Goal: Contribute content: Contribute content

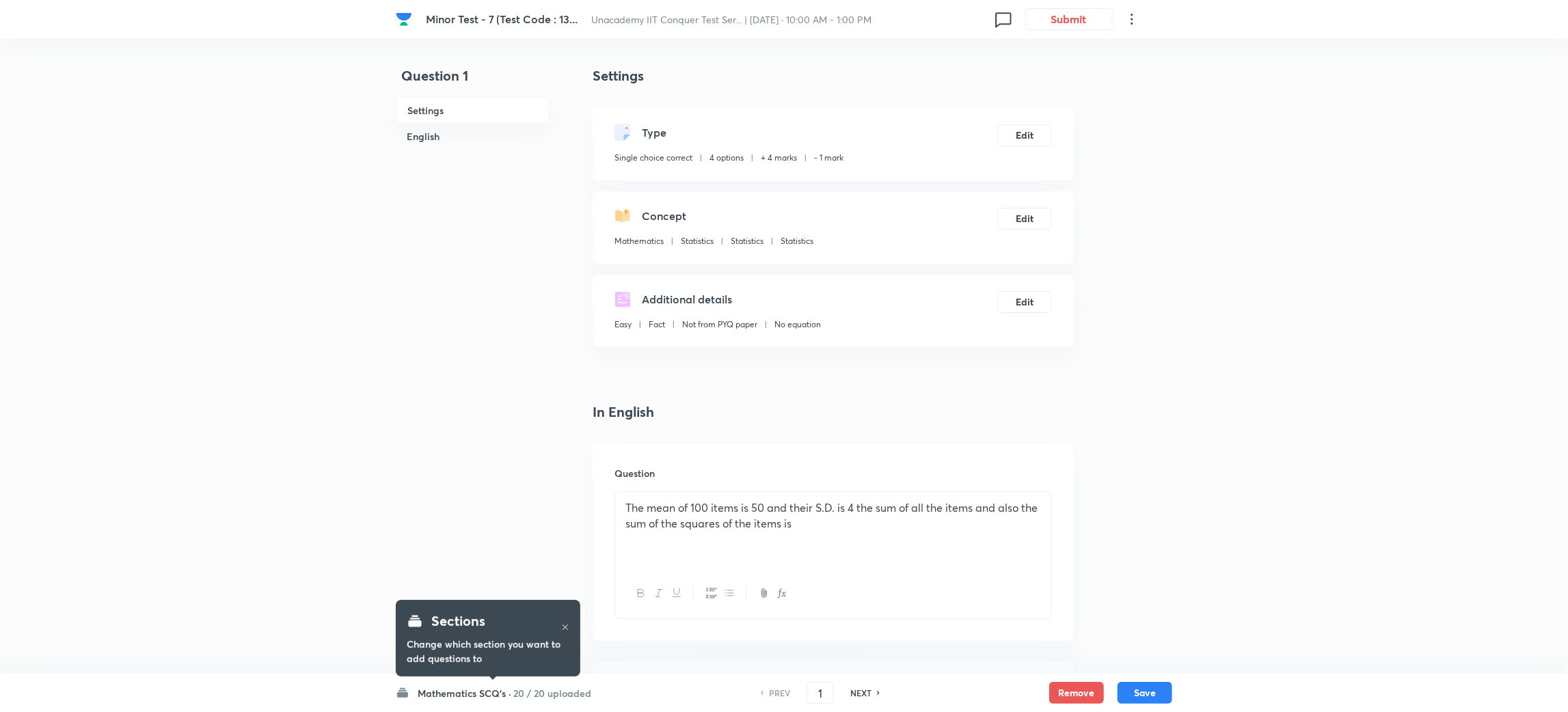
click at [861, 695] on h6 "NEXT" at bounding box center [861, 692] width 21 height 12
type input "2"
checkbox input "false"
checkbox input "true"
click at [861, 695] on h6 "NEXT" at bounding box center [861, 692] width 21 height 12
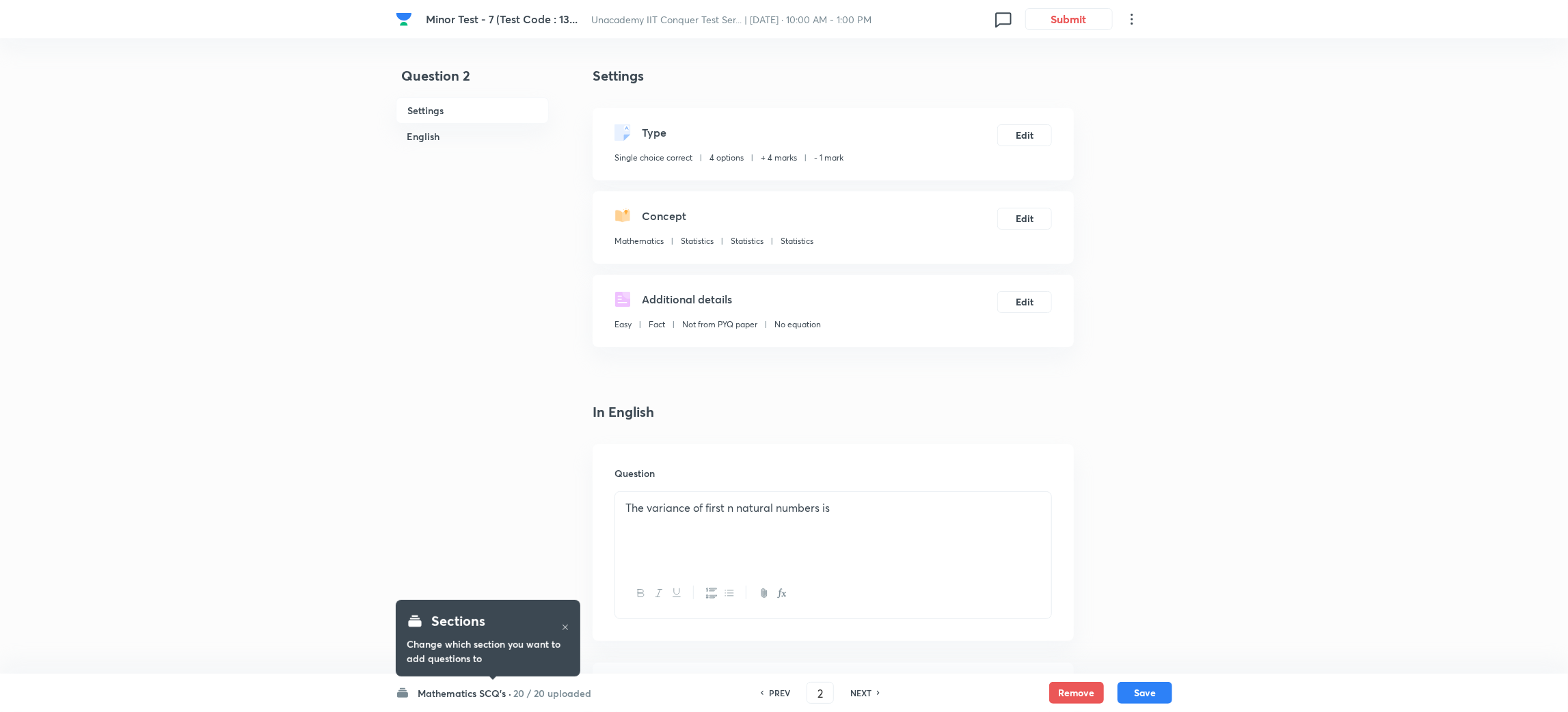
type input "3"
checkbox input "false"
checkbox input "true"
click at [861, 695] on h6 "NEXT" at bounding box center [861, 692] width 21 height 12
type input "4"
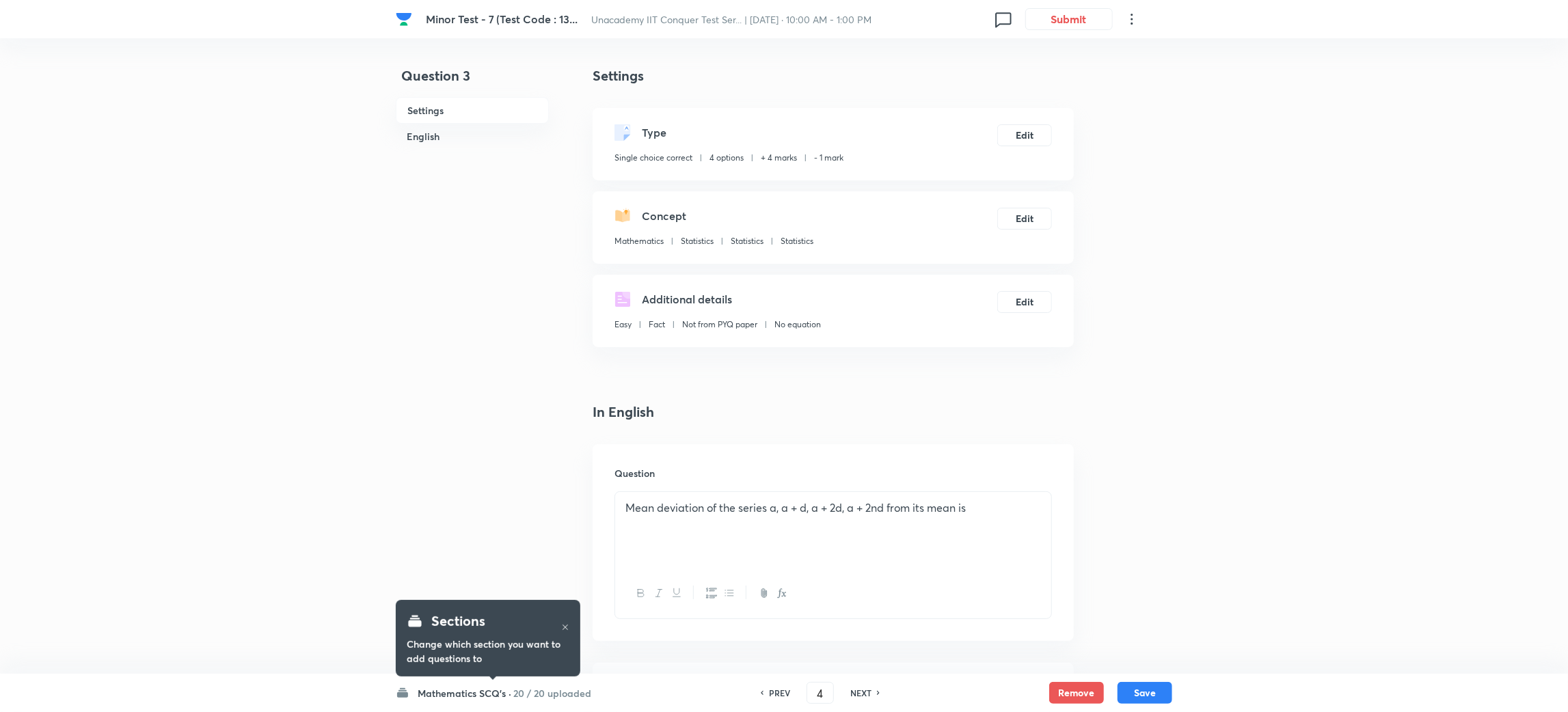
checkbox input "false"
click at [861, 695] on h6 "NEXT" at bounding box center [861, 692] width 21 height 12
checkbox input "false"
type input "5"
checkbox input "true"
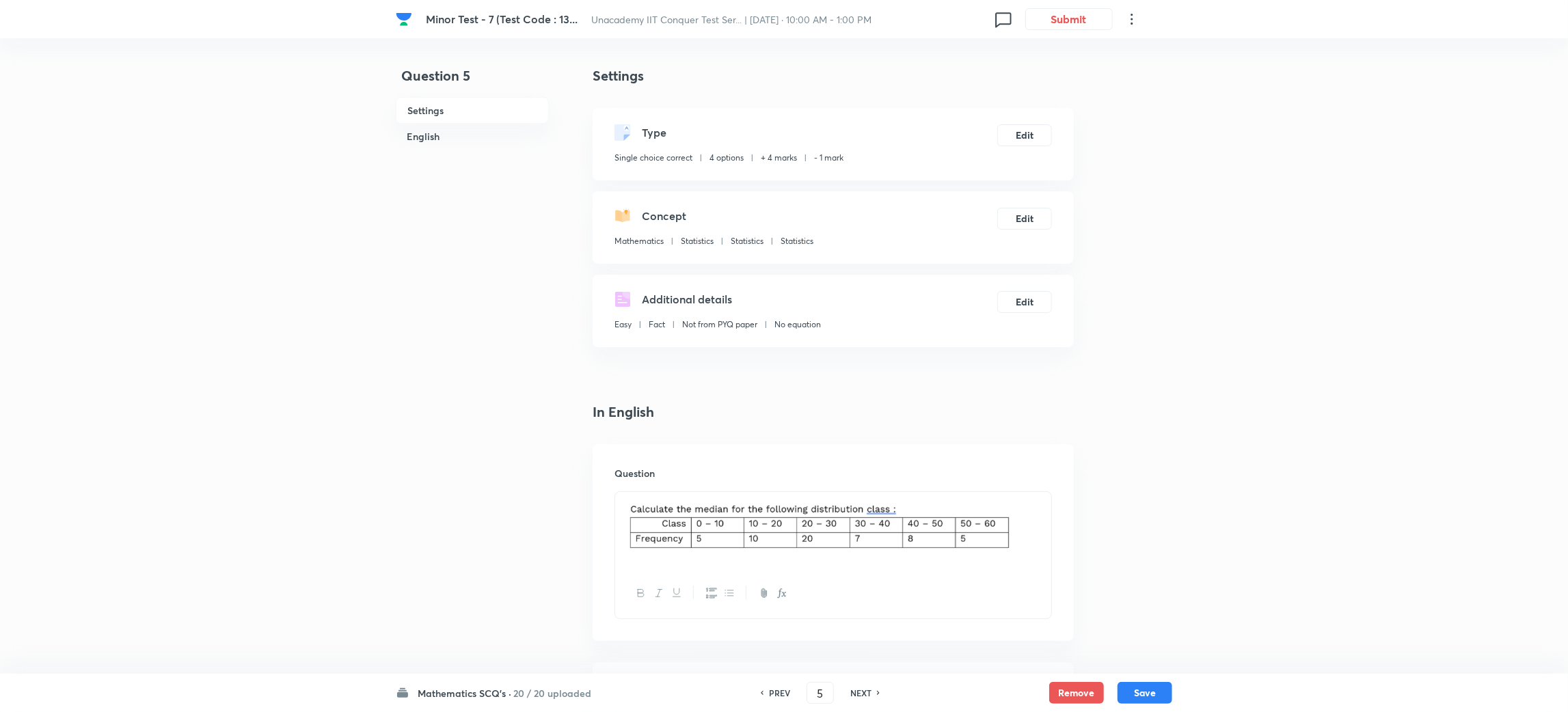
click at [861, 695] on h6 "NEXT" at bounding box center [861, 692] width 21 height 12
type input "6"
checkbox input "false"
checkbox input "true"
click at [861, 695] on h6 "NEXT" at bounding box center [861, 692] width 21 height 12
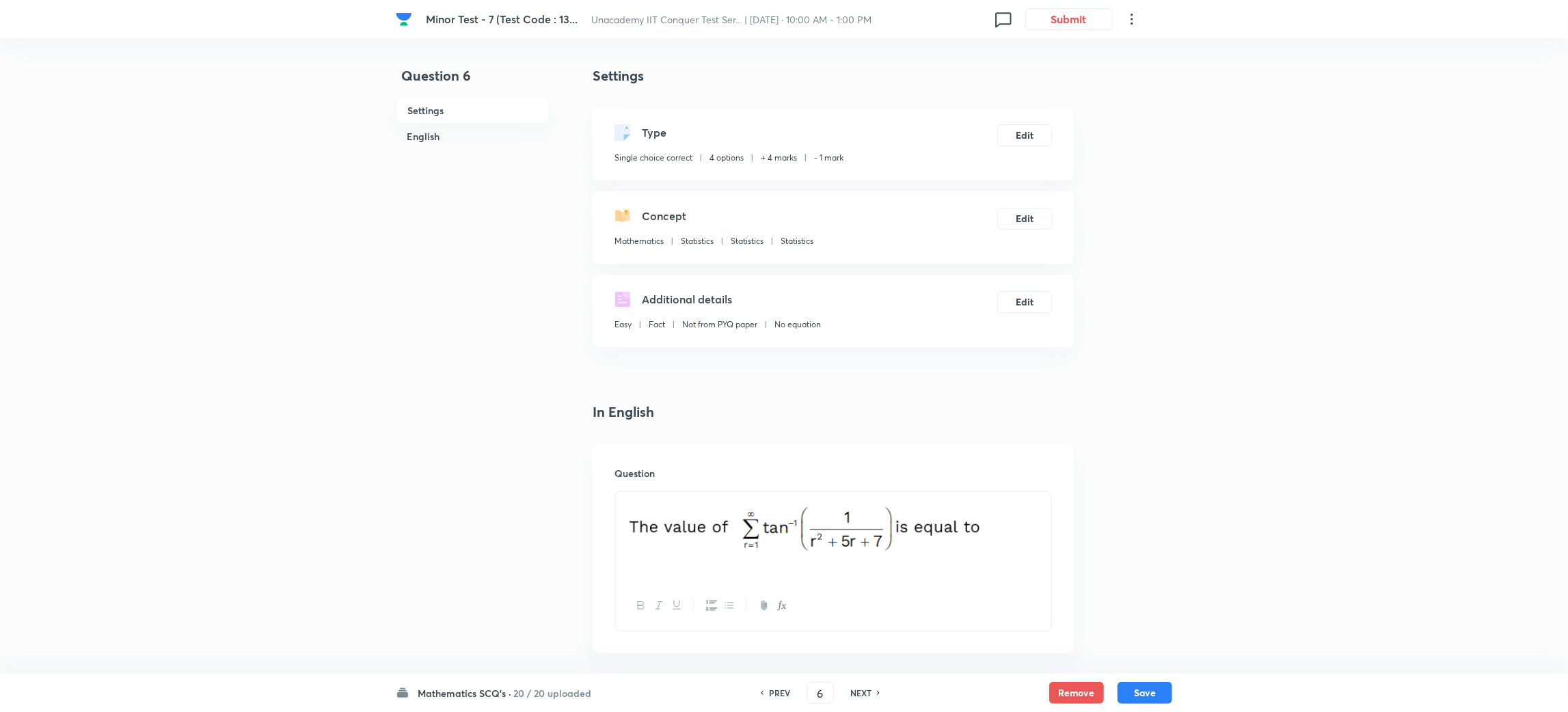
type input "7"
checkbox input "true"
checkbox input "false"
click at [861, 695] on h6 "NEXT" at bounding box center [861, 692] width 21 height 12
type input "8"
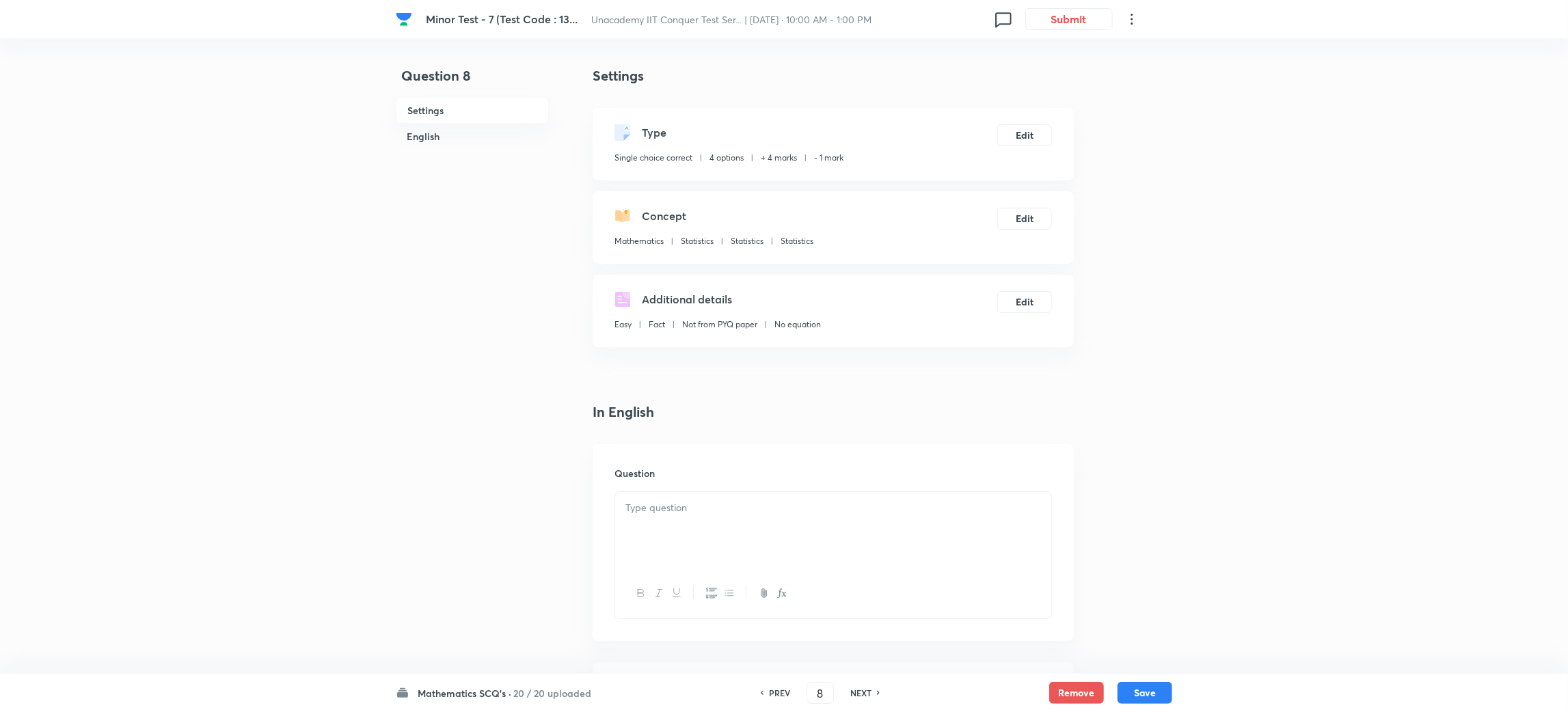
checkbox input "false"
checkbox input "true"
click at [861, 695] on h6 "NEXT" at bounding box center [861, 692] width 21 height 12
type input "9"
checkbox input "false"
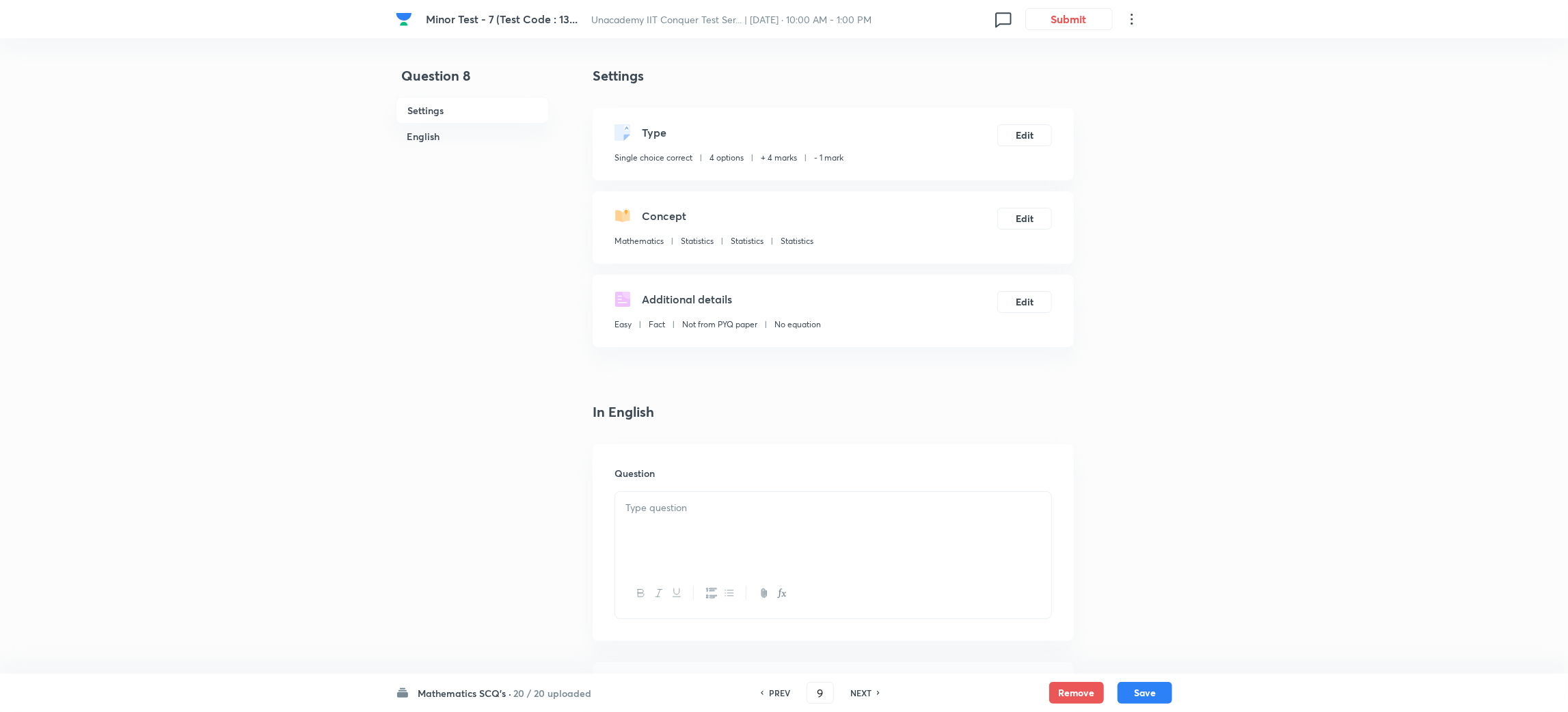
checkbox input "true"
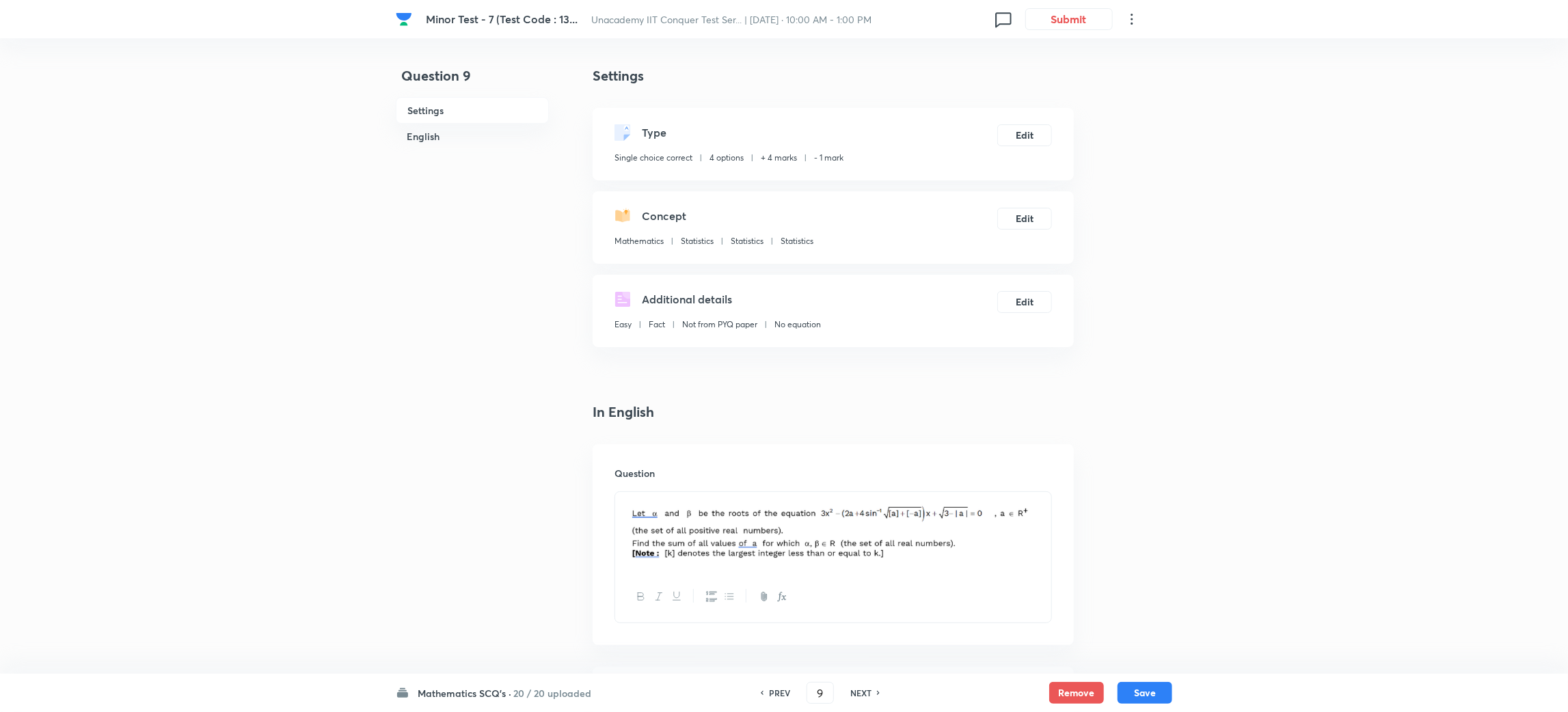
click at [861, 695] on h6 "NEXT" at bounding box center [861, 692] width 21 height 12
type input "10"
checkbox input "false"
checkbox input "true"
click at [861, 695] on h6 "NEXT" at bounding box center [861, 692] width 21 height 12
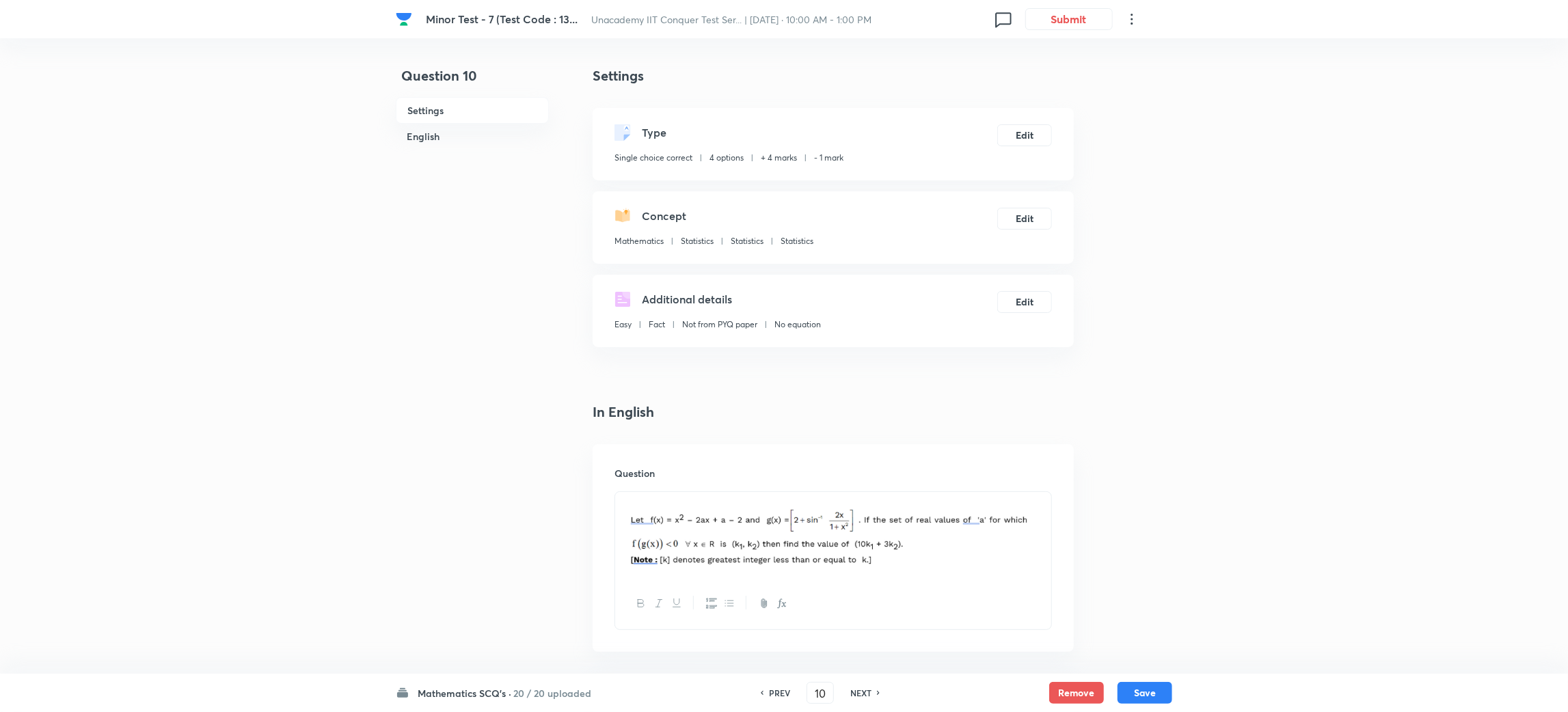
type input "11"
checkbox input "true"
checkbox input "false"
click at [861, 695] on h6 "NEXT" at bounding box center [861, 692] width 21 height 12
type input "12"
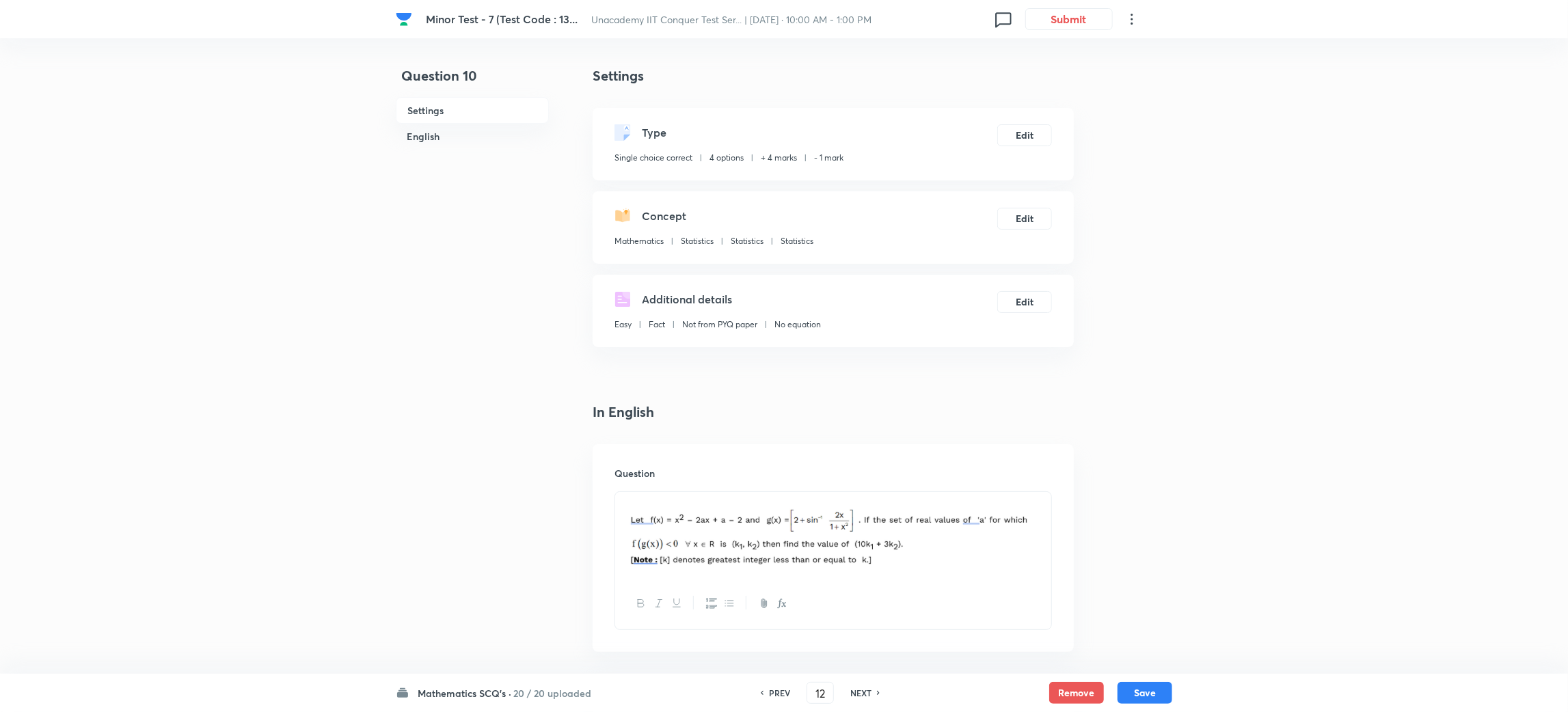
checkbox input "true"
click at [861, 695] on h6 "NEXT" at bounding box center [861, 692] width 21 height 12
type input "13"
checkbox input "false"
checkbox input "true"
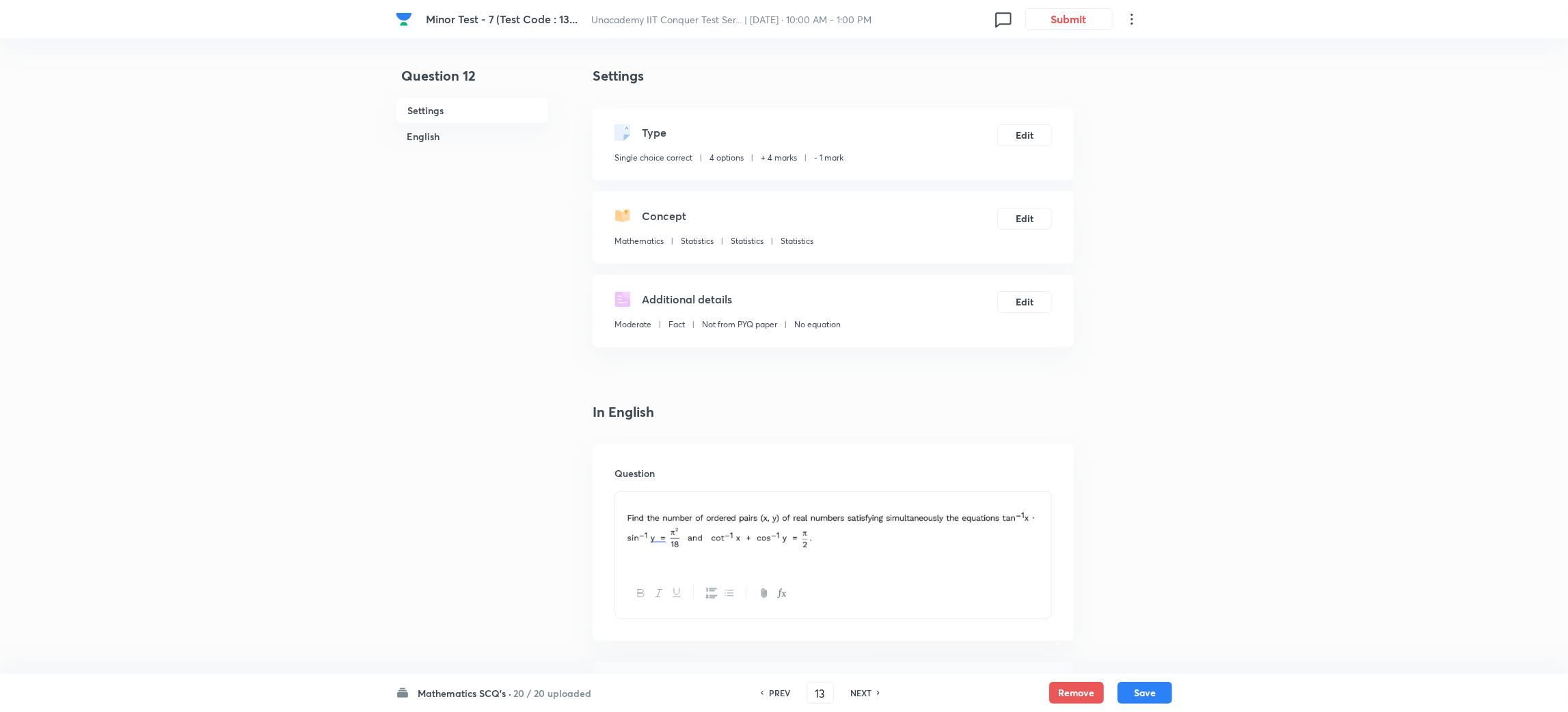
click at [861, 695] on h6 "NEXT" at bounding box center [861, 692] width 21 height 12
type input "14"
checkbox input "true"
click at [861, 695] on h6 "NEXT" at bounding box center [861, 692] width 21 height 12
type input "15"
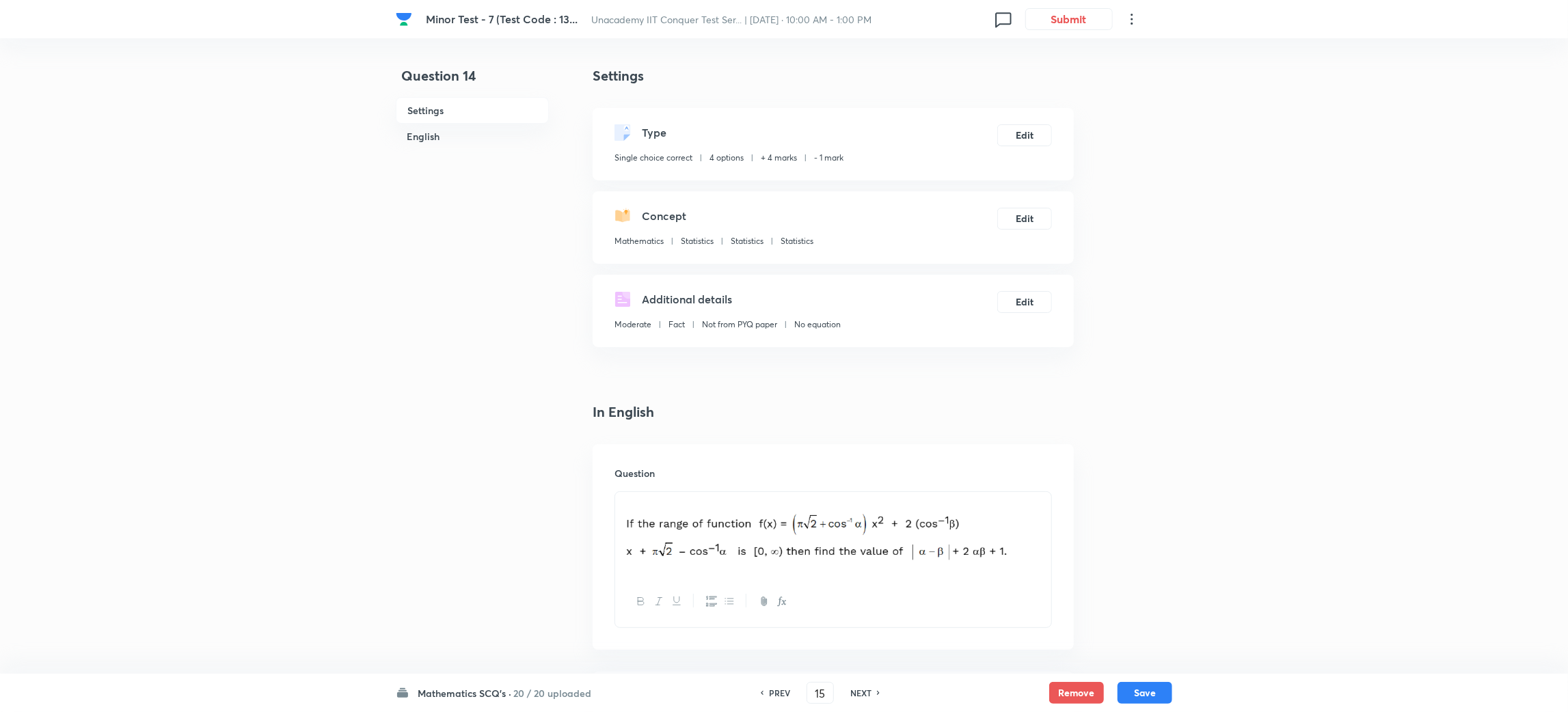
checkbox input "false"
checkbox input "true"
click at [861, 695] on h6 "NEXT" at bounding box center [861, 692] width 21 height 12
type input "16"
checkbox input "true"
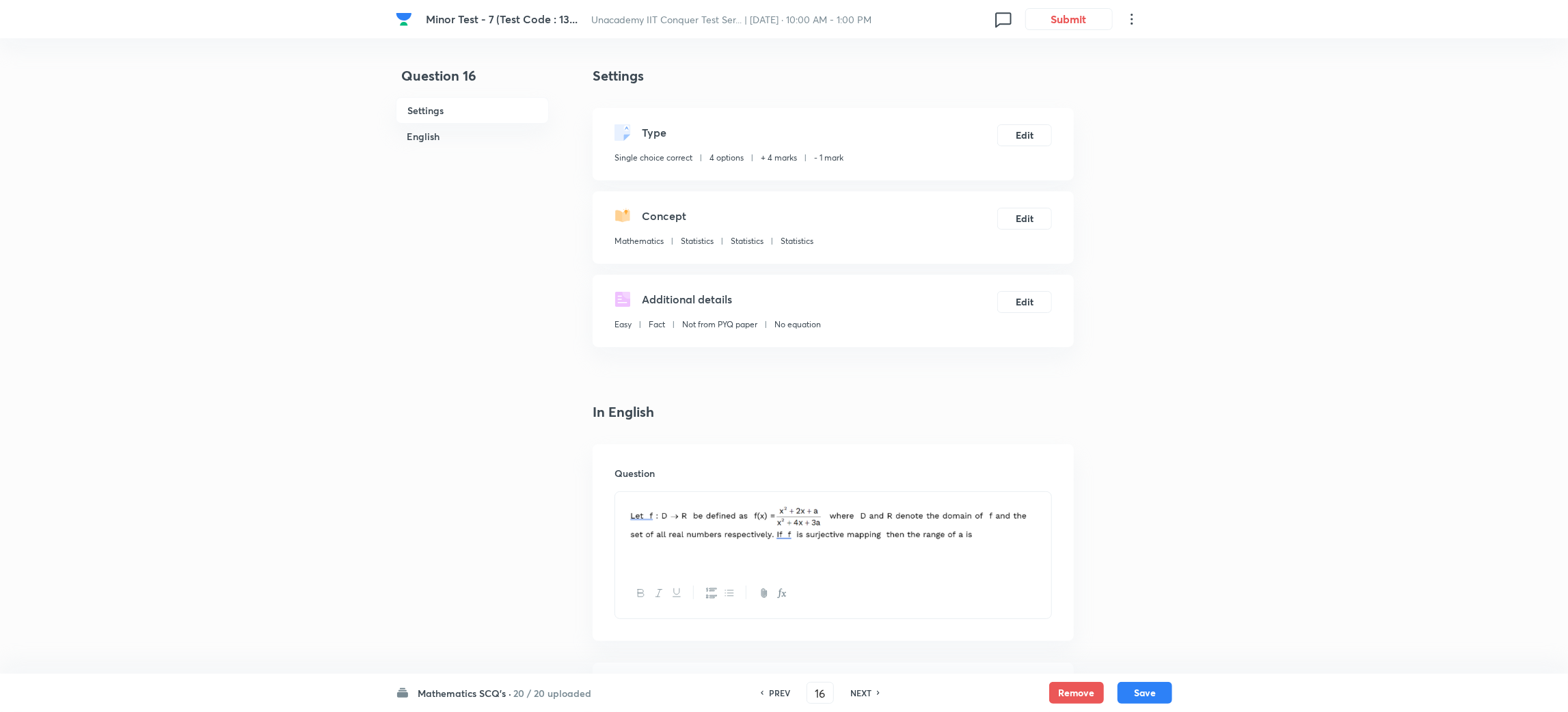
click at [861, 695] on h6 "NEXT" at bounding box center [861, 692] width 21 height 12
type input "17"
checkbox input "false"
checkbox input "true"
click at [861, 695] on h6 "NEXT" at bounding box center [861, 692] width 21 height 12
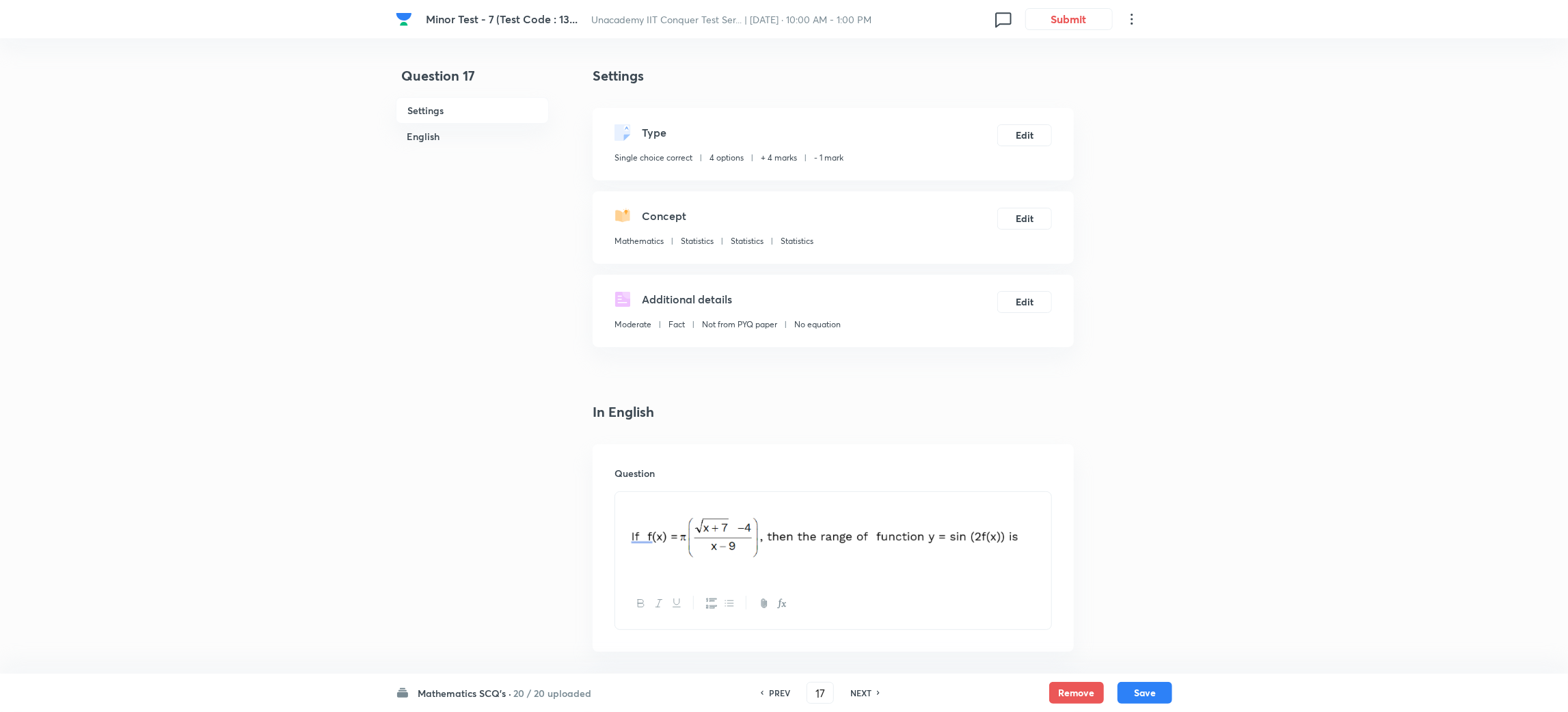
type input "18"
checkbox input "false"
checkbox input "true"
click at [861, 695] on h6 "NEXT" at bounding box center [861, 692] width 21 height 12
type input "19"
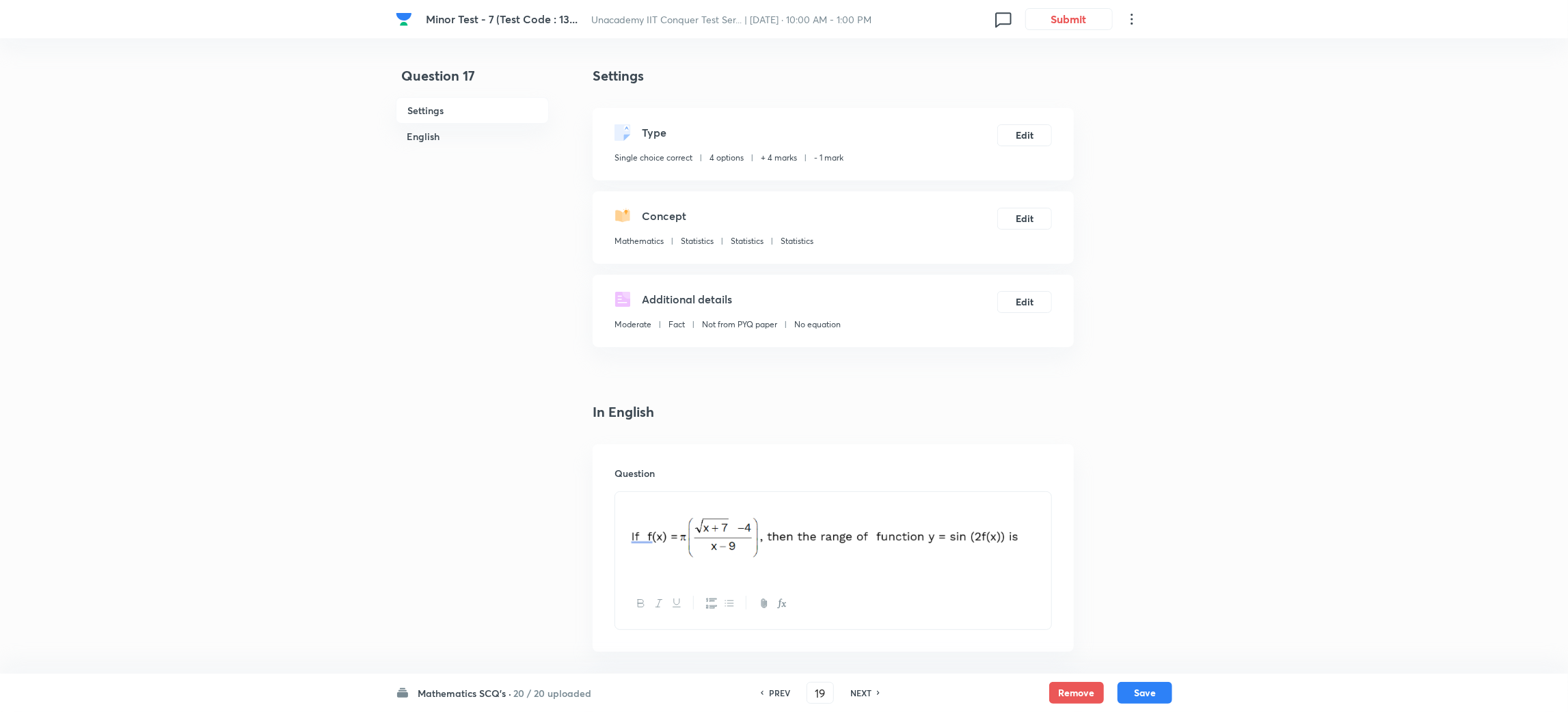
checkbox input "true"
checkbox input "false"
click at [861, 695] on h6 "NEXT" at bounding box center [861, 692] width 21 height 12
type input "20"
checkbox input "false"
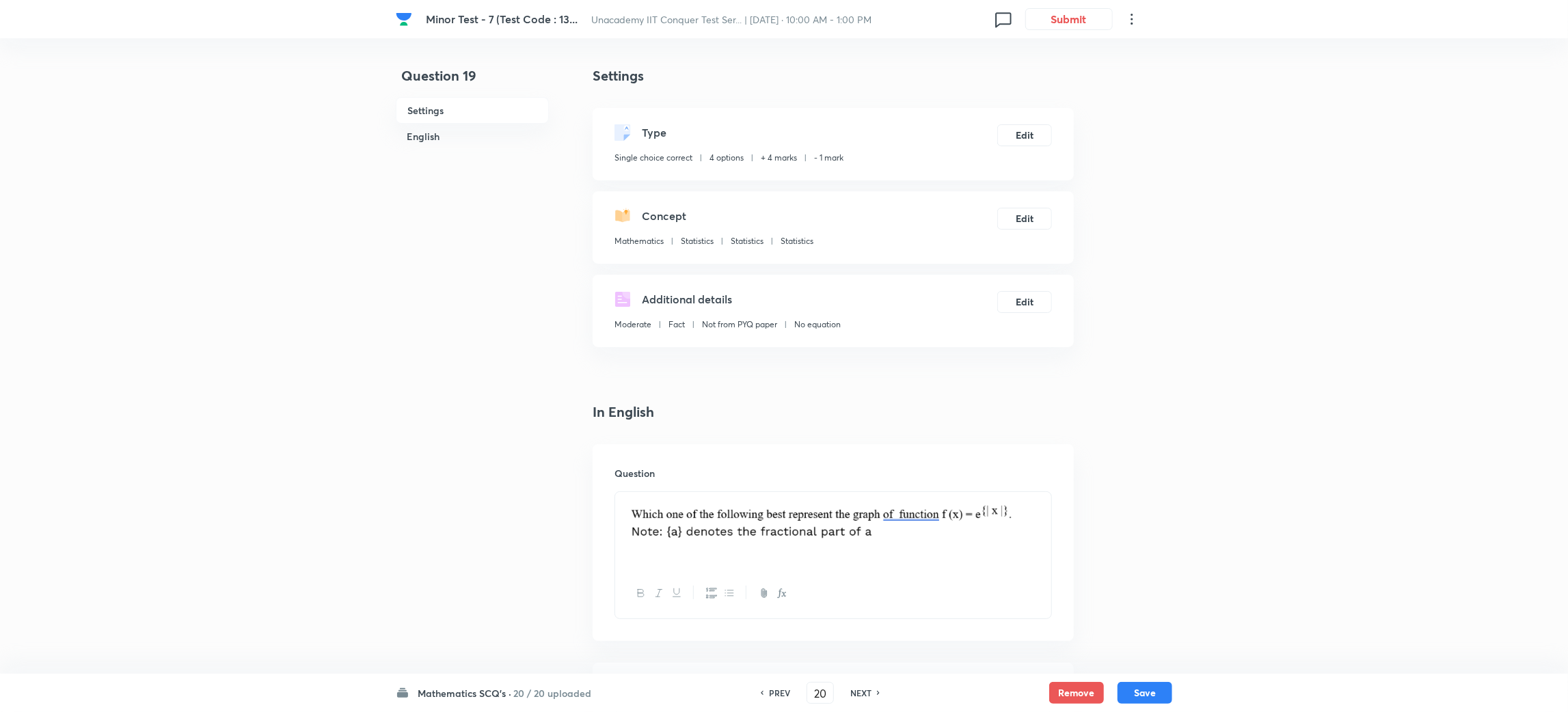
checkbox input "true"
click at [861, 695] on h6 "NEXT" at bounding box center [861, 692] width 21 height 12
click at [861, 695] on div "NEXT" at bounding box center [863, 692] width 36 height 12
type input "22"
type input "120"
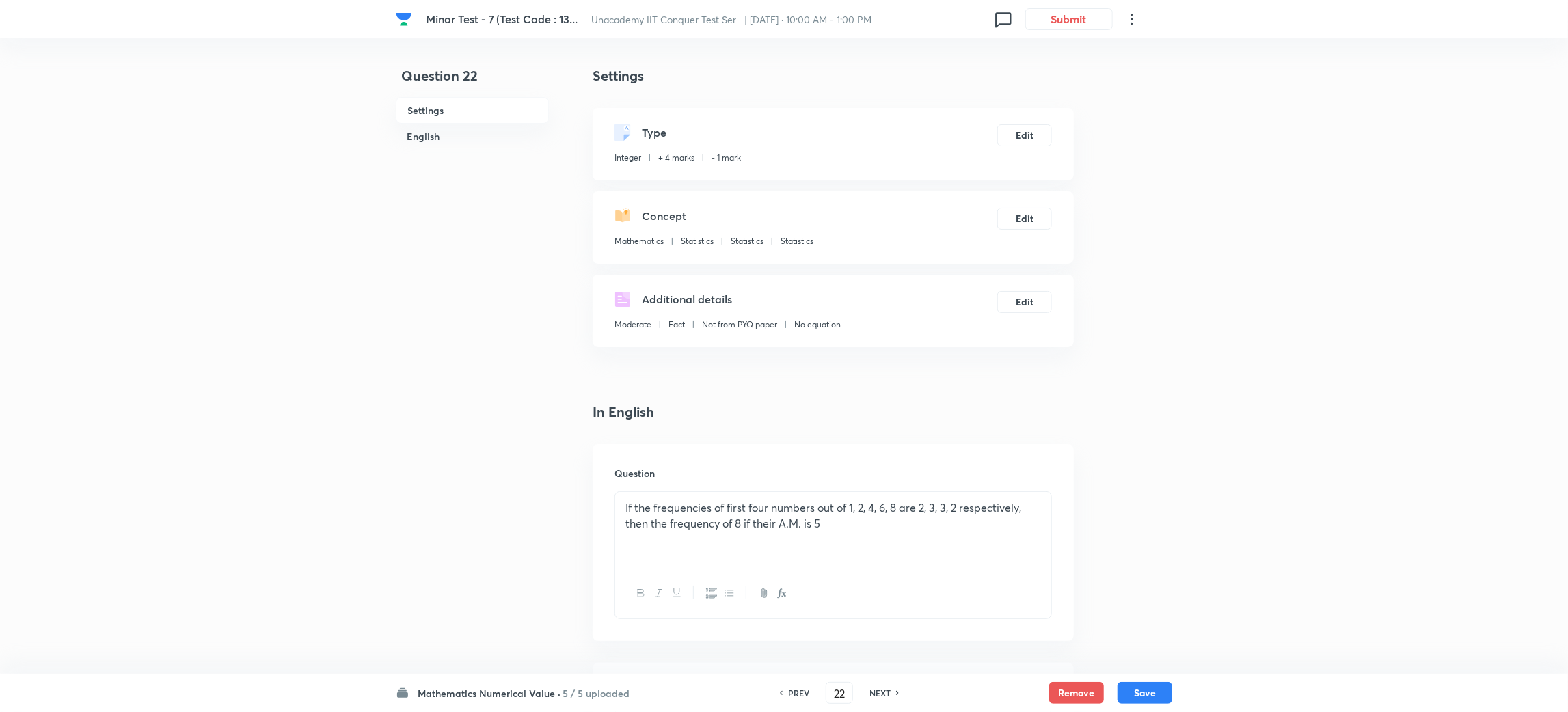
click at [864, 695] on div "NEXT" at bounding box center [882, 692] width 36 height 12
type input "23"
type input "24"
click at [864, 695] on div "NEXT" at bounding box center [882, 692] width 36 height 12
type input "24"
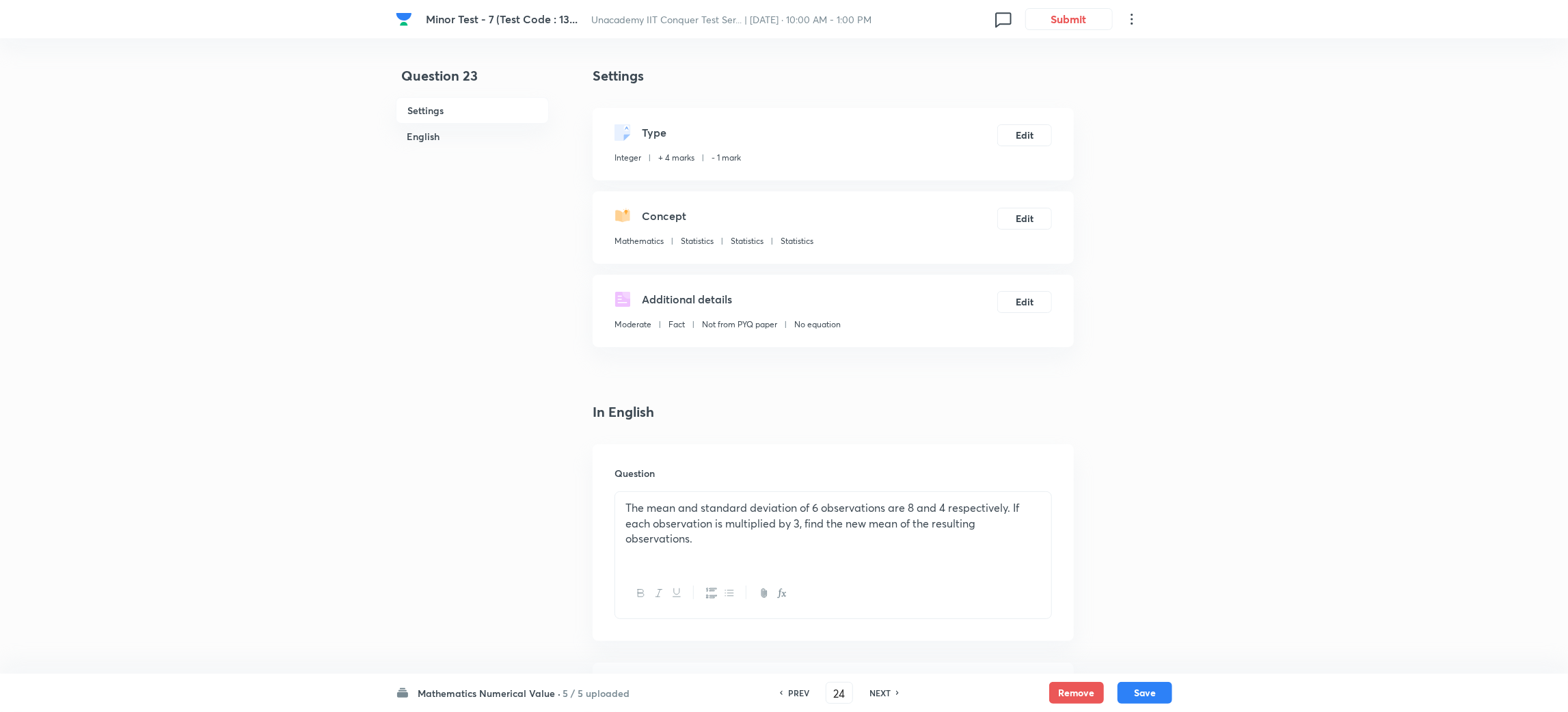
type input "26"
click at [864, 695] on div "NEXT" at bounding box center [882, 692] width 36 height 12
type input "25"
type input "4"
click at [864, 695] on div "NEXT" at bounding box center [882, 692] width 36 height 12
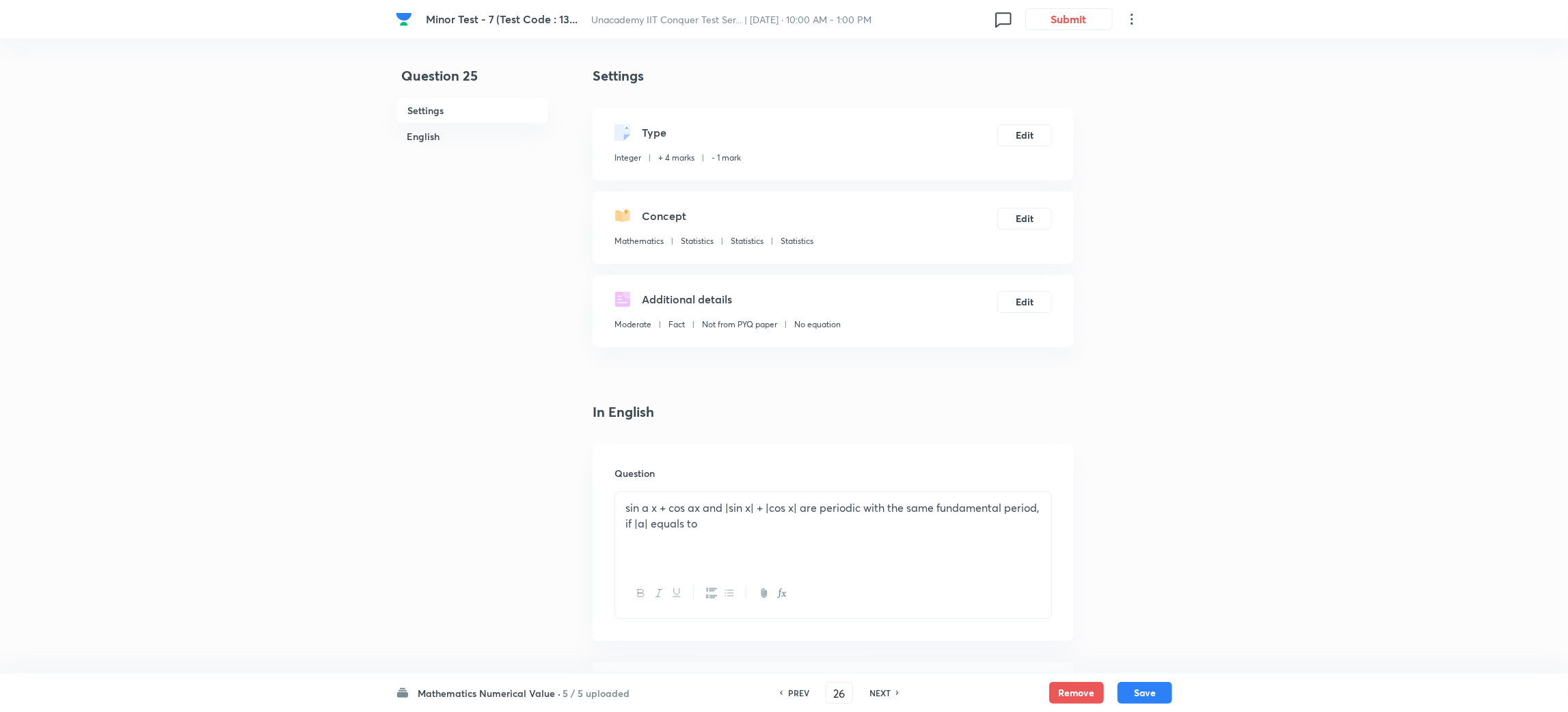
click at [864, 695] on div "NEXT" at bounding box center [882, 692] width 36 height 12
click at [861, 695] on div "NEXT" at bounding box center [850, 692] width 36 height 12
type input "28"
checkbox input "false"
checkbox input "true"
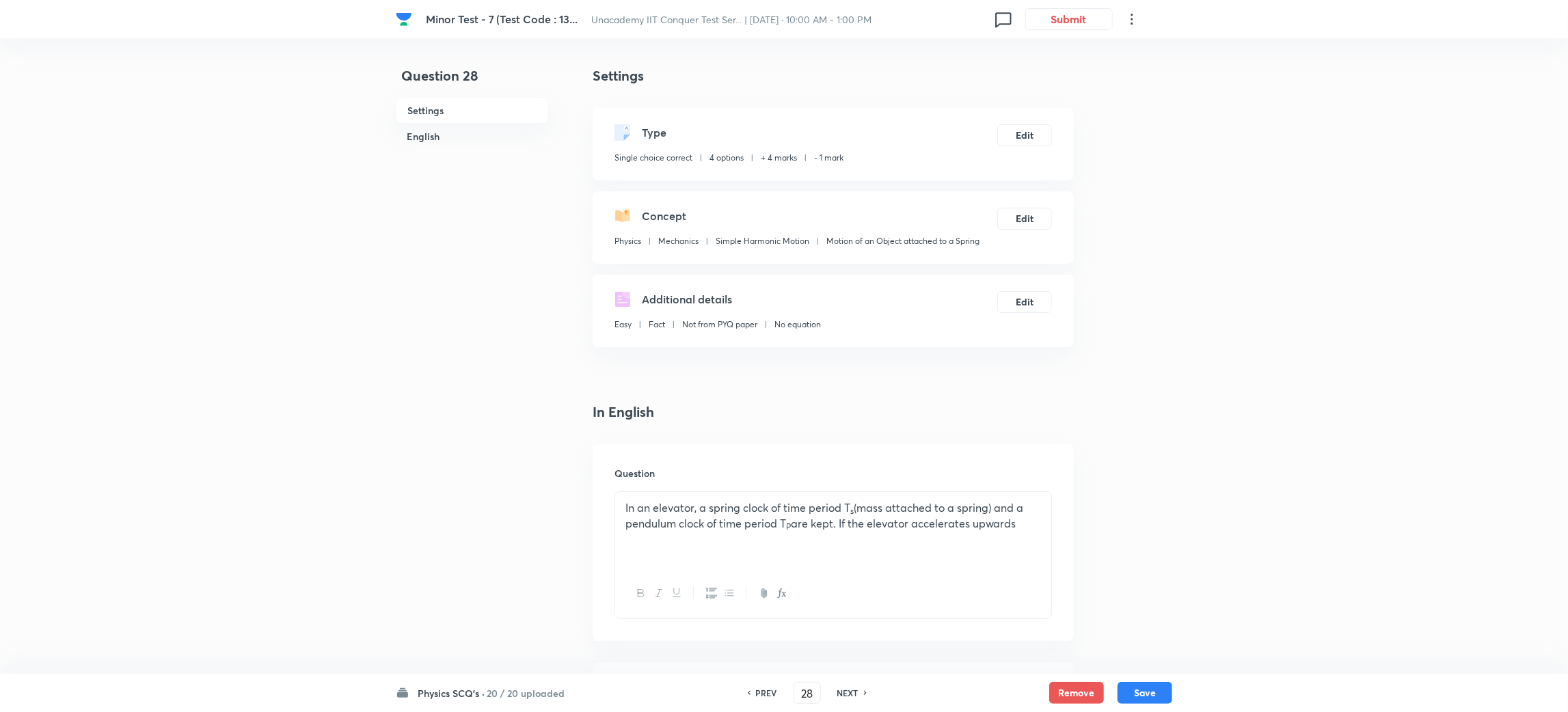
click at [861, 695] on div "NEXT" at bounding box center [850, 692] width 36 height 12
type input "29"
checkbox input "true"
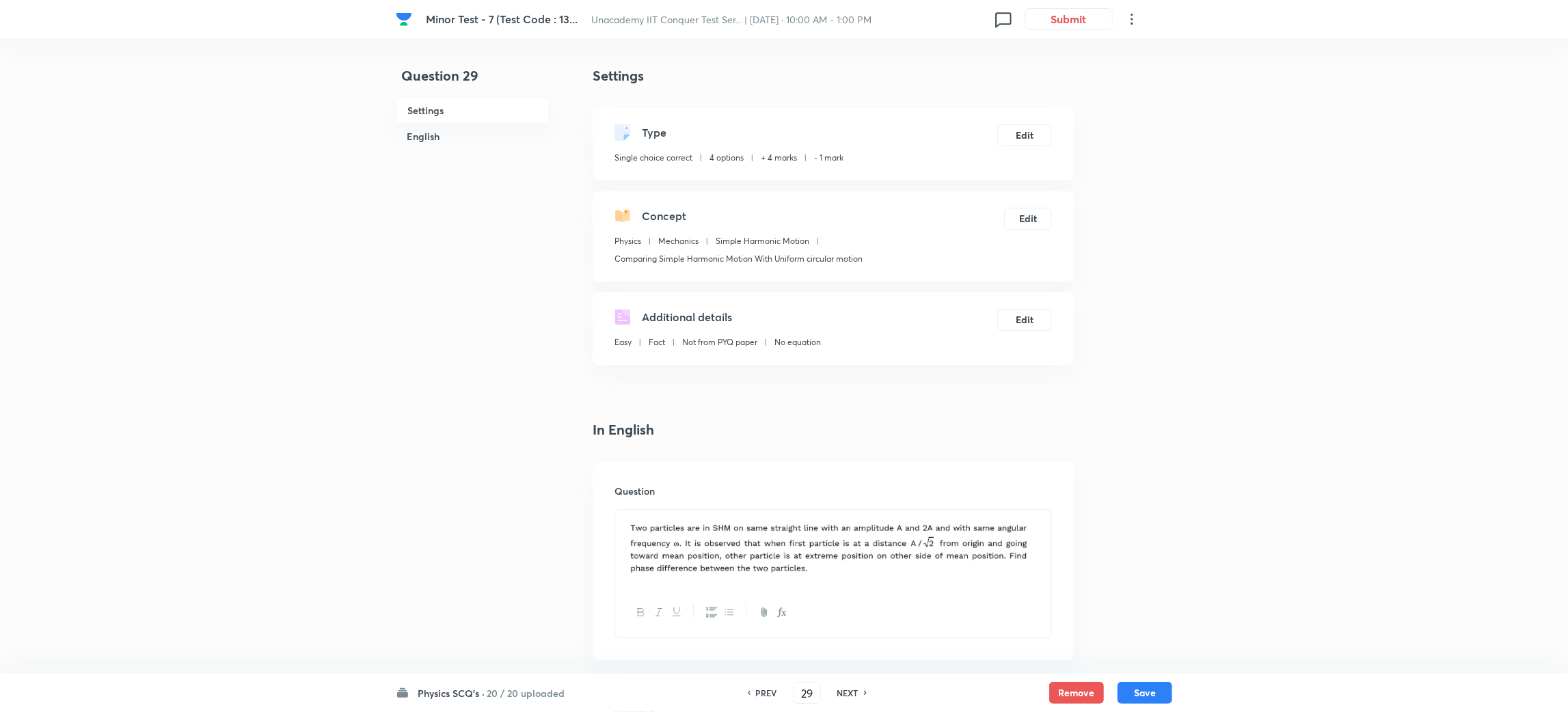
click at [861, 695] on div "NEXT" at bounding box center [850, 692] width 36 height 12
type input "30"
checkbox input "true"
checkbox input "false"
click at [861, 695] on div "NEXT" at bounding box center [850, 692] width 36 height 12
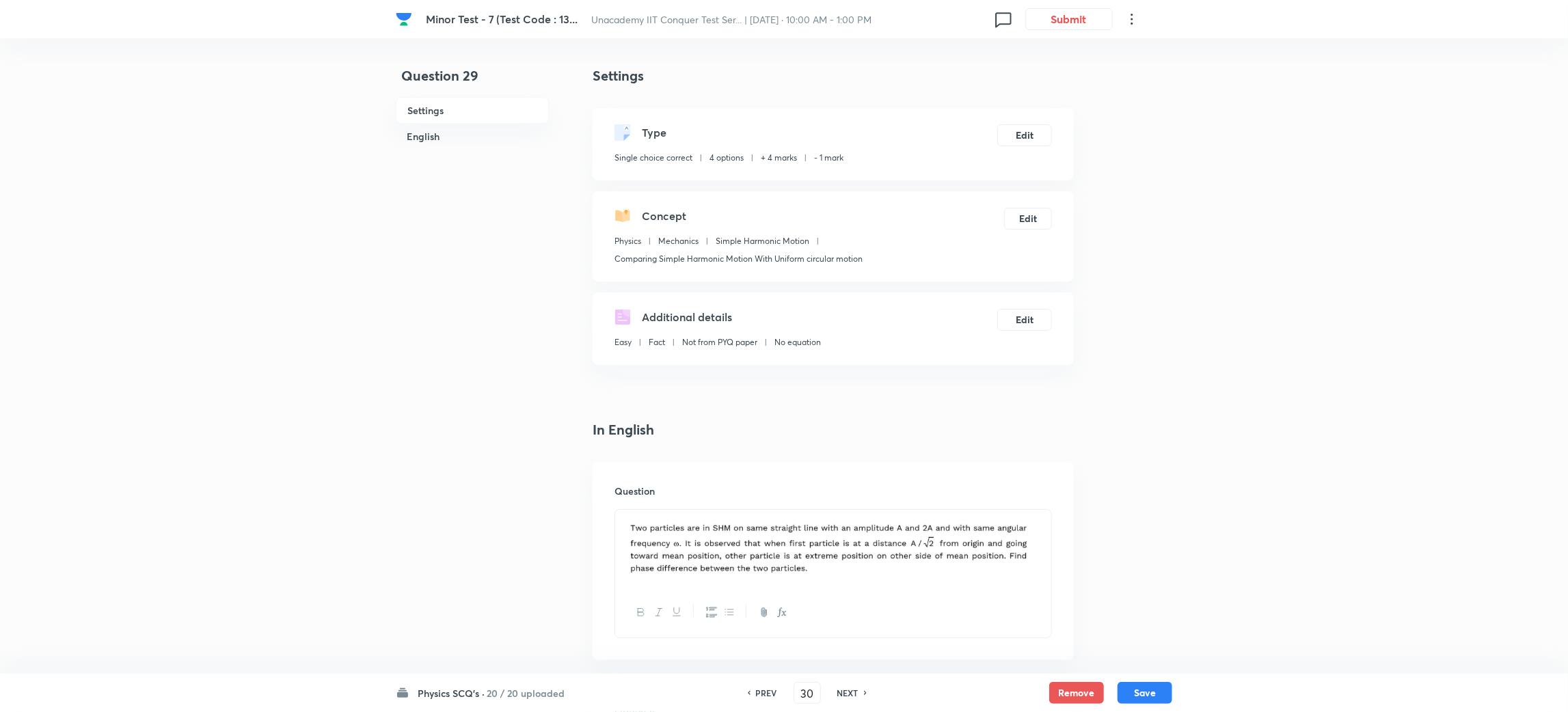
type input "31"
checkbox input "false"
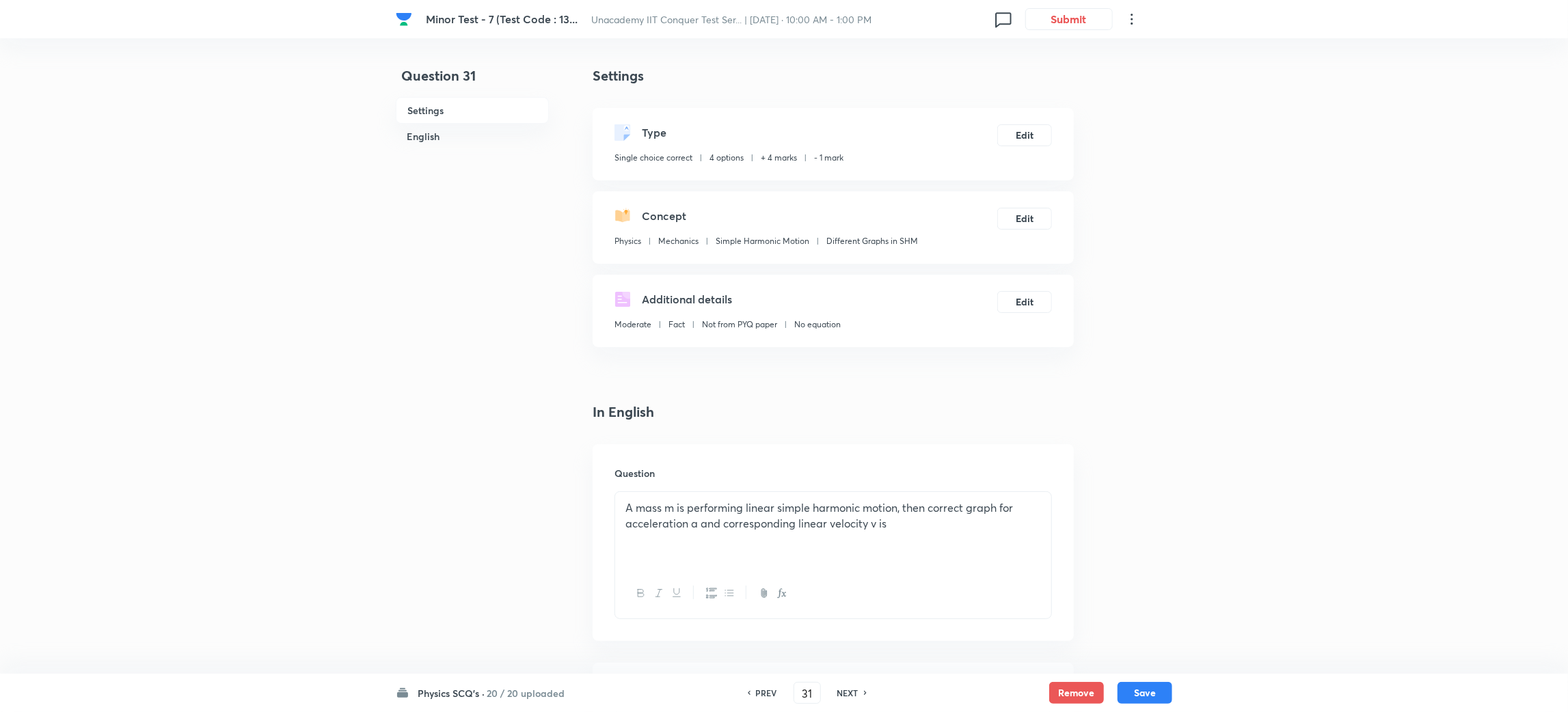
checkbox input "true"
click at [861, 695] on div "NEXT" at bounding box center [850, 692] width 36 height 12
type input "32"
checkbox input "false"
checkbox input "true"
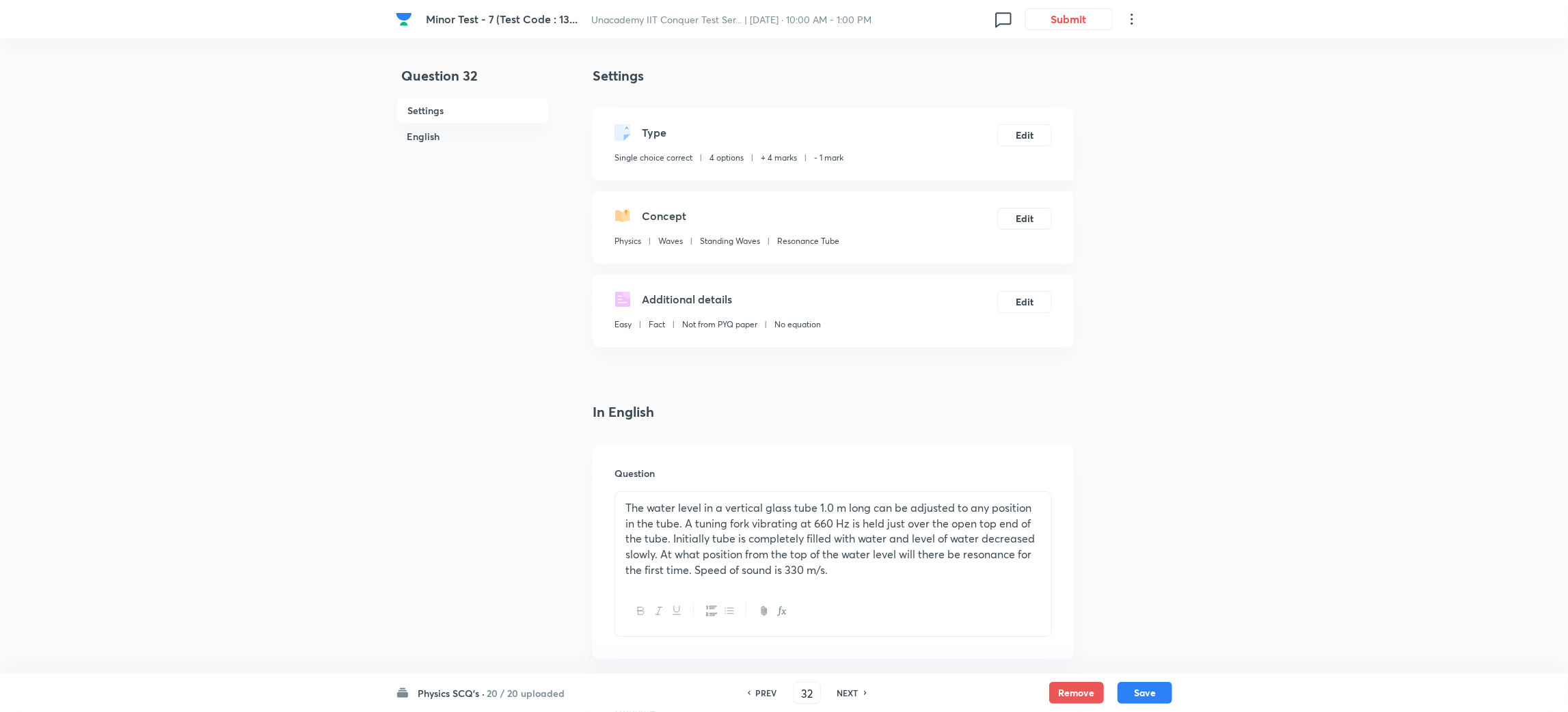
click at [861, 695] on div "NEXT" at bounding box center [850, 692] width 36 height 12
type input "33"
checkbox input "false"
checkbox input "true"
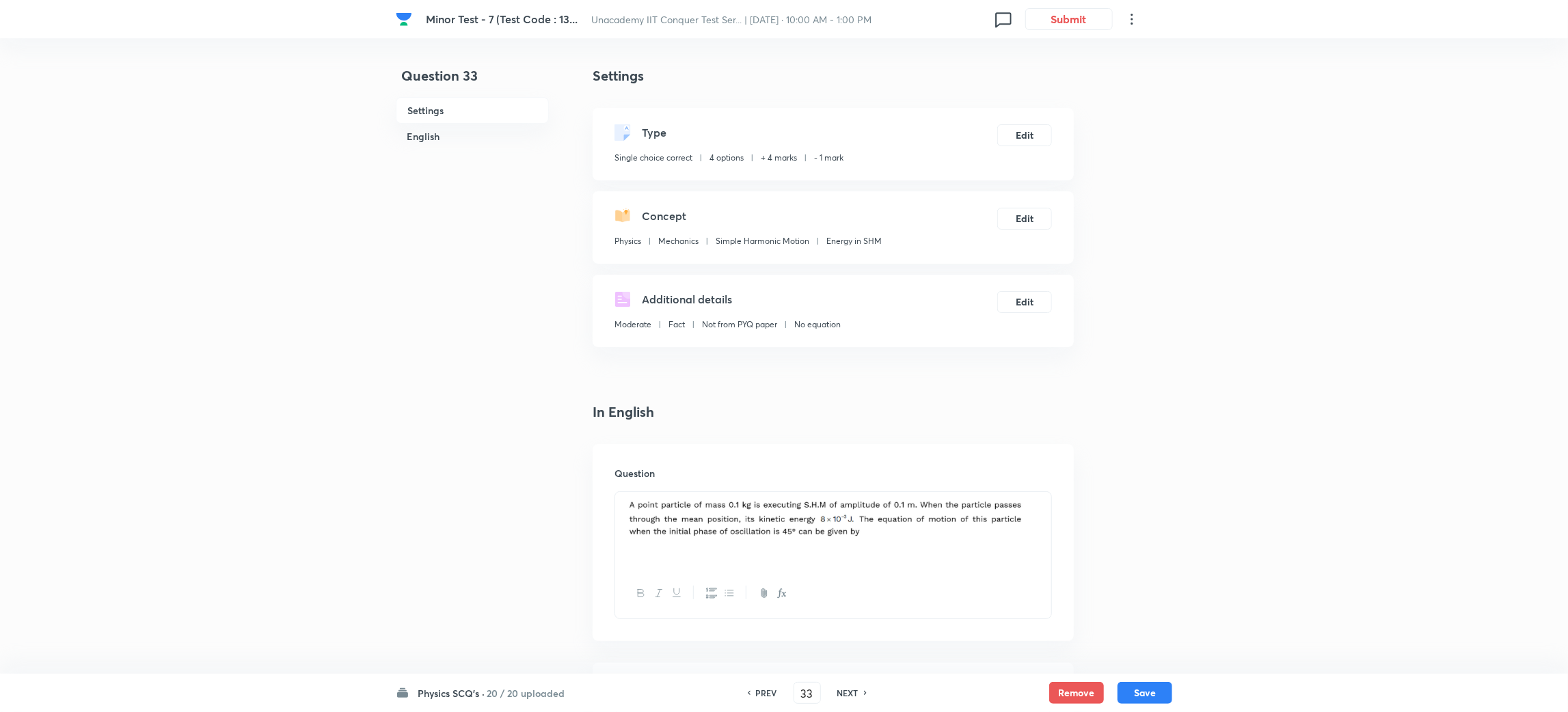
click at [861, 695] on div "NEXT" at bounding box center [850, 692] width 36 height 12
type input "34"
checkbox input "false"
checkbox input "true"
click at [861, 695] on div "NEXT" at bounding box center [850, 692] width 36 height 12
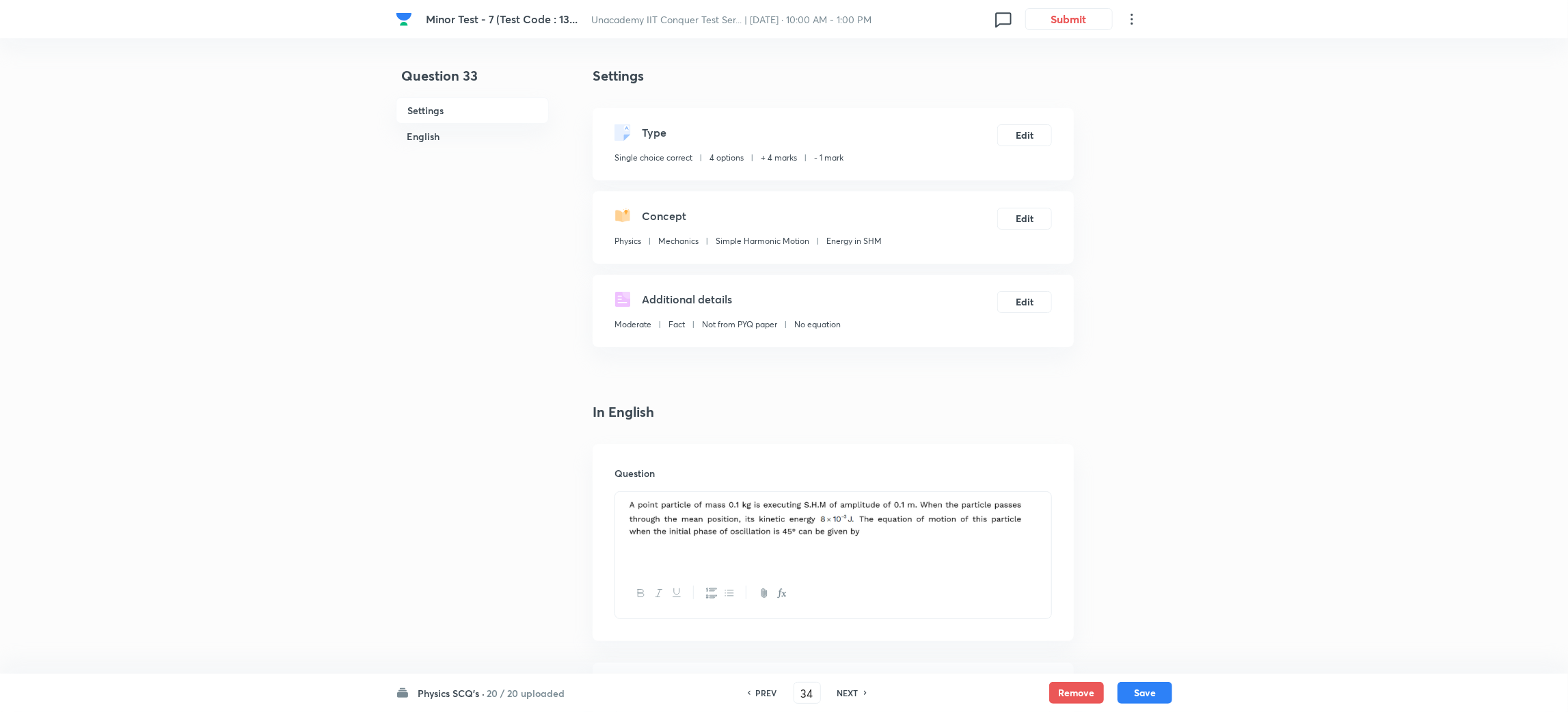
type input "35"
checkbox input "false"
checkbox input "true"
click at [861, 695] on div "NEXT" at bounding box center [850, 692] width 36 height 12
type input "36"
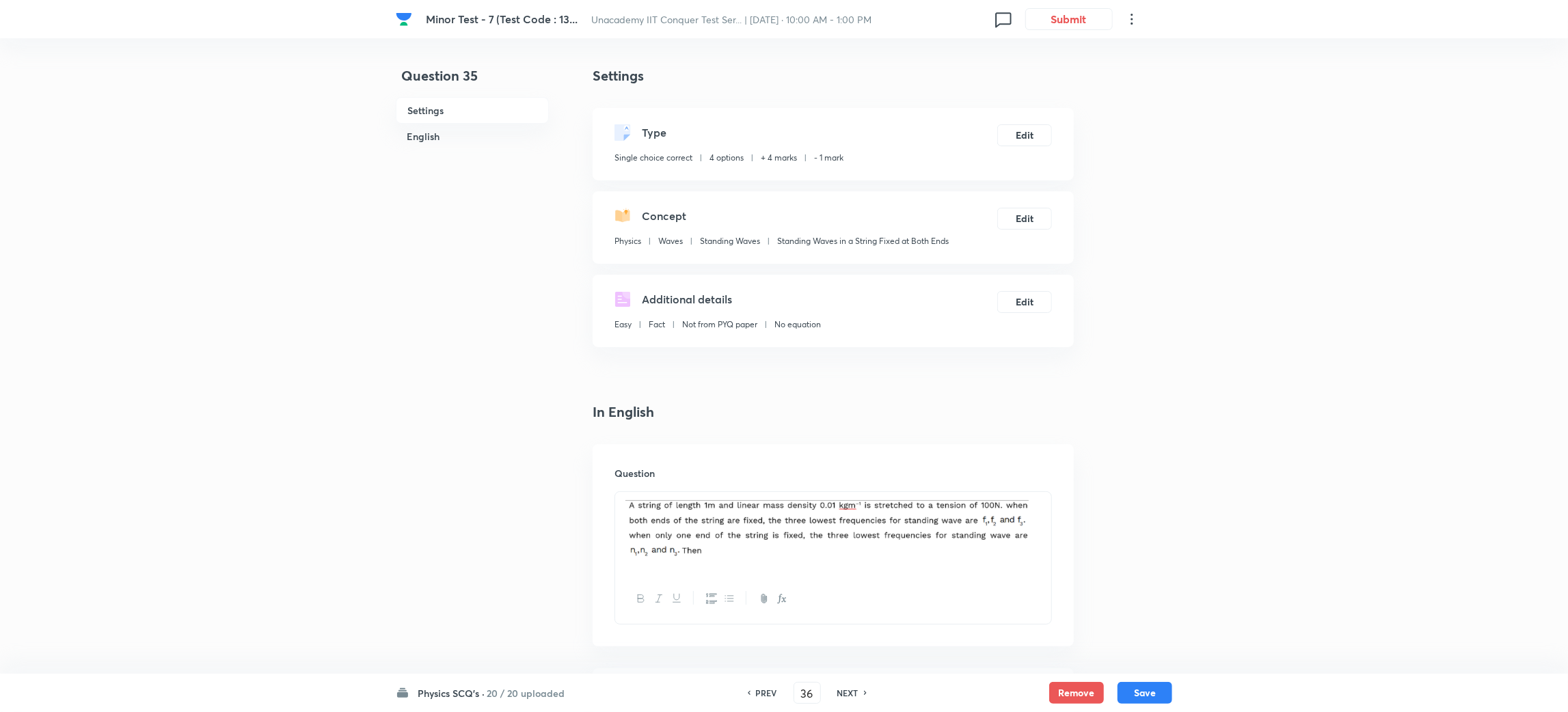
checkbox input "false"
checkbox input "true"
click at [861, 695] on div "NEXT" at bounding box center [850, 692] width 36 height 12
type input "37"
checkbox input "true"
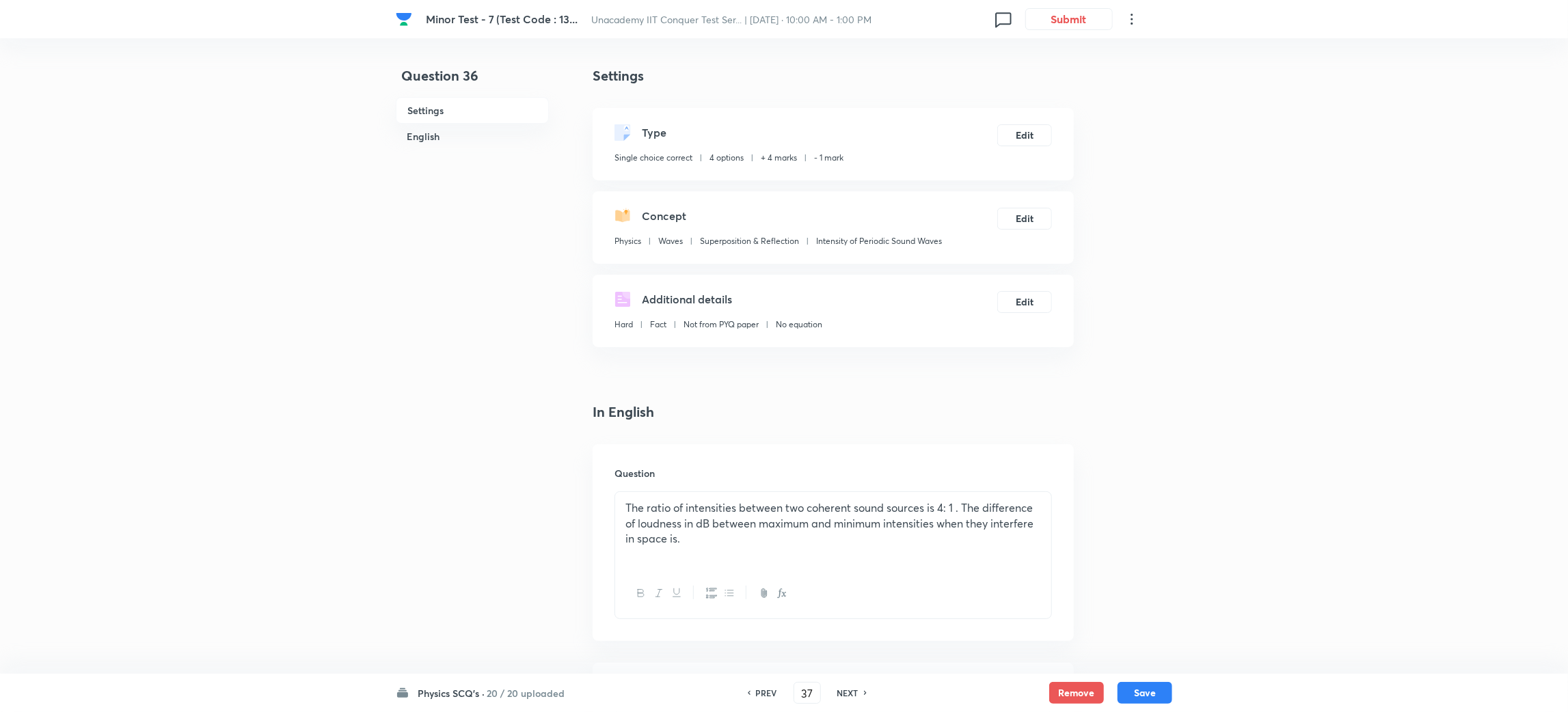
click at [861, 695] on div "NEXT" at bounding box center [850, 692] width 36 height 12
type input "38"
checkbox input "false"
checkbox input "true"
click at [861, 695] on div "NEXT" at bounding box center [850, 692] width 36 height 12
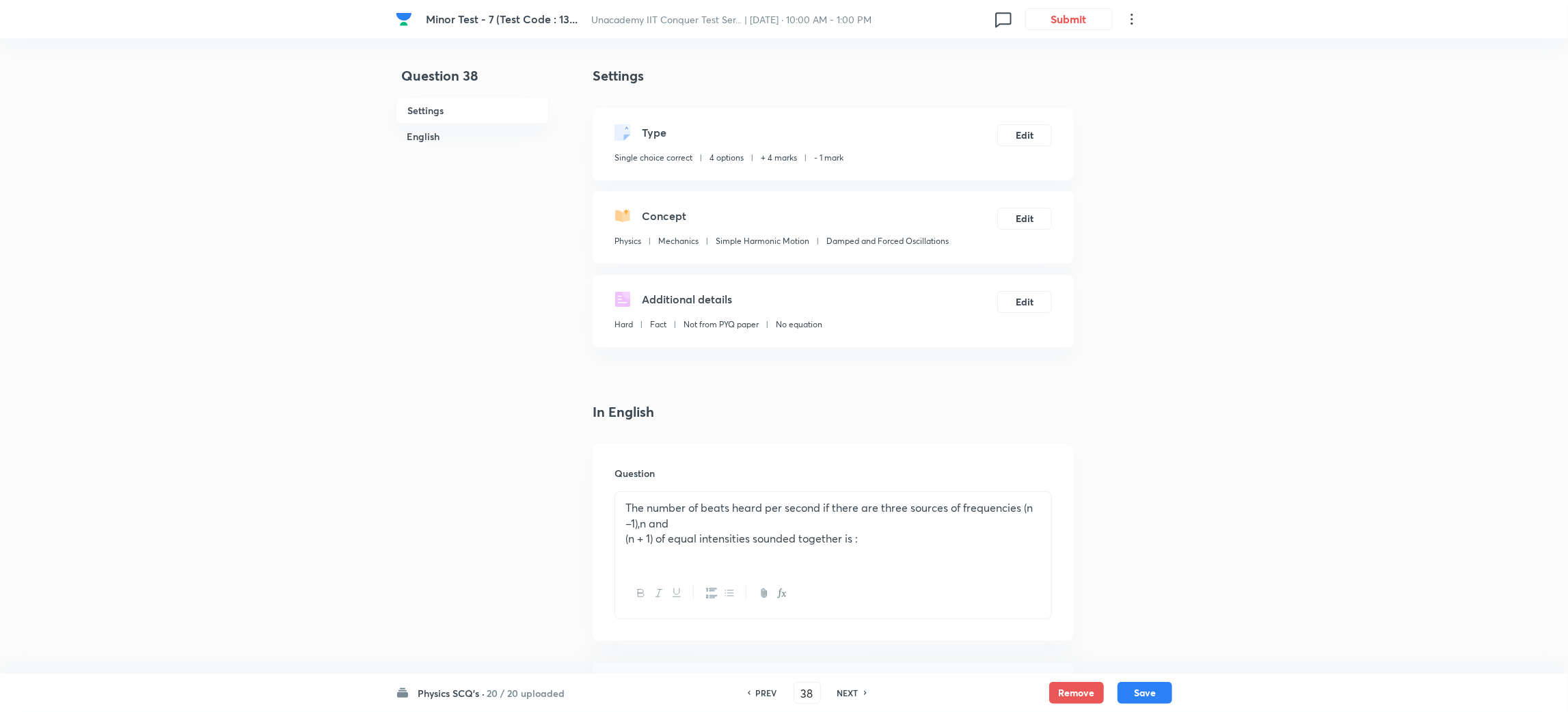
type input "39"
checkbox input "true"
click at [861, 695] on div "NEXT" at bounding box center [850, 692] width 36 height 12
type input "40"
checkbox input "false"
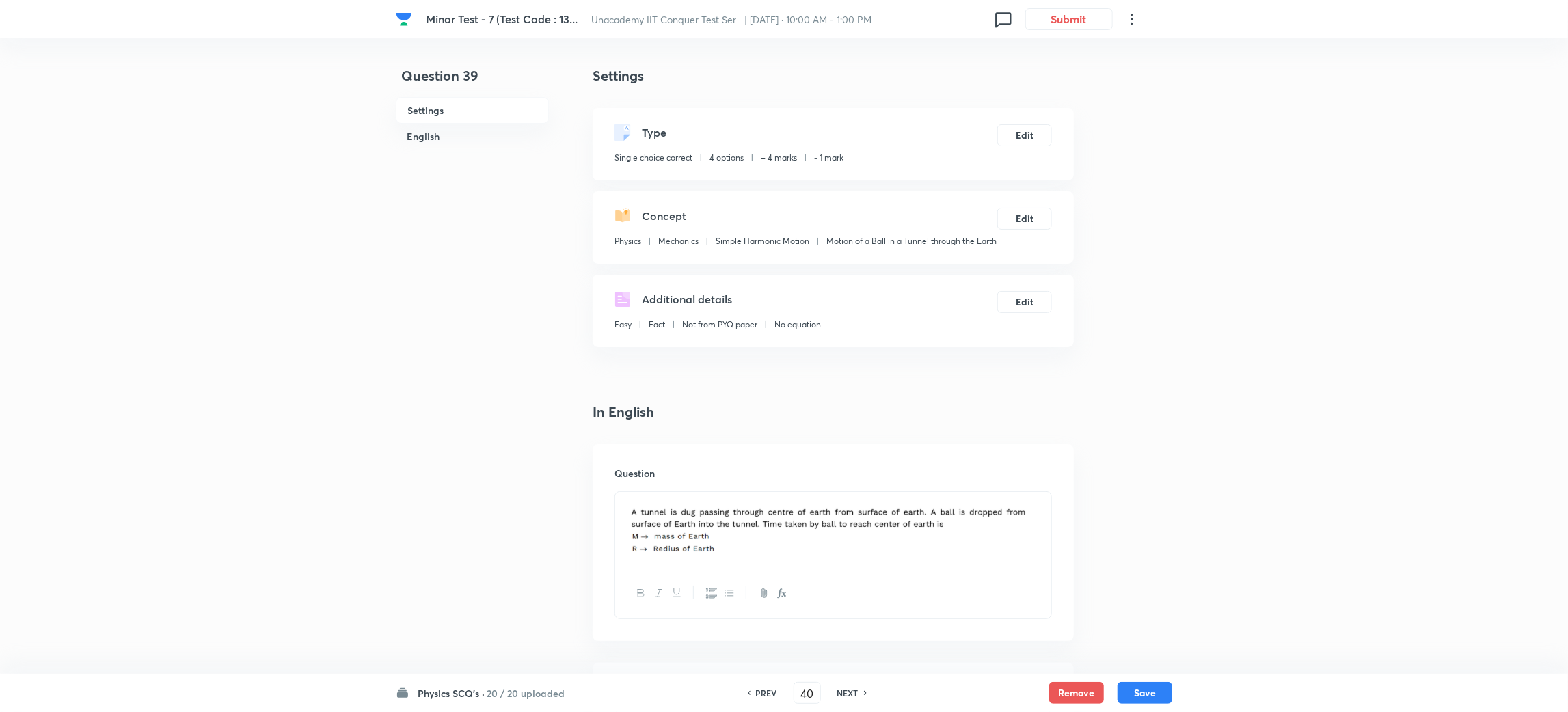
checkbox input "true"
click at [861, 695] on div "NEXT" at bounding box center [850, 692] width 36 height 12
type input "41"
checkbox input "false"
checkbox input "true"
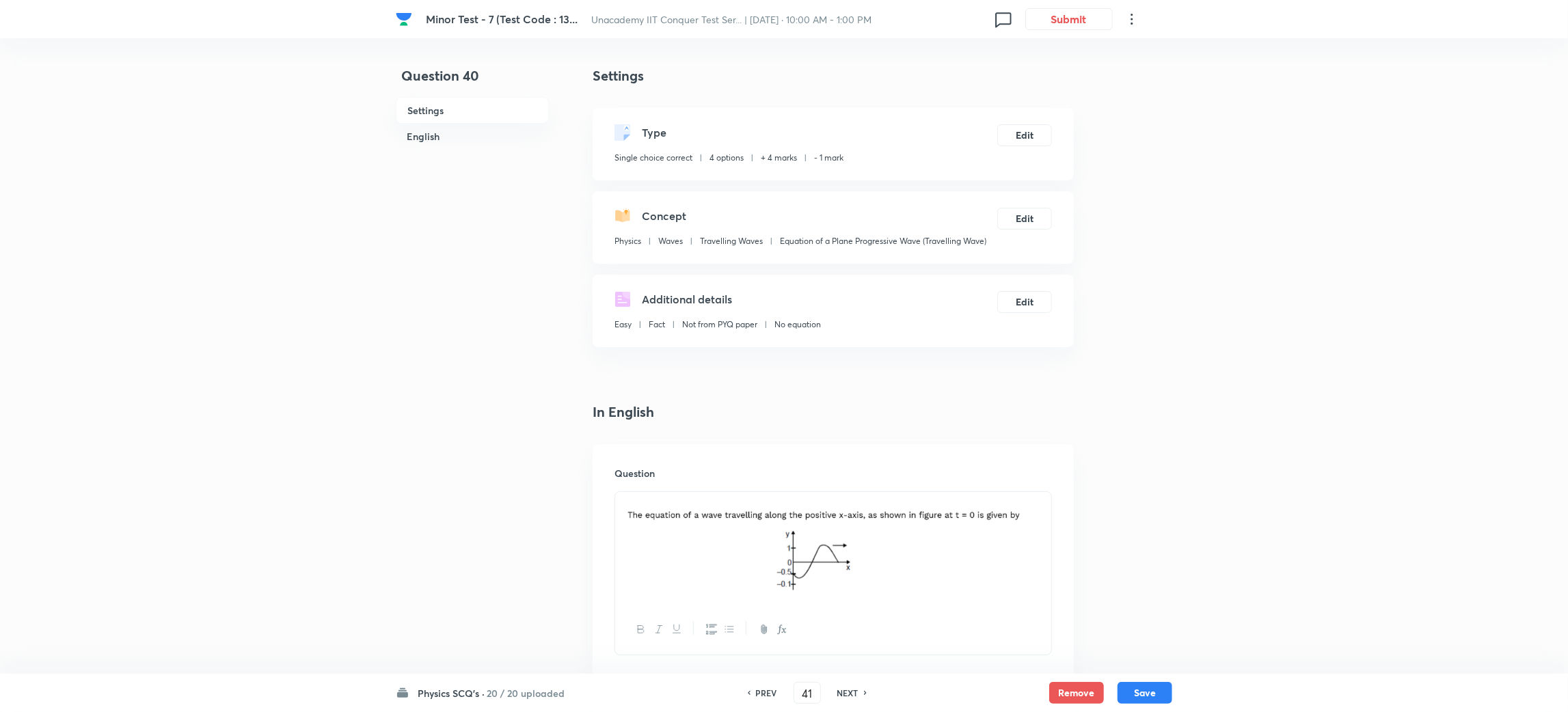
click at [861, 695] on div "NEXT" at bounding box center [850, 692] width 36 height 12
type input "42"
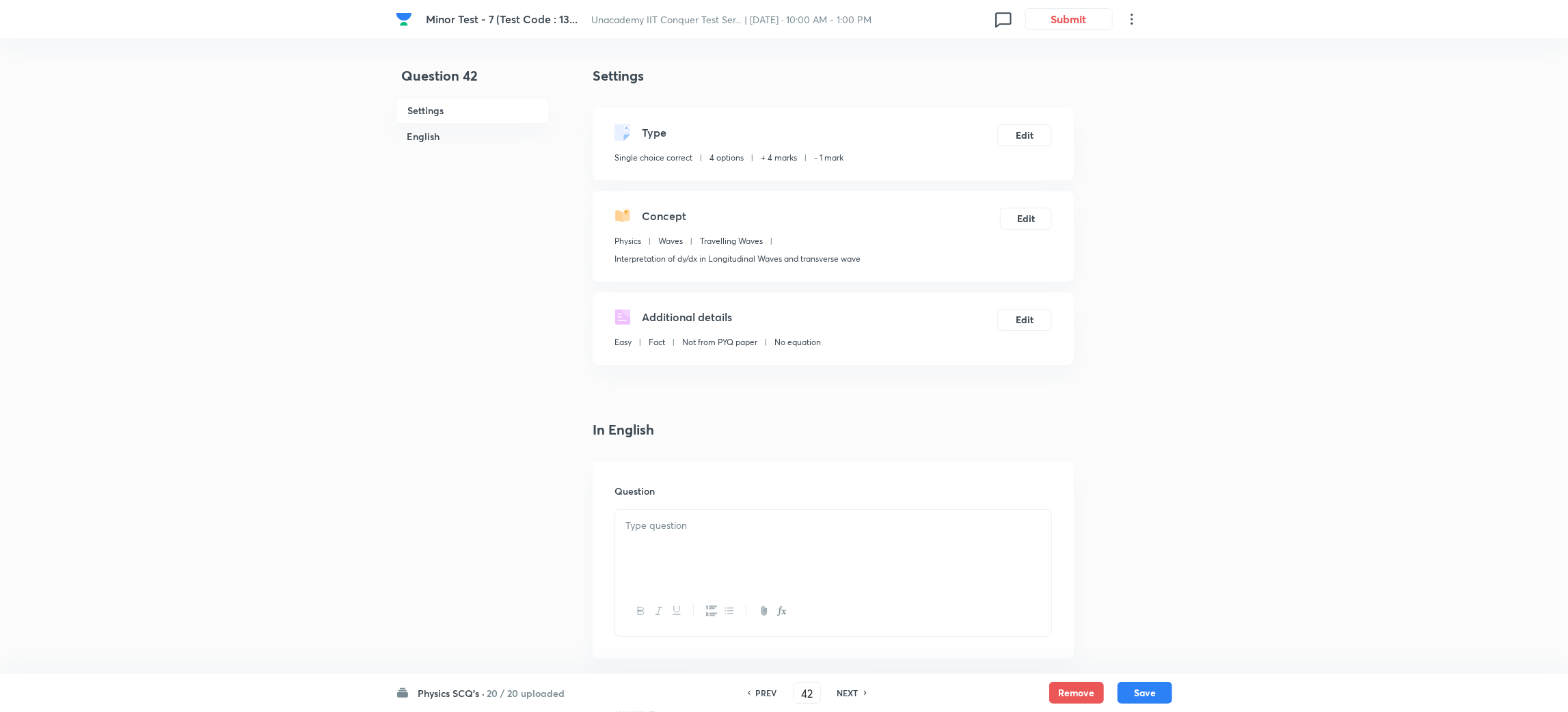
checkbox input "true"
click at [861, 695] on div "NEXT" at bounding box center [850, 692] width 36 height 12
type input "43"
checkbox input "true"
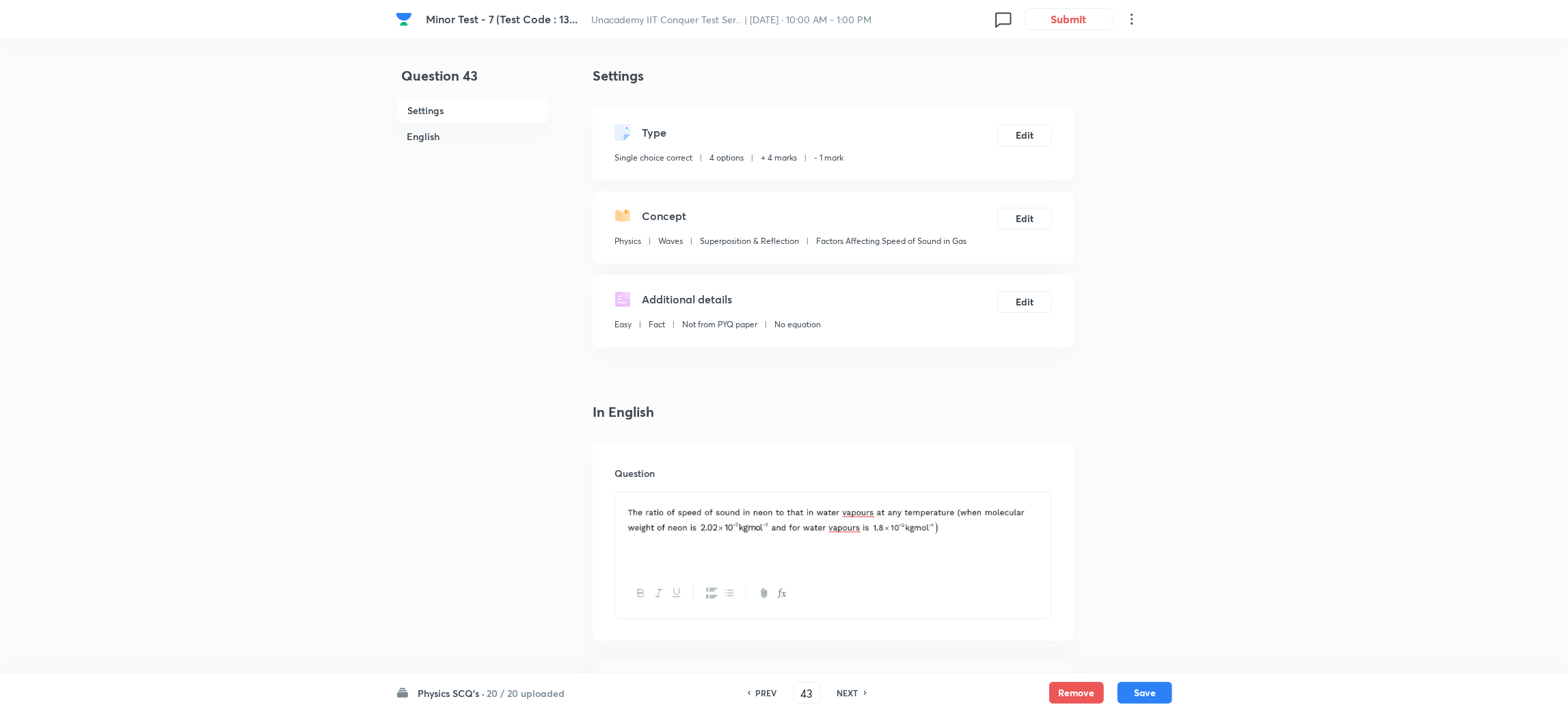
click at [861, 695] on div "NEXT" at bounding box center [850, 692] width 36 height 12
type input "44"
checkbox input "false"
checkbox input "true"
click at [861, 695] on div "NEXT" at bounding box center [850, 692] width 36 height 12
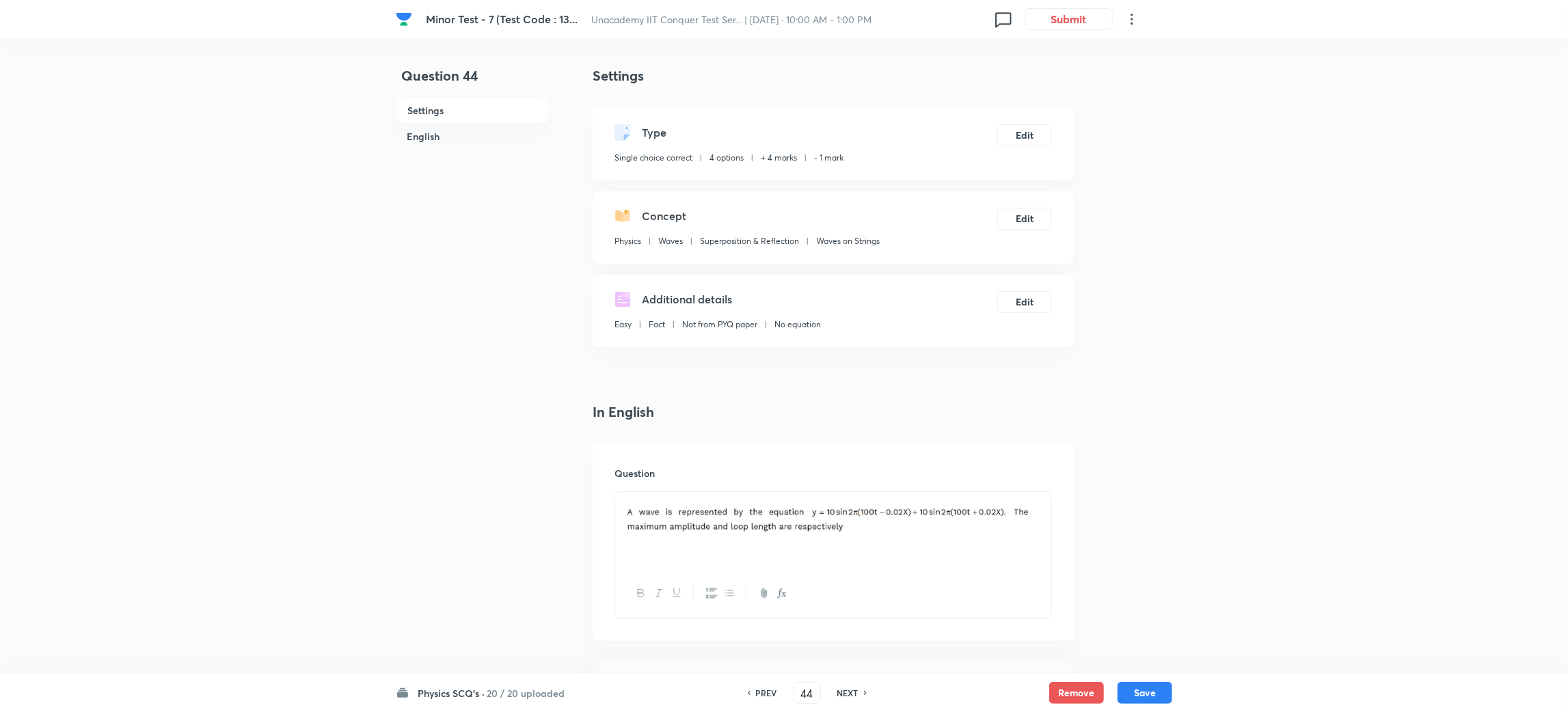
type input "45"
checkbox input "true"
click at [861, 695] on div "NEXT" at bounding box center [850, 692] width 36 height 12
click at [861, 695] on h6 "NEXT" at bounding box center [867, 692] width 21 height 12
type input "47"
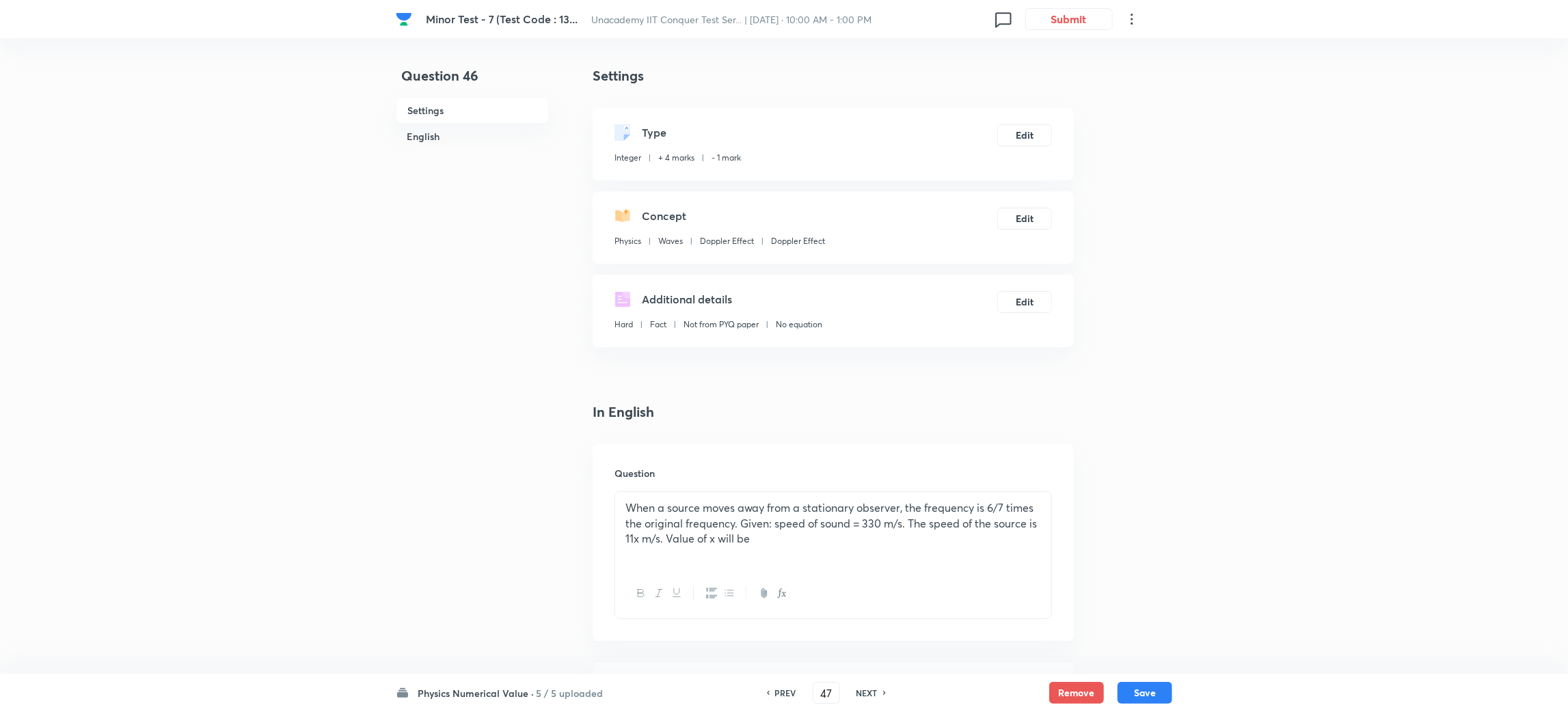
type input "2"
click at [861, 695] on h6 "NEXT" at bounding box center [867, 692] width 21 height 12
type input "48"
type input "2"
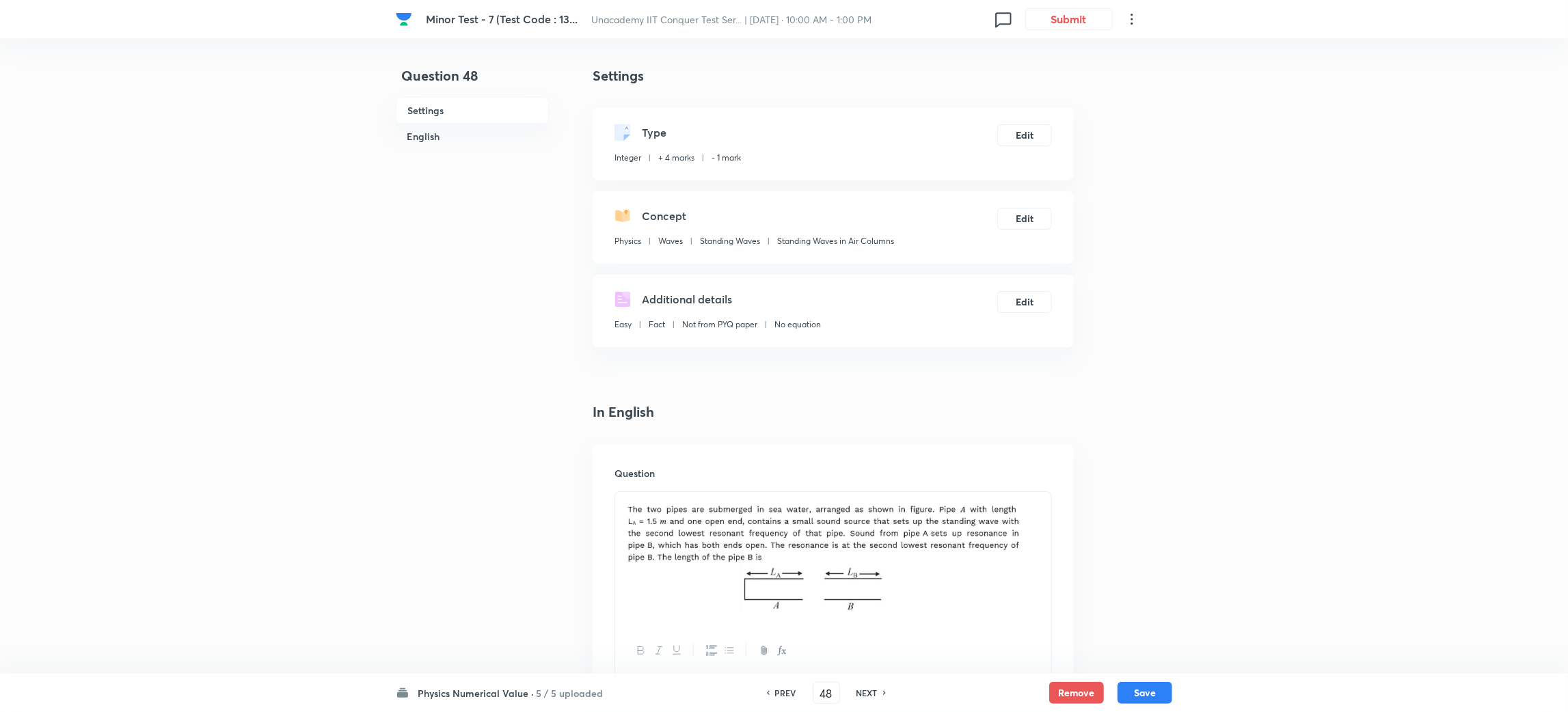
click at [861, 695] on h6 "NEXT" at bounding box center [867, 692] width 21 height 12
type input "49"
type input "3"
click at [861, 695] on h6 "NEXT" at bounding box center [867, 692] width 21 height 12
type input "50"
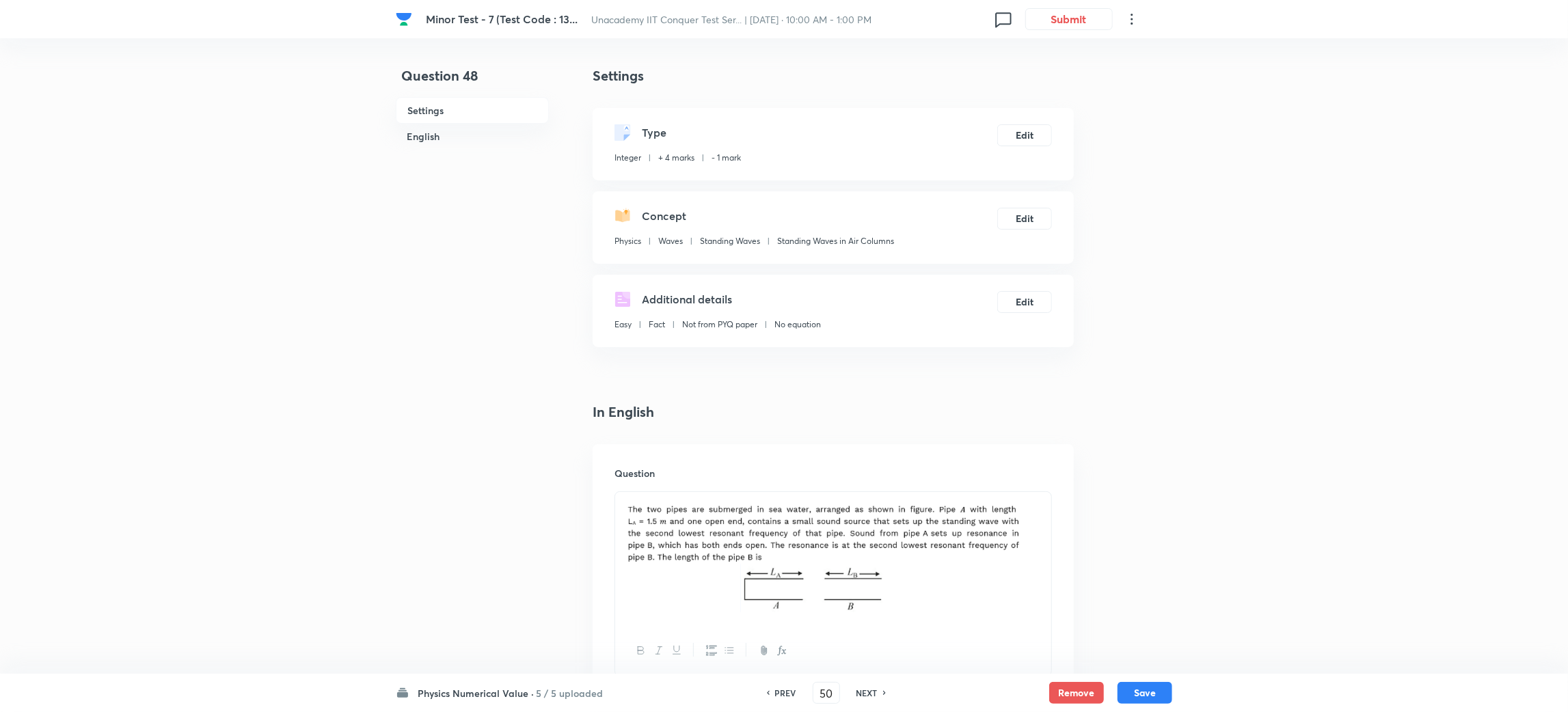
type input "25"
click at [861, 695] on h6 "NEXT" at bounding box center [867, 692] width 21 height 12
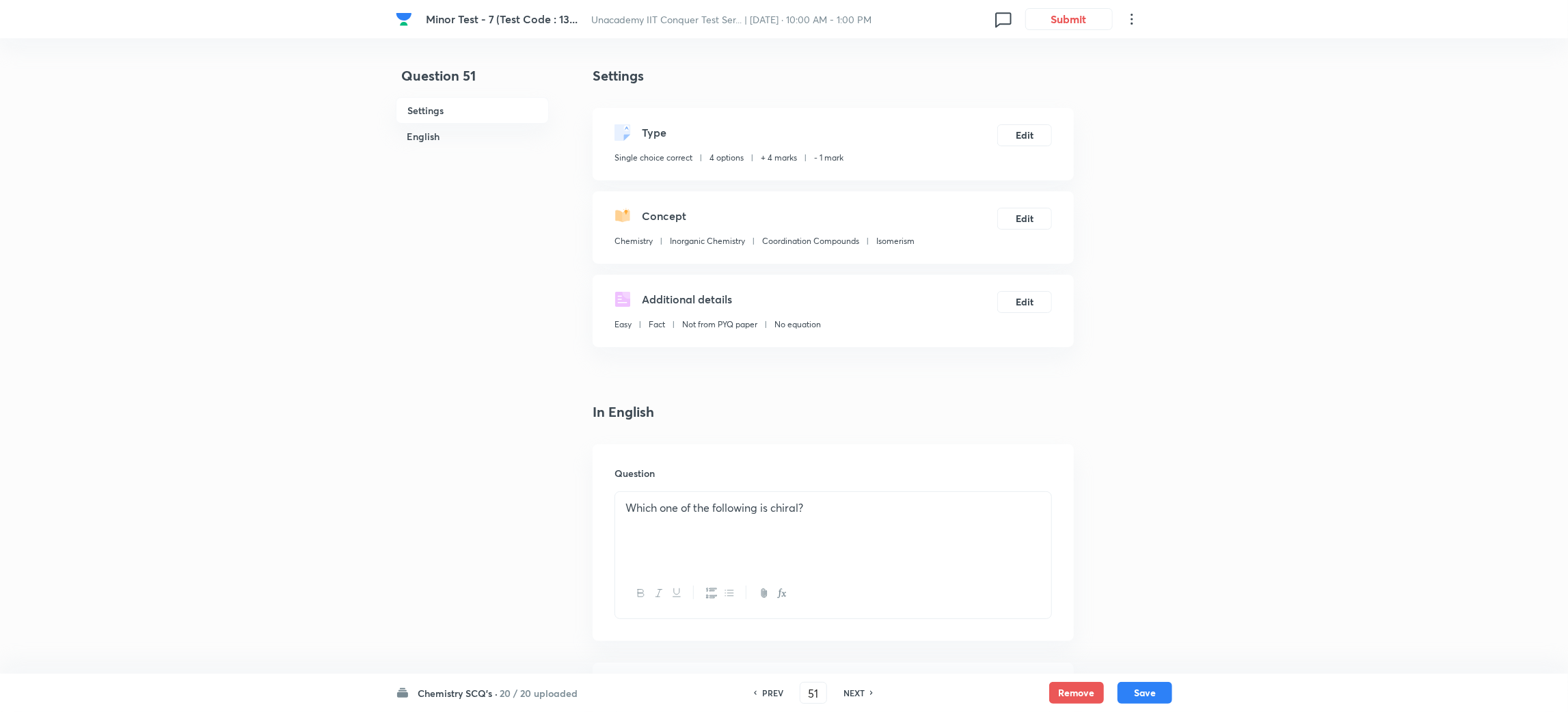
click at [861, 695] on h6 "NEXT" at bounding box center [854, 692] width 21 height 12
type input "52"
checkbox input "true"
click at [861, 695] on h6 "NEXT" at bounding box center [854, 692] width 21 height 12
type input "53"
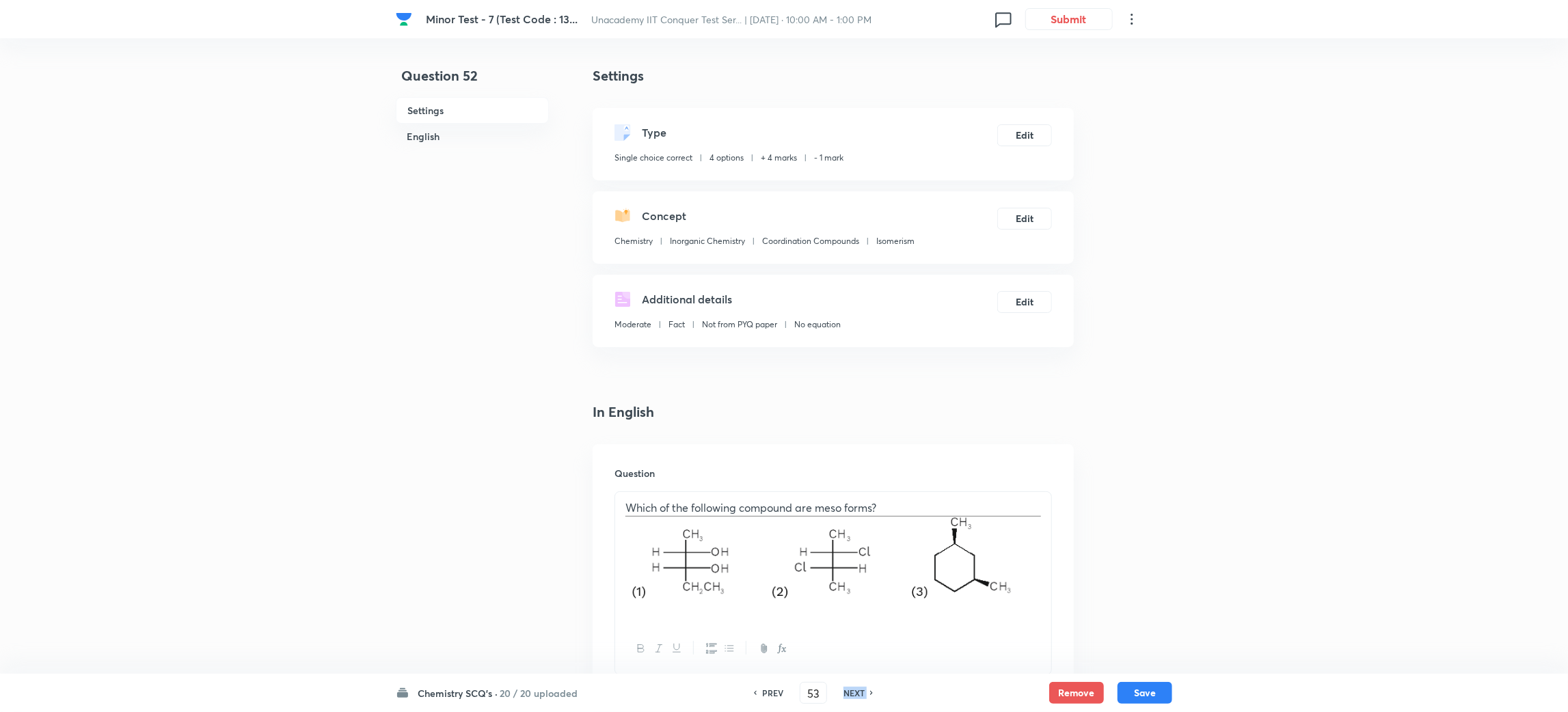
checkbox input "false"
checkbox input "true"
click at [861, 695] on h6 "NEXT" at bounding box center [854, 692] width 21 height 12
type input "54"
checkbox input "true"
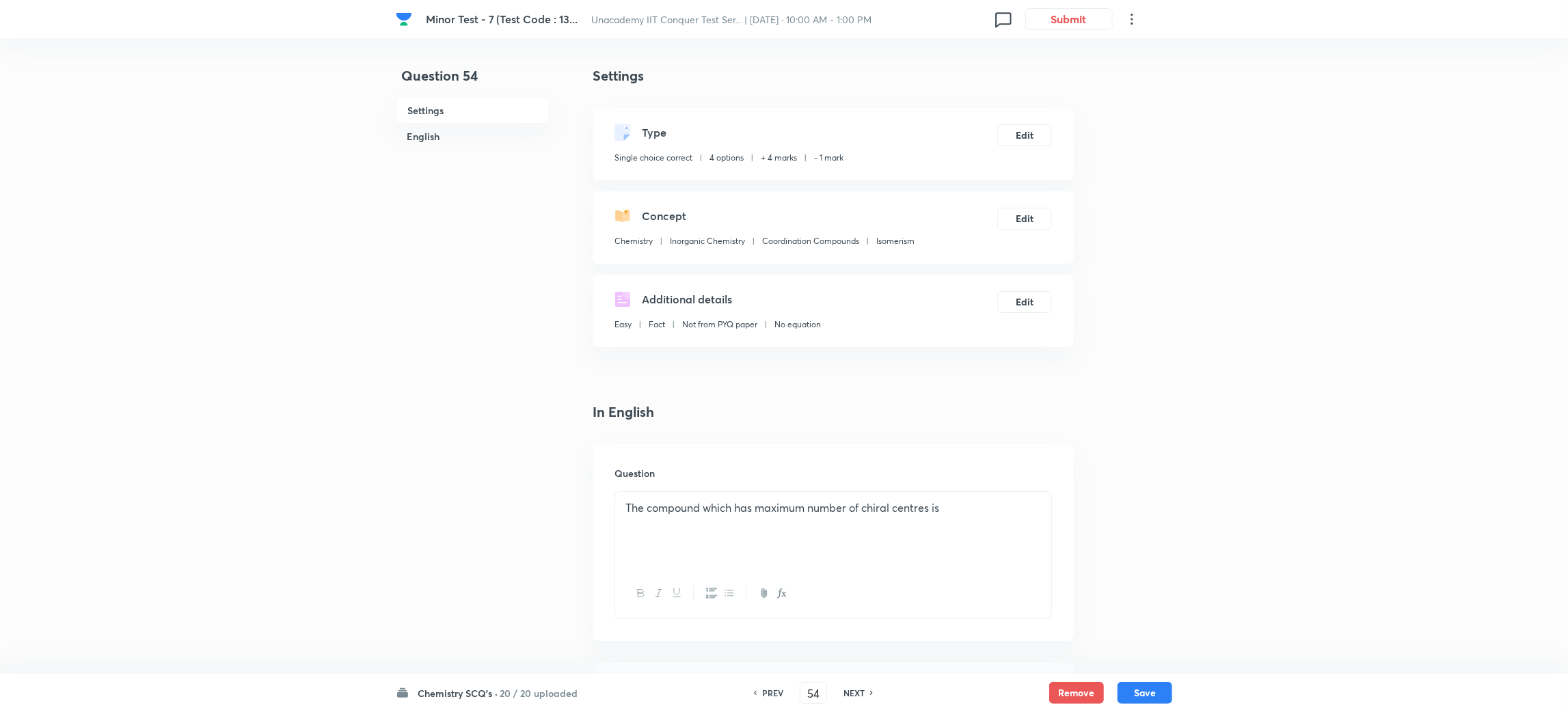
click at [861, 695] on h6 "NEXT" at bounding box center [854, 692] width 21 height 12
type input "55"
checkbox input "true"
click at [861, 695] on h6 "NEXT" at bounding box center [854, 692] width 21 height 12
type input "56"
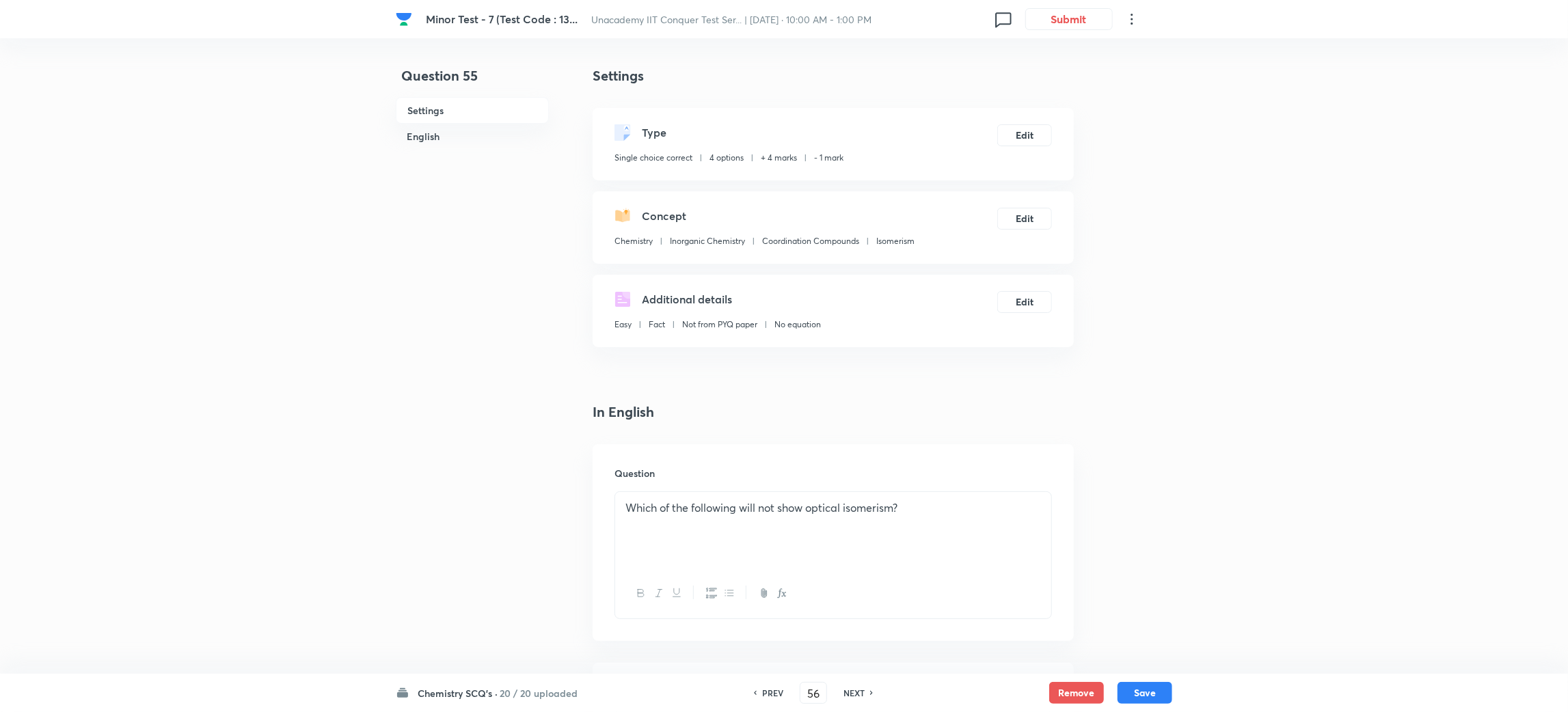
checkbox input "false"
checkbox input "true"
click at [861, 695] on h6 "NEXT" at bounding box center [854, 692] width 21 height 12
type input "57"
checkbox input "false"
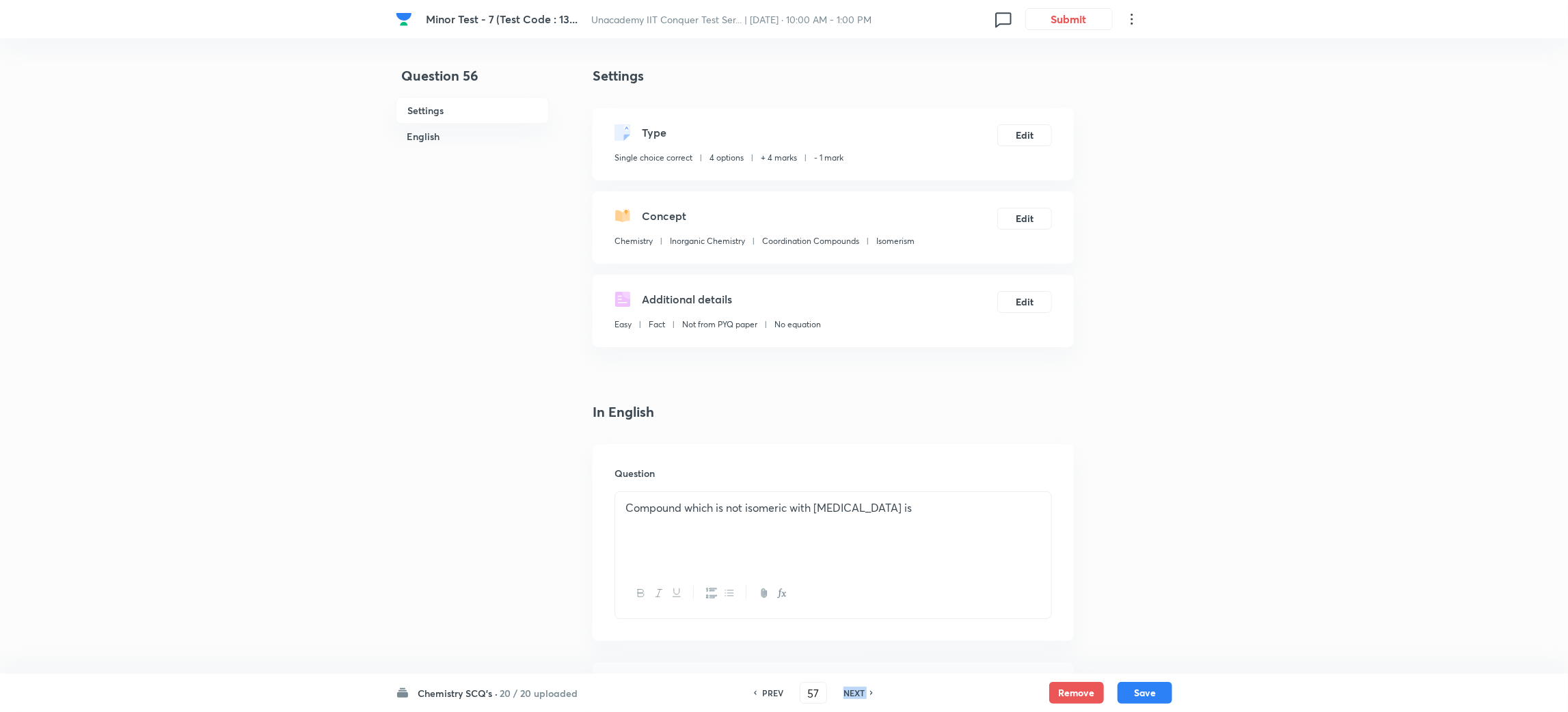
checkbox input "true"
click at [861, 695] on h6 "NEXT" at bounding box center [854, 692] width 21 height 12
type input "58"
checkbox input "false"
checkbox input "true"
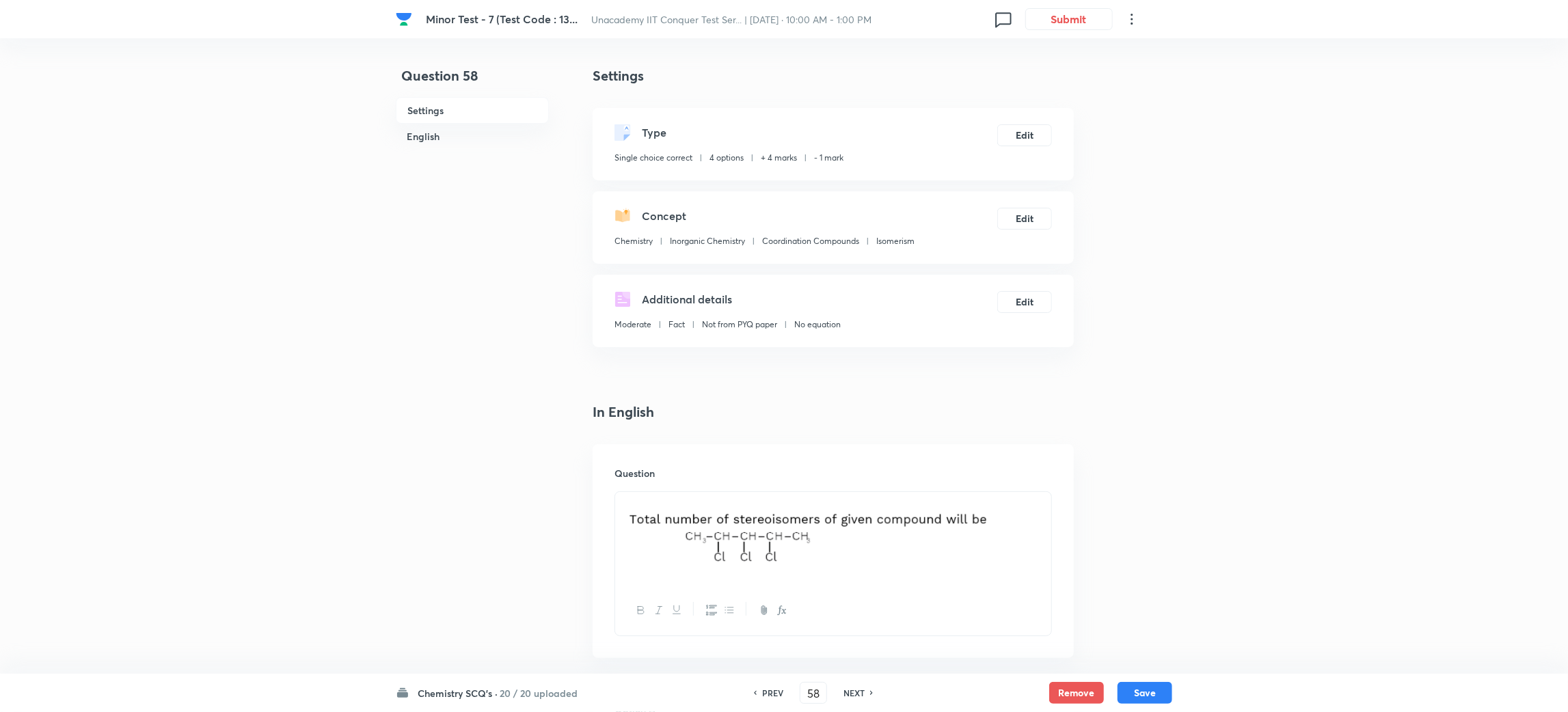
click at [861, 695] on h6 "NEXT" at bounding box center [854, 692] width 21 height 12
type input "59"
checkbox input "false"
checkbox input "true"
click at [861, 695] on h6 "NEXT" at bounding box center [854, 692] width 21 height 12
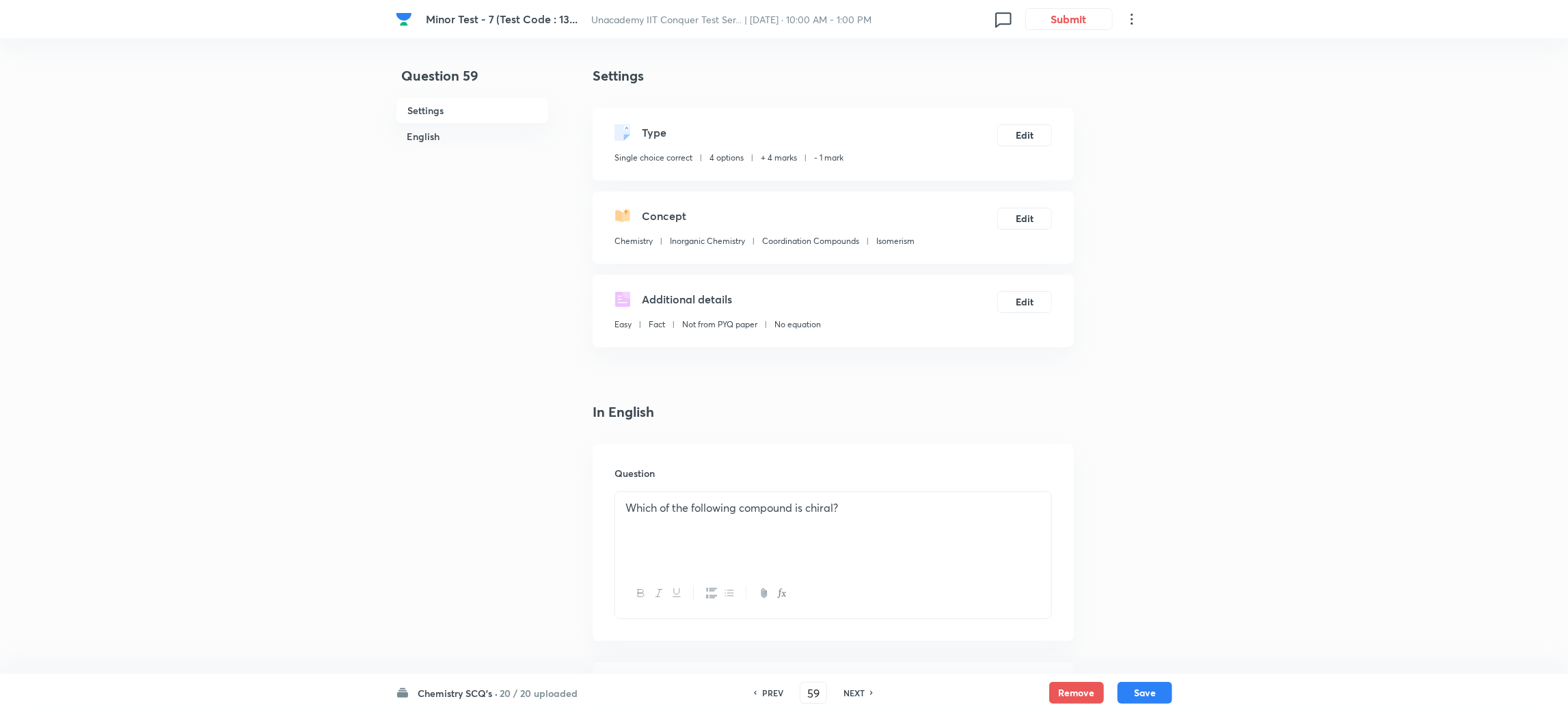
type input "60"
checkbox input "false"
checkbox input "true"
click at [861, 695] on h6 "NEXT" at bounding box center [854, 692] width 21 height 12
type input "61"
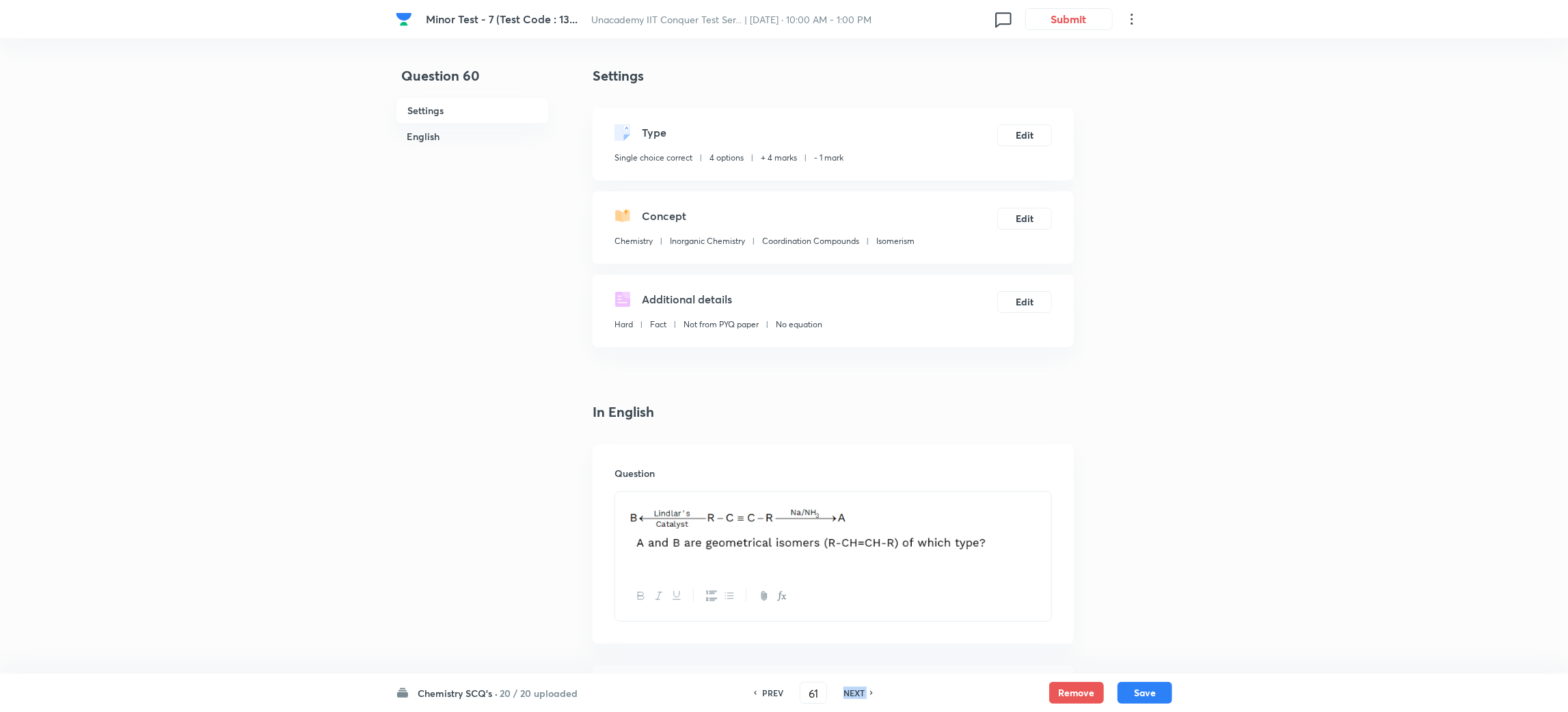
checkbox input "false"
checkbox input "true"
click at [861, 695] on h6 "NEXT" at bounding box center [854, 692] width 21 height 12
type input "62"
checkbox input "false"
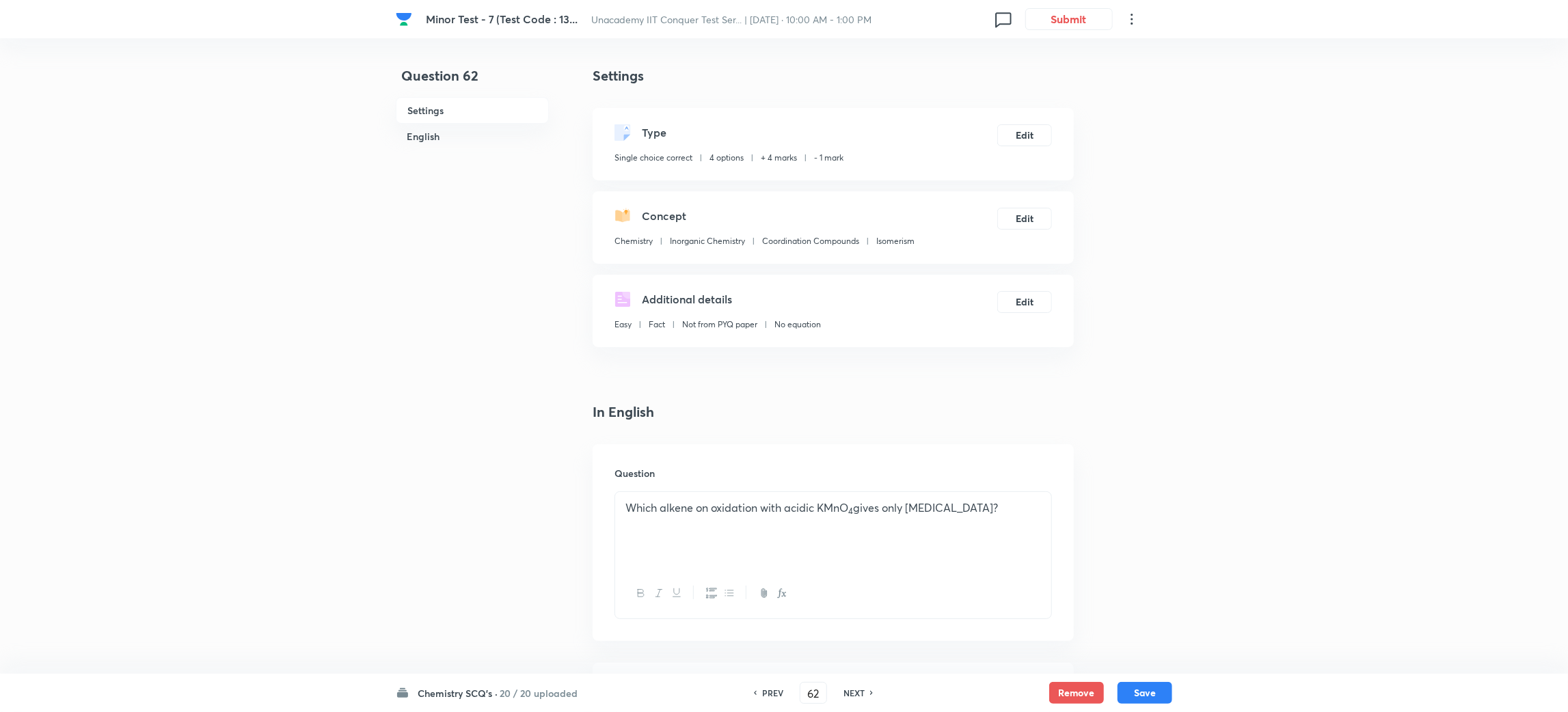
checkbox input "true"
click at [861, 695] on h6 "NEXT" at bounding box center [854, 692] width 21 height 12
type input "63"
checkbox input "false"
checkbox input "true"
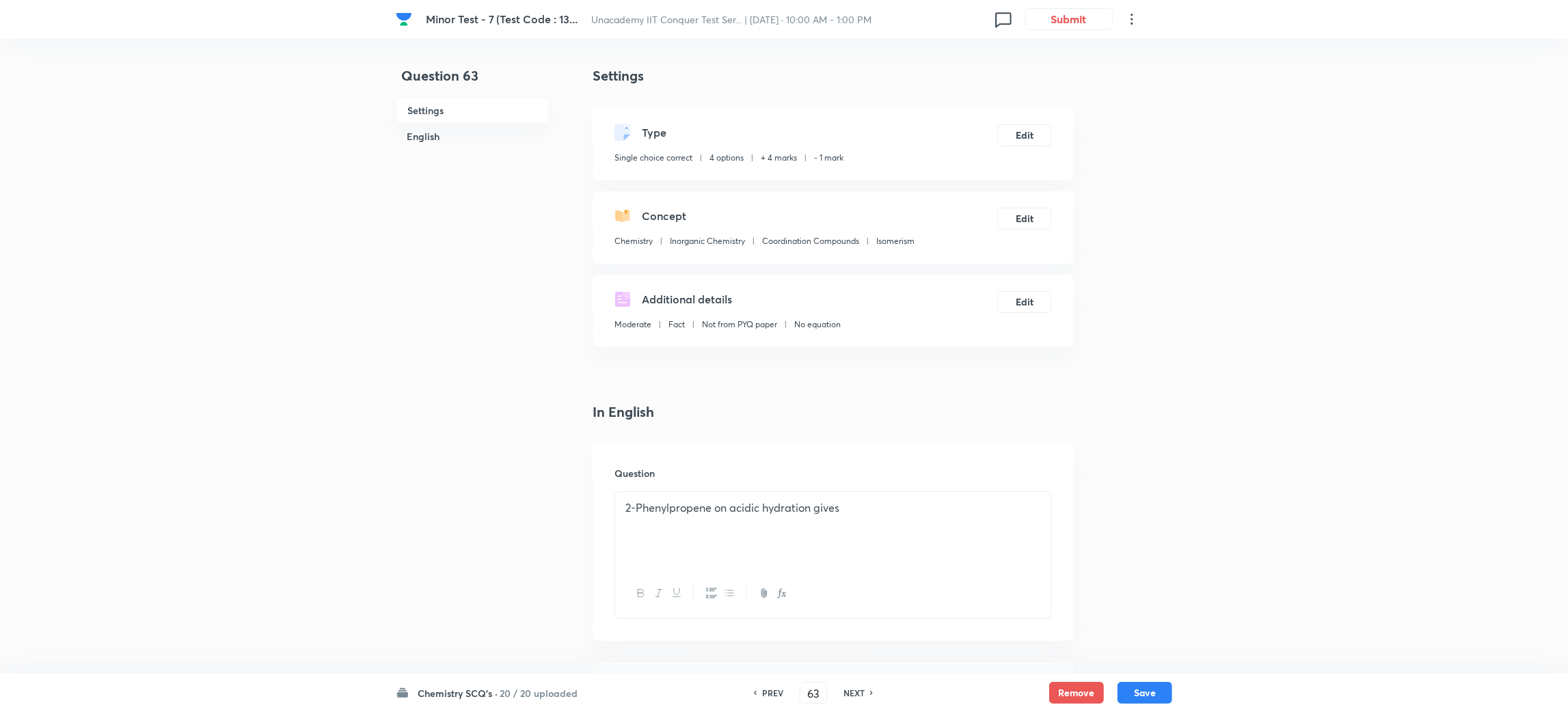
click at [861, 695] on h6 "NEXT" at bounding box center [854, 692] width 21 height 12
type input "64"
checkbox input "false"
checkbox input "true"
click at [861, 695] on h6 "NEXT" at bounding box center [854, 692] width 21 height 12
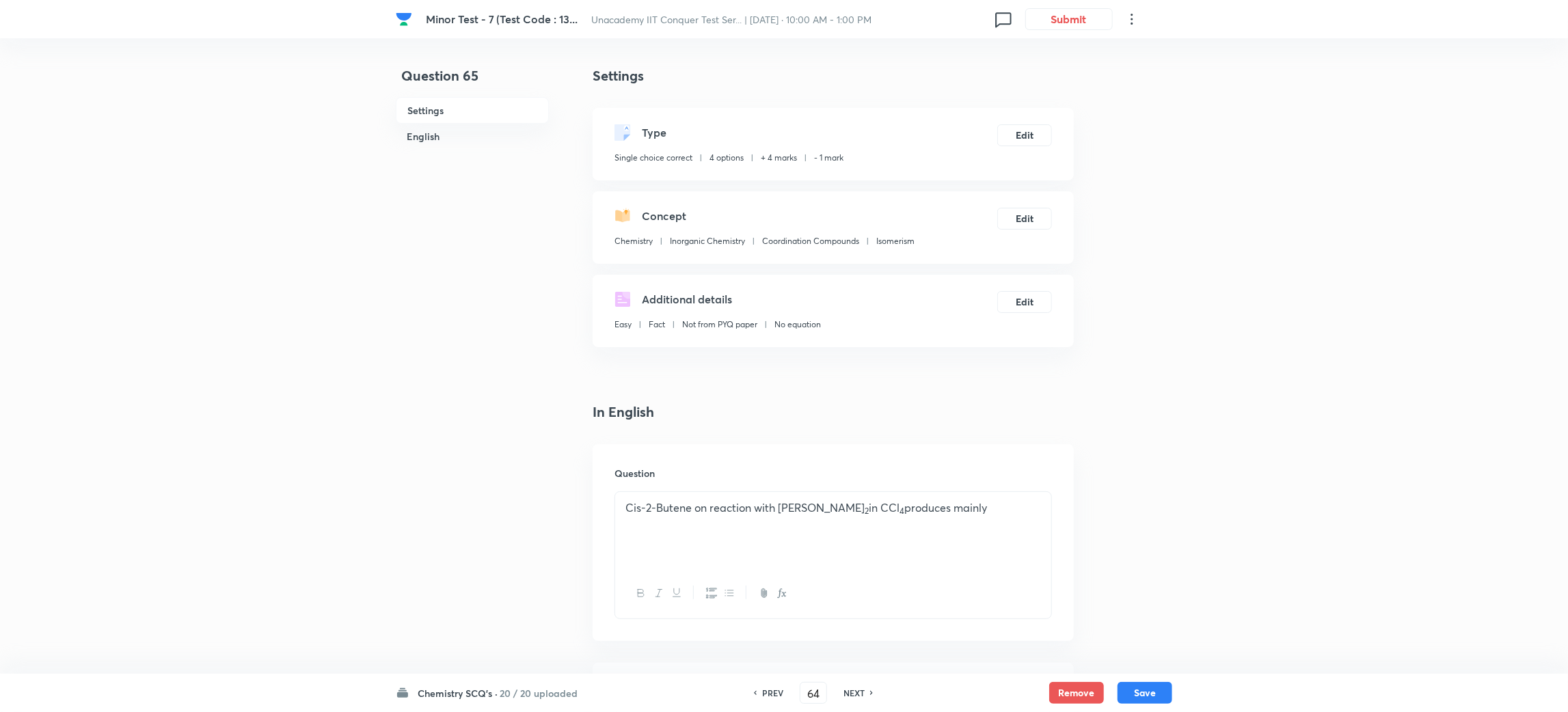
type input "65"
checkbox input "true"
click at [861, 695] on h6 "NEXT" at bounding box center [854, 692] width 21 height 12
type input "66"
checkbox input "false"
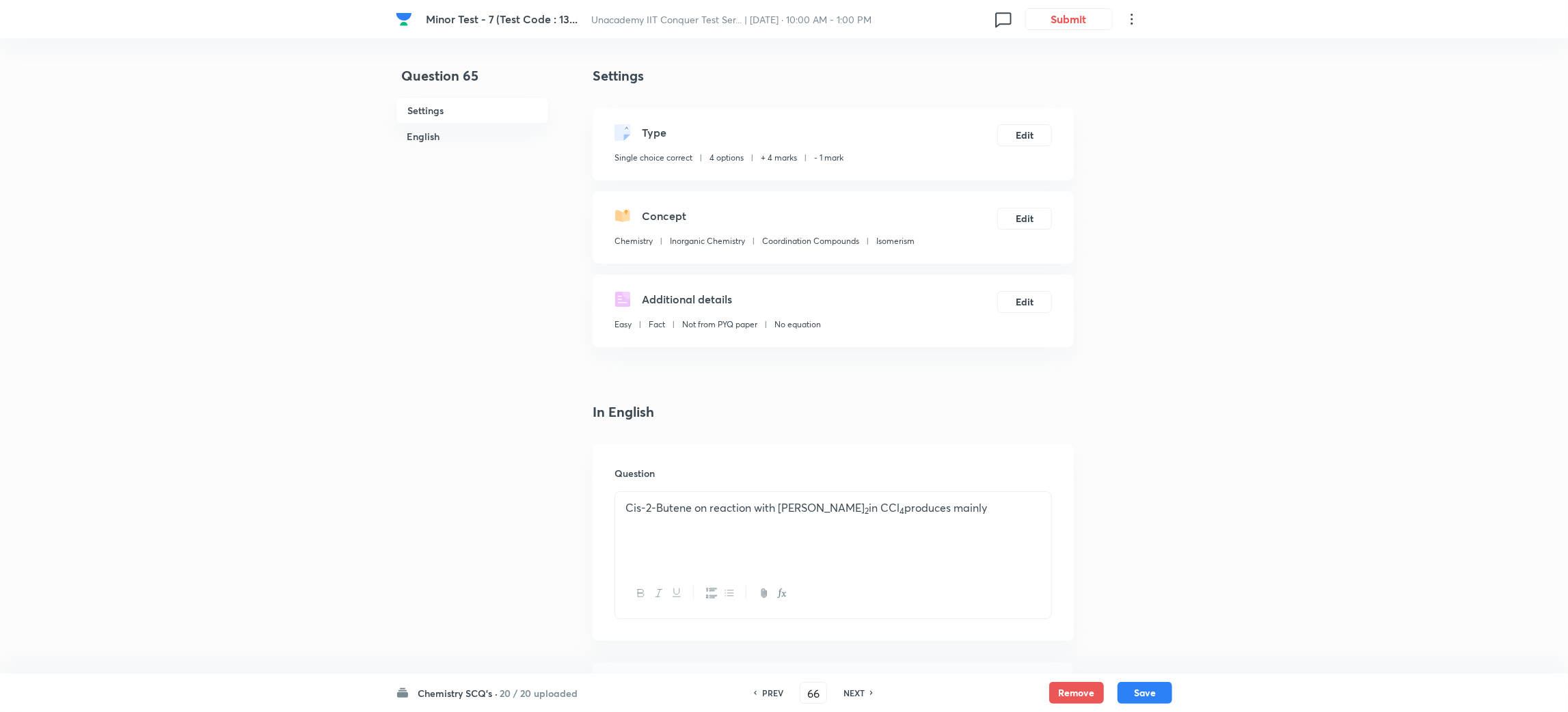
checkbox input "true"
click at [861, 695] on h6 "NEXT" at bounding box center [854, 692] width 21 height 12
type input "67"
checkbox input "false"
checkbox input "true"
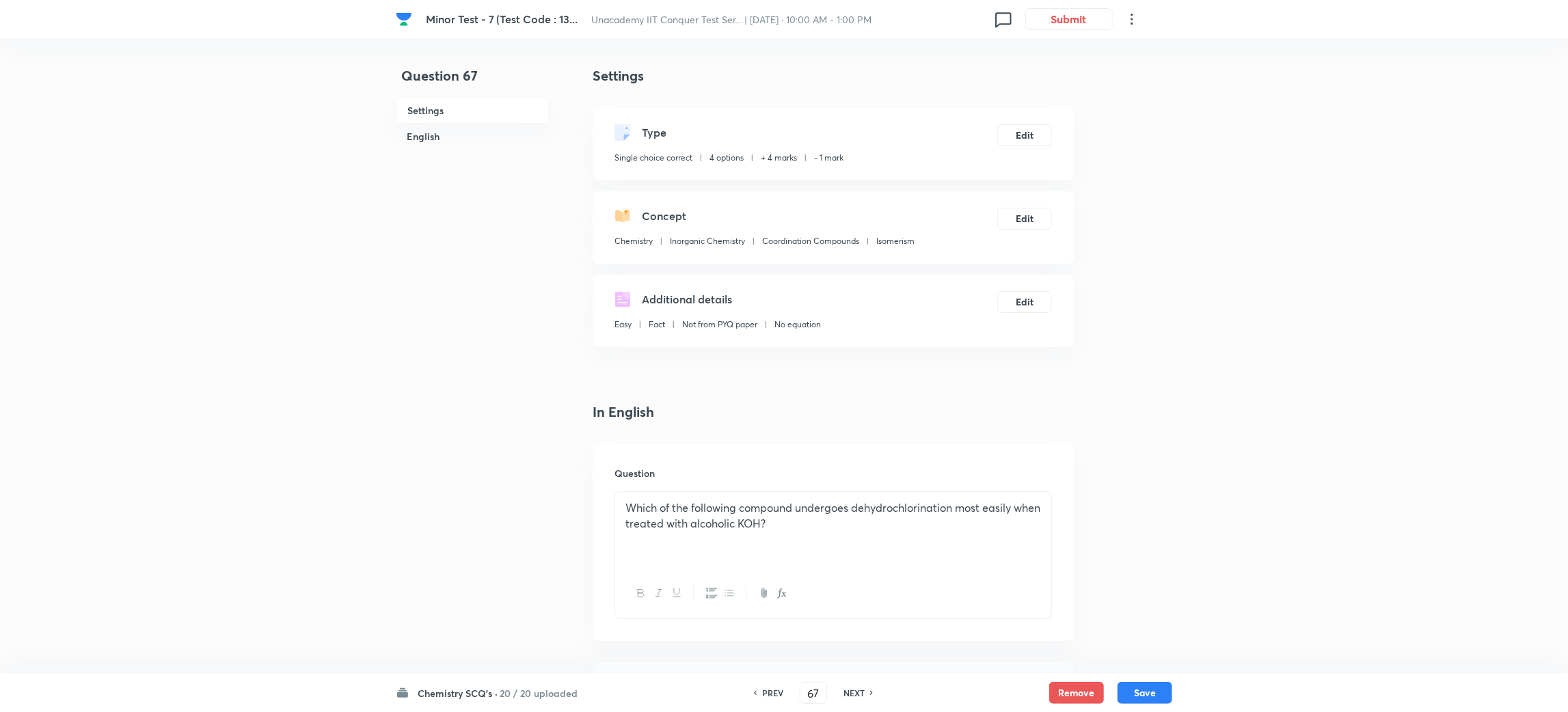
click at [861, 695] on h6 "NEXT" at bounding box center [854, 692] width 21 height 12
type input "68"
checkbox input "false"
checkbox input "true"
click at [861, 695] on h6 "NEXT" at bounding box center [854, 692] width 21 height 12
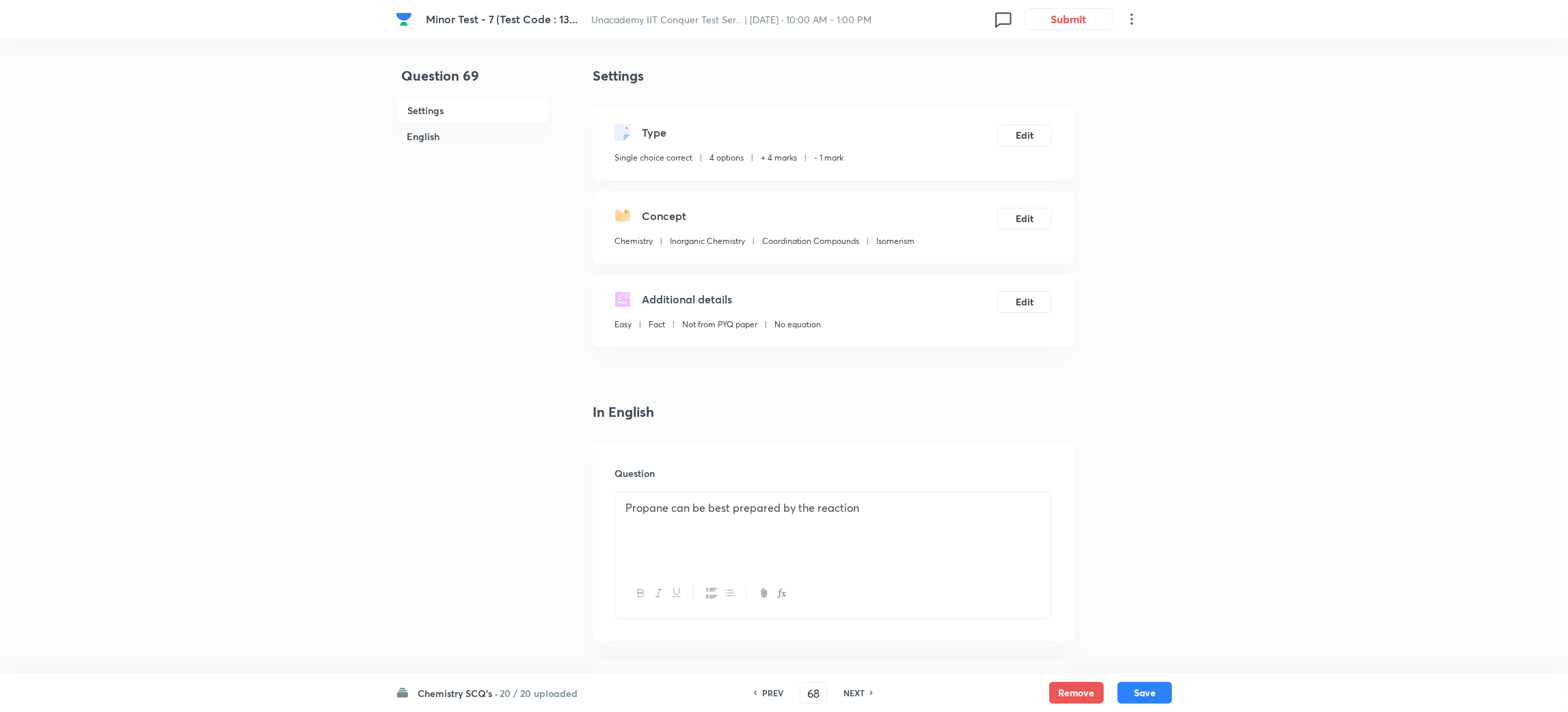
type input "69"
checkbox input "false"
checkbox input "true"
click at [861, 695] on h6 "NEXT" at bounding box center [854, 692] width 21 height 12
type input "70"
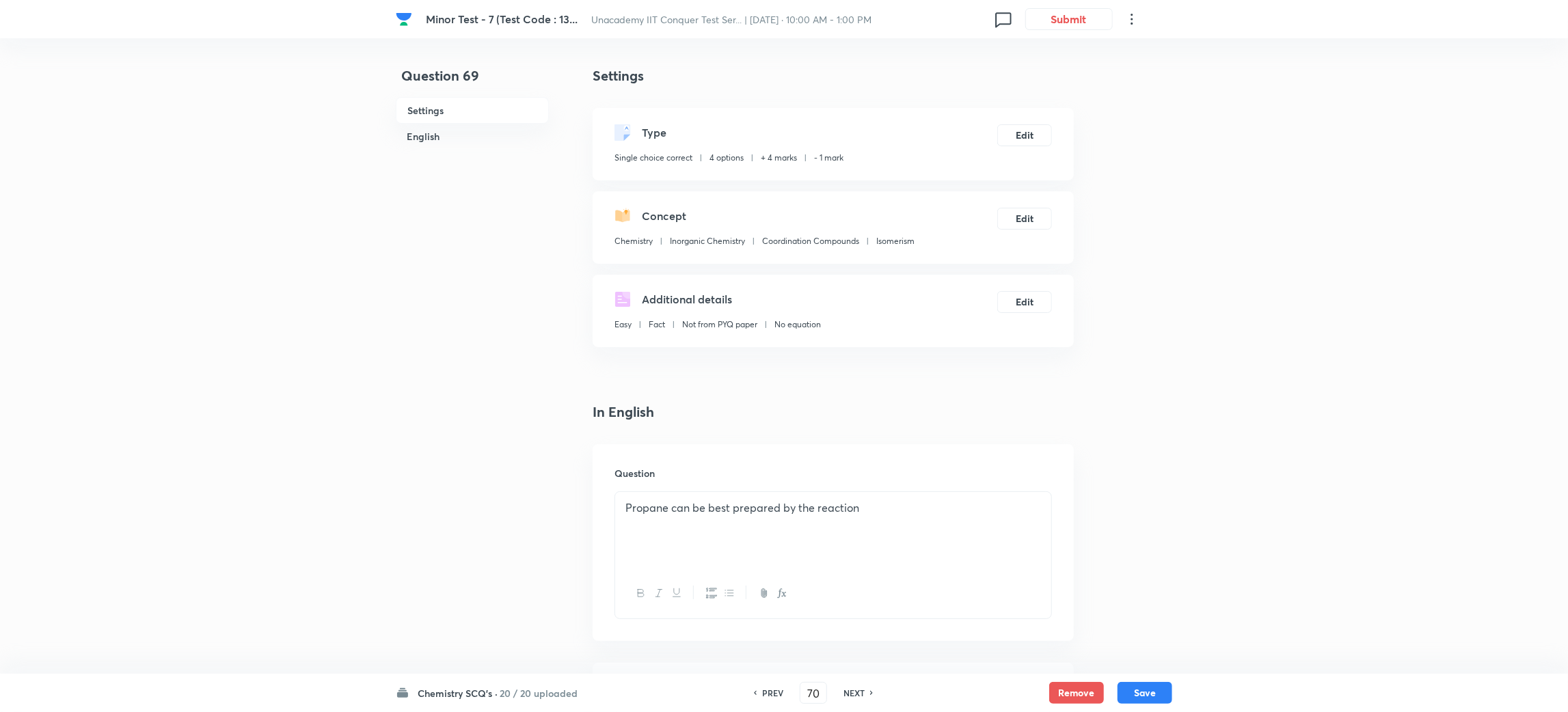
checkbox input "false"
checkbox input "true"
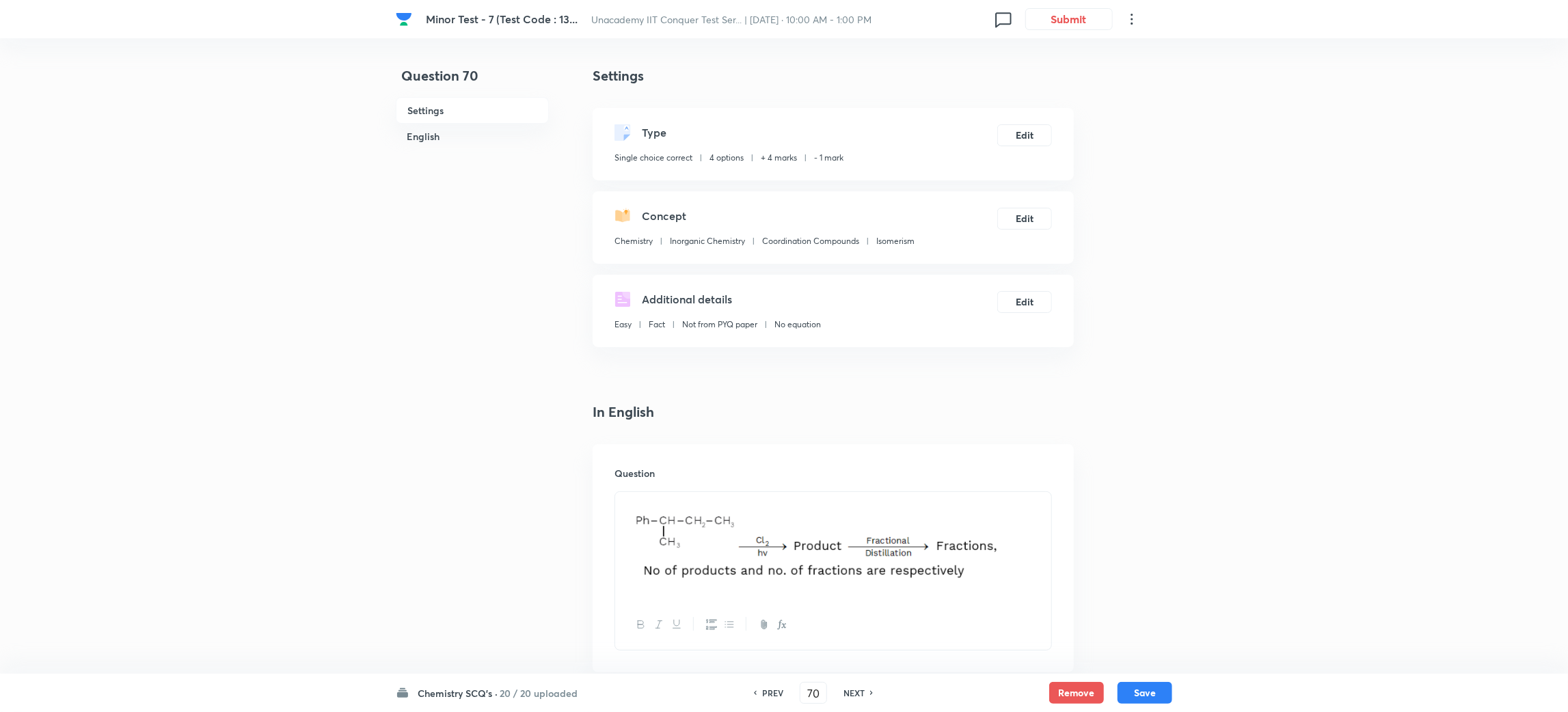
click at [861, 695] on h6 "NEXT" at bounding box center [854, 692] width 21 height 12
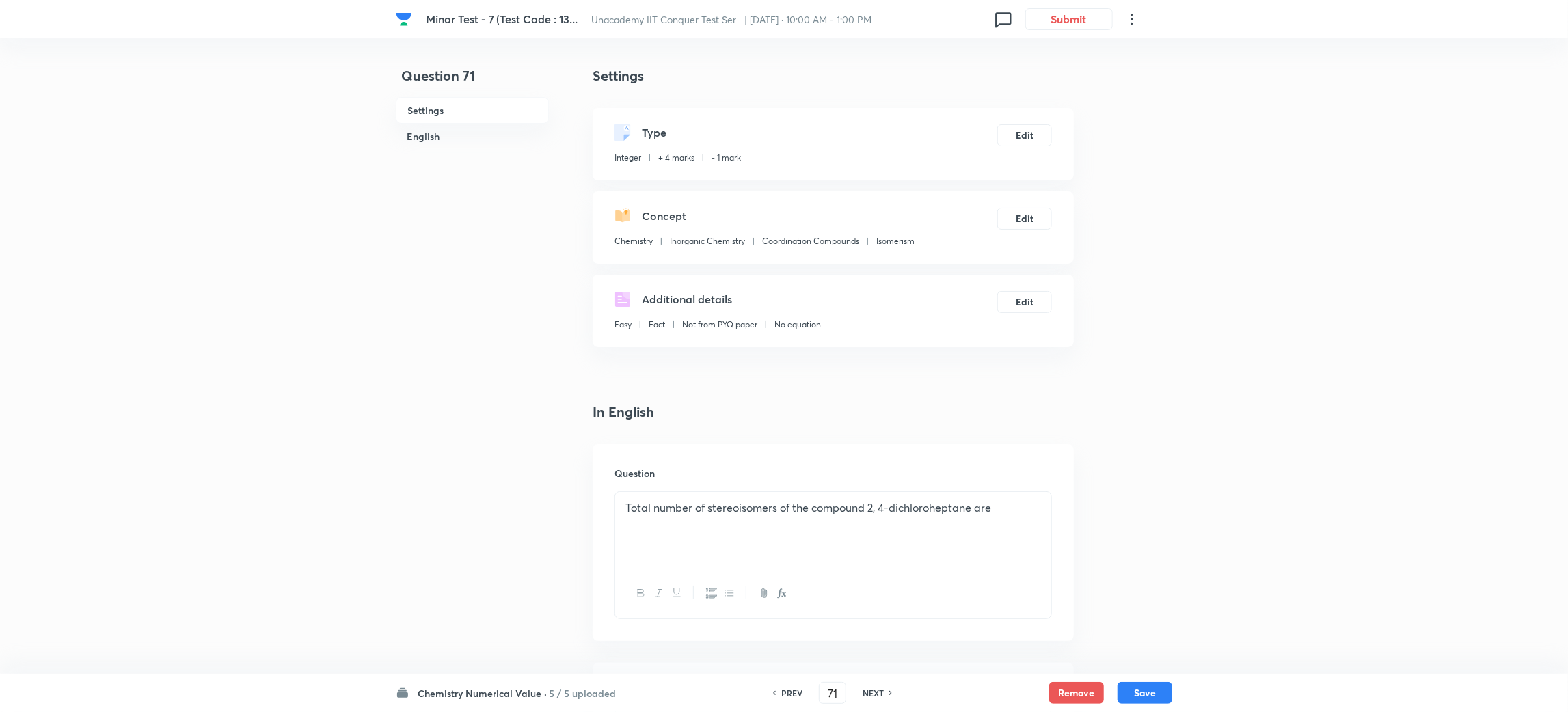
click at [863, 695] on h6 "NEXT" at bounding box center [873, 692] width 21 height 12
type input "72"
type input "10"
click at [863, 695] on h6 "NEXT" at bounding box center [873, 692] width 21 height 12
type input "73"
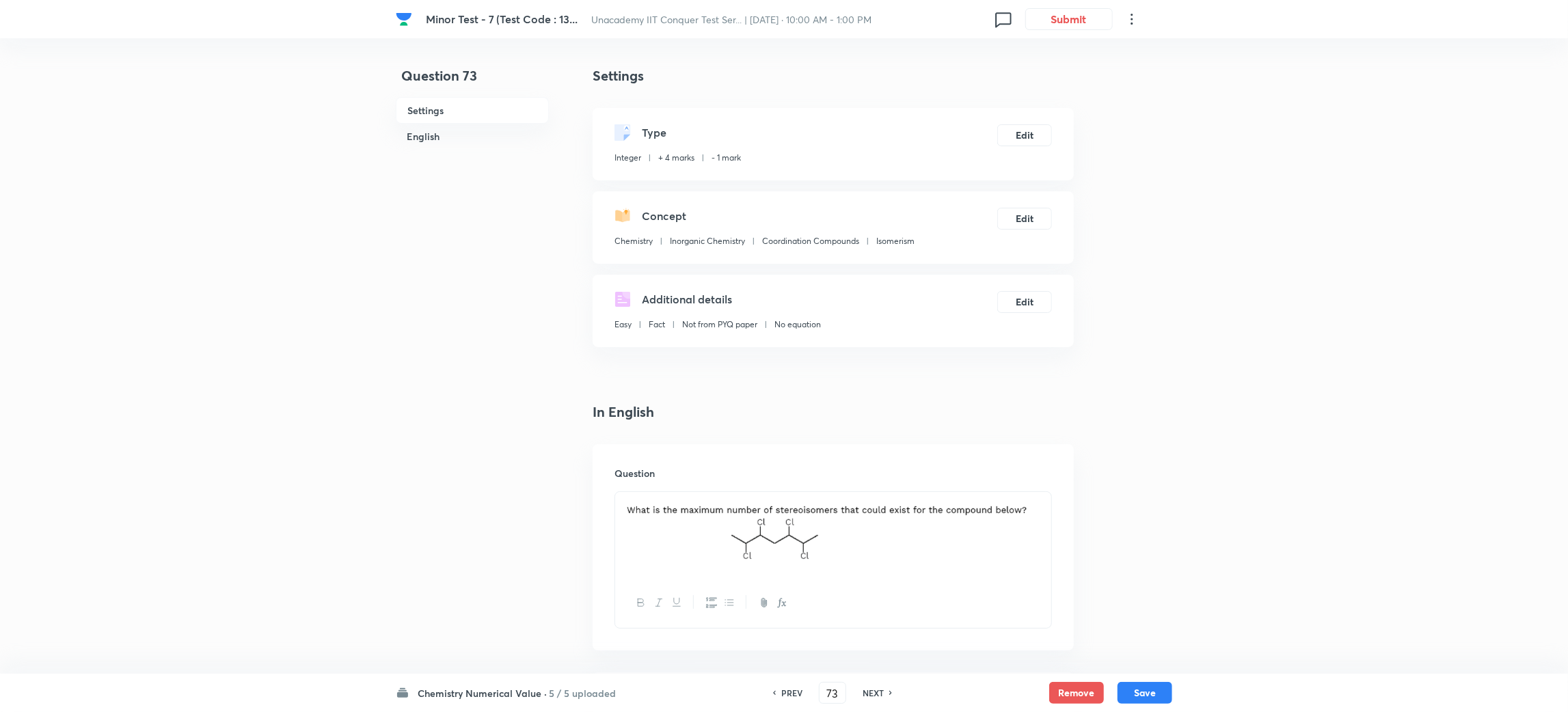
type input "4"
click at [863, 695] on h6 "NEXT" at bounding box center [873, 692] width 21 height 12
type input "74"
type input "4"
click at [863, 695] on h6 "NEXT" at bounding box center [873, 692] width 21 height 12
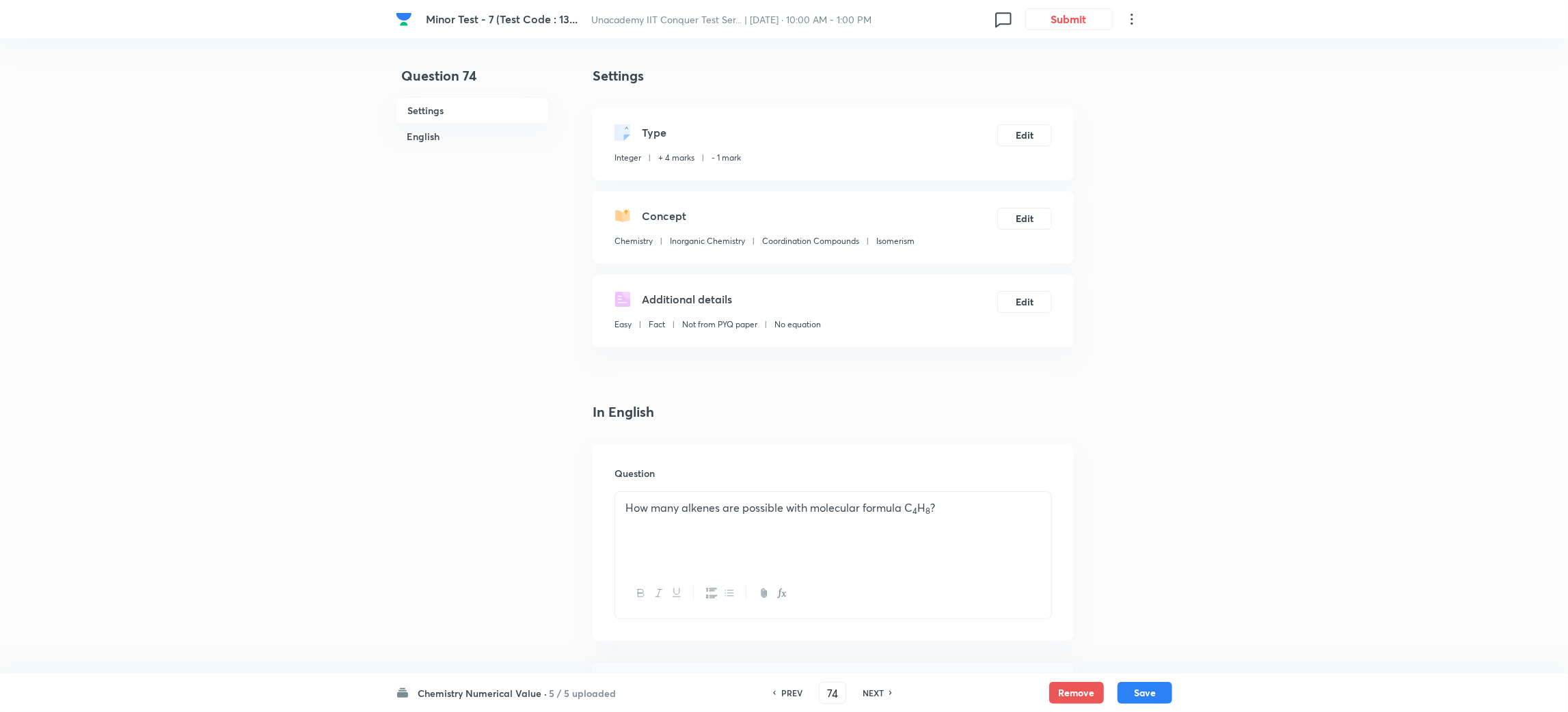
type input "75"
type input "2"
click at [863, 695] on h6 "NEXT" at bounding box center [873, 692] width 21 height 12
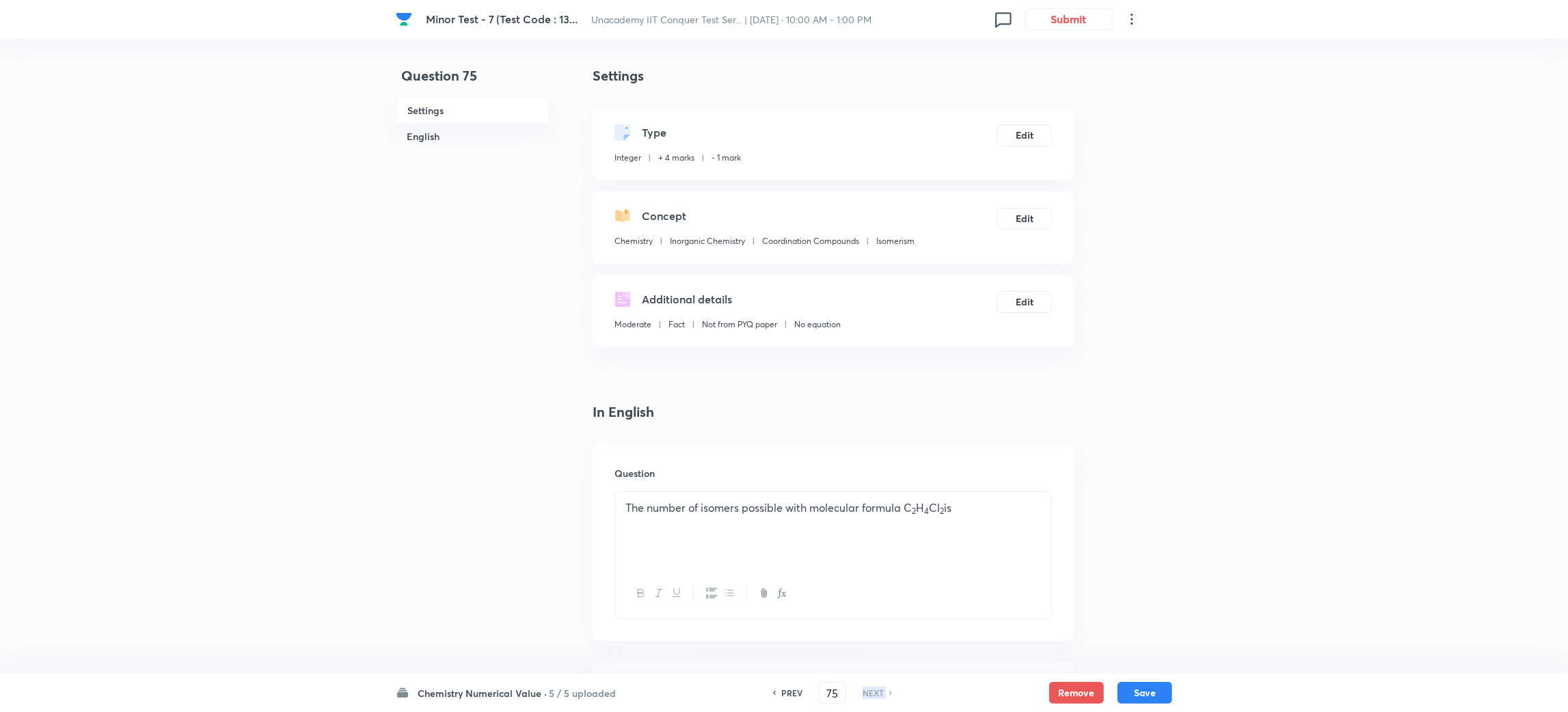
click at [863, 695] on h6 "NEXT" at bounding box center [873, 692] width 21 height 12
click at [1171, 312] on div "Question 75 Settings English Settings Type Integer + 4 marks - 1 mark Edit Conc…" at bounding box center [784, 589] width 777 height 1047
click at [1029, 131] on button "Edit" at bounding box center [1024, 134] width 55 height 22
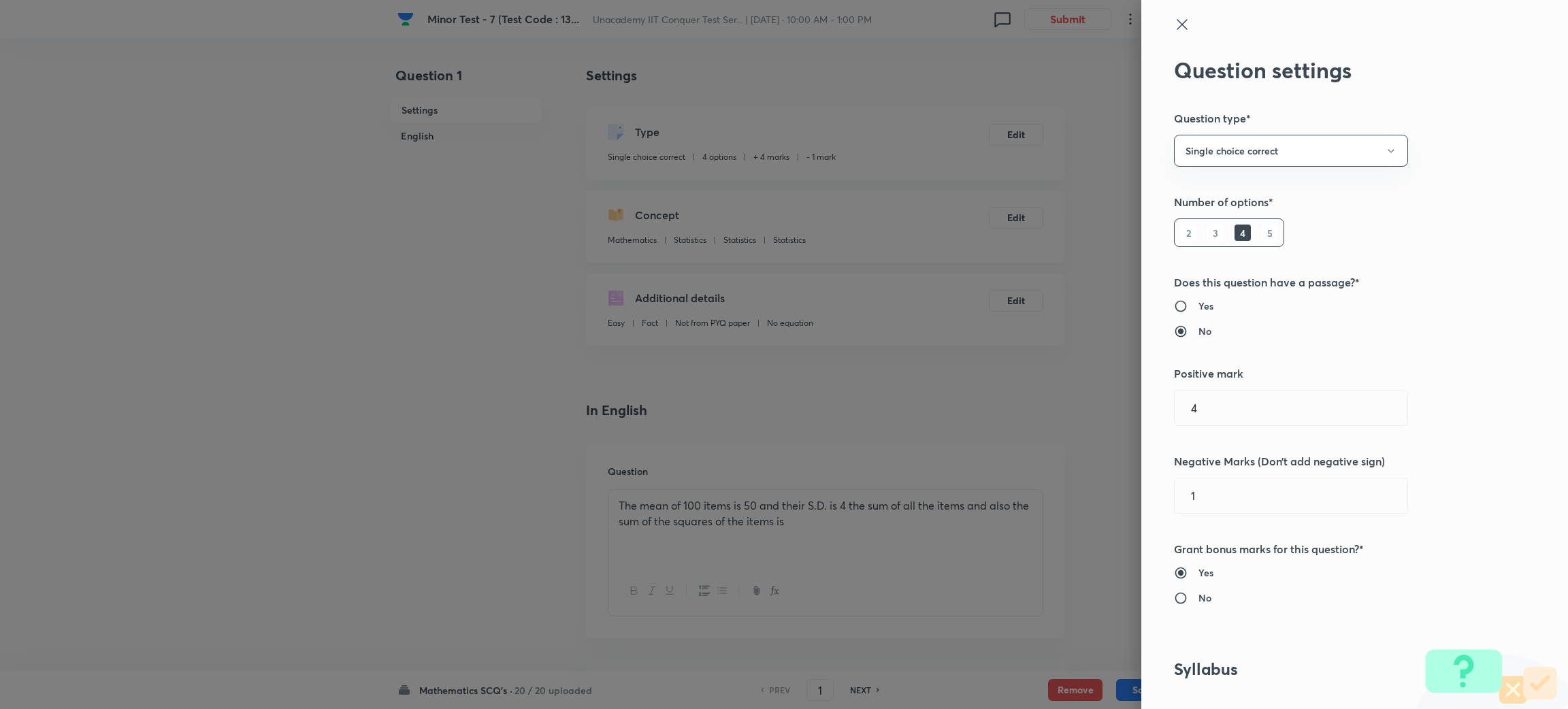
click at [1174, 24] on icon at bounding box center [1182, 24] width 16 height 16
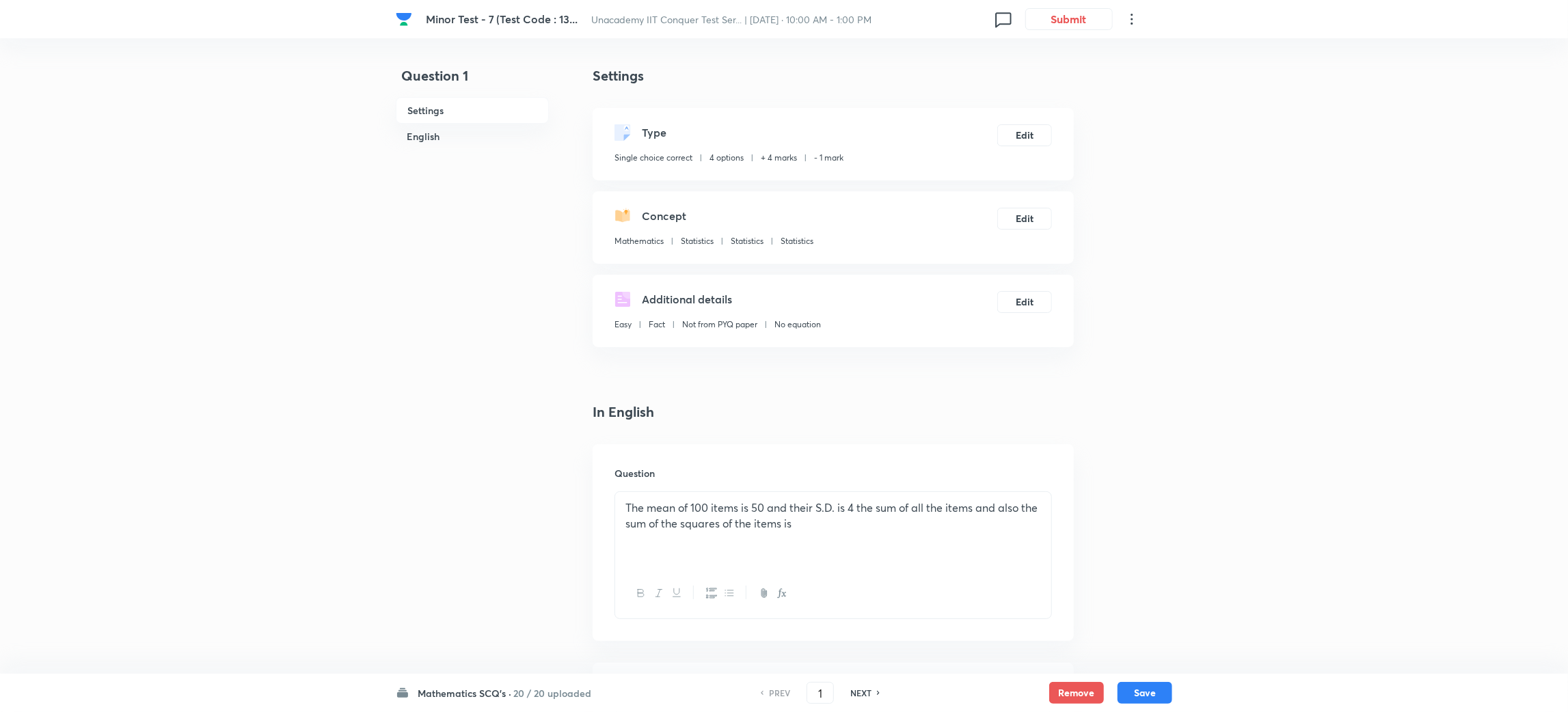
click at [863, 688] on h6 "NEXT" at bounding box center [861, 692] width 21 height 12
type input "2"
checkbox input "false"
checkbox input "true"
click at [1022, 130] on button "Edit" at bounding box center [1024, 134] width 55 height 22
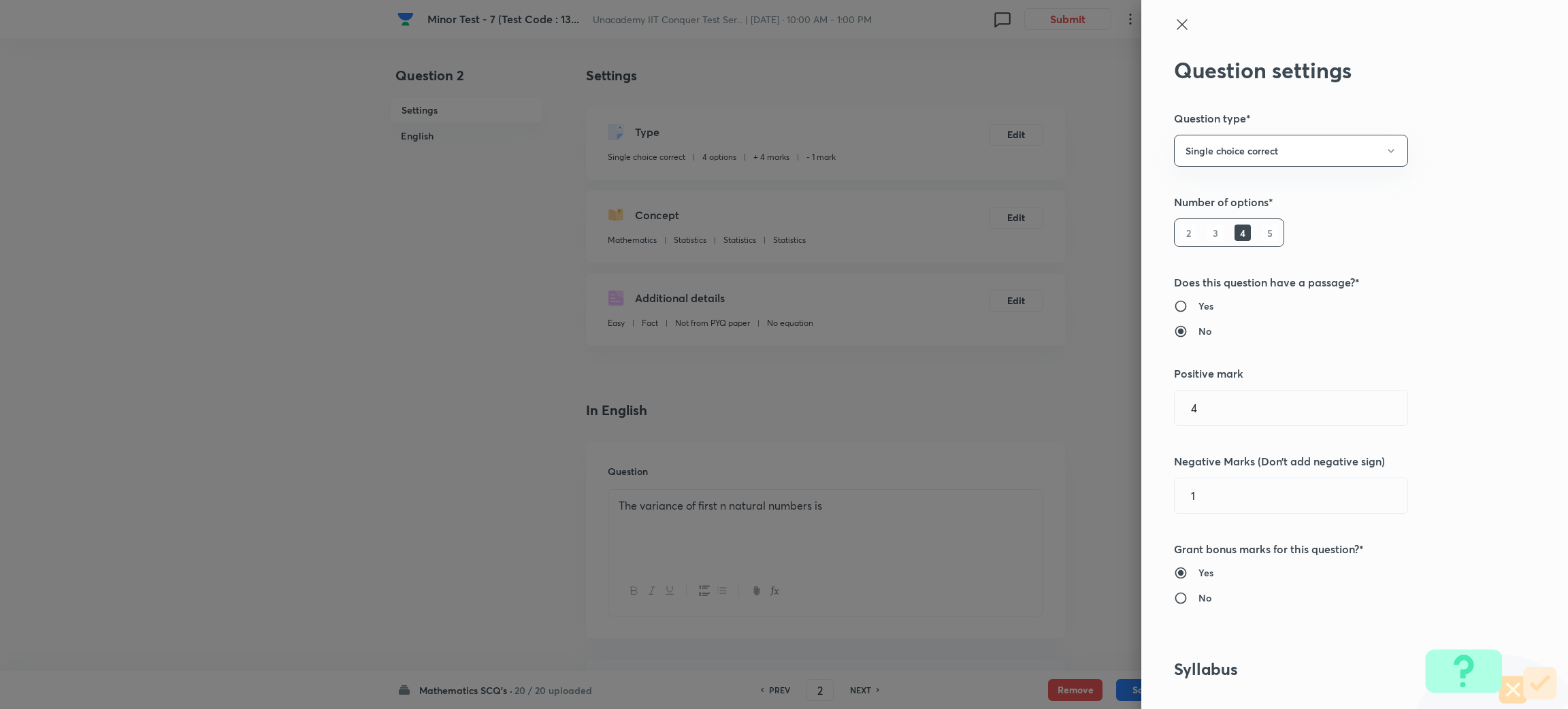
click at [1174, 23] on icon at bounding box center [1182, 24] width 16 height 16
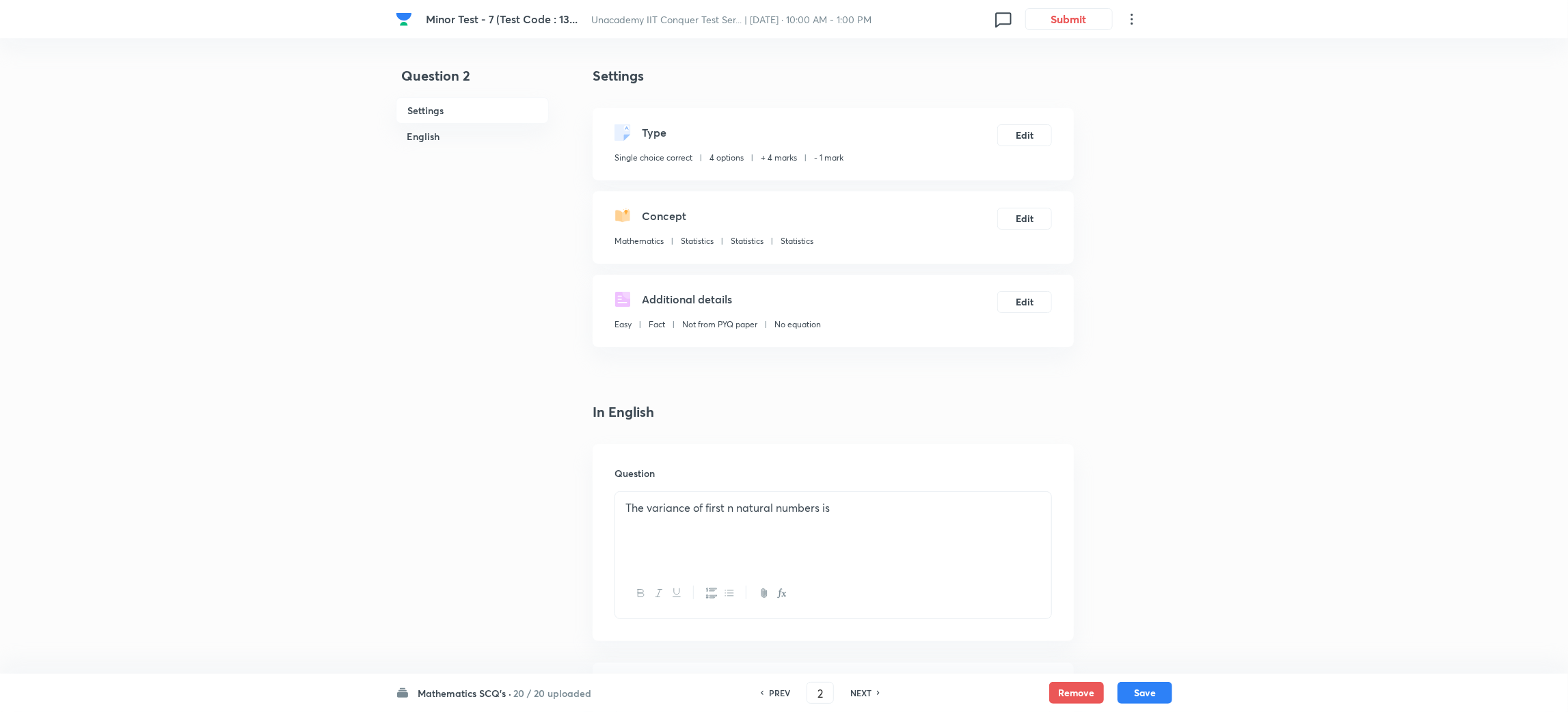
click at [868, 688] on h6 "NEXT" at bounding box center [861, 692] width 21 height 12
type input "3"
checkbox input "false"
checkbox input "true"
click at [1036, 132] on button "Edit" at bounding box center [1024, 134] width 55 height 22
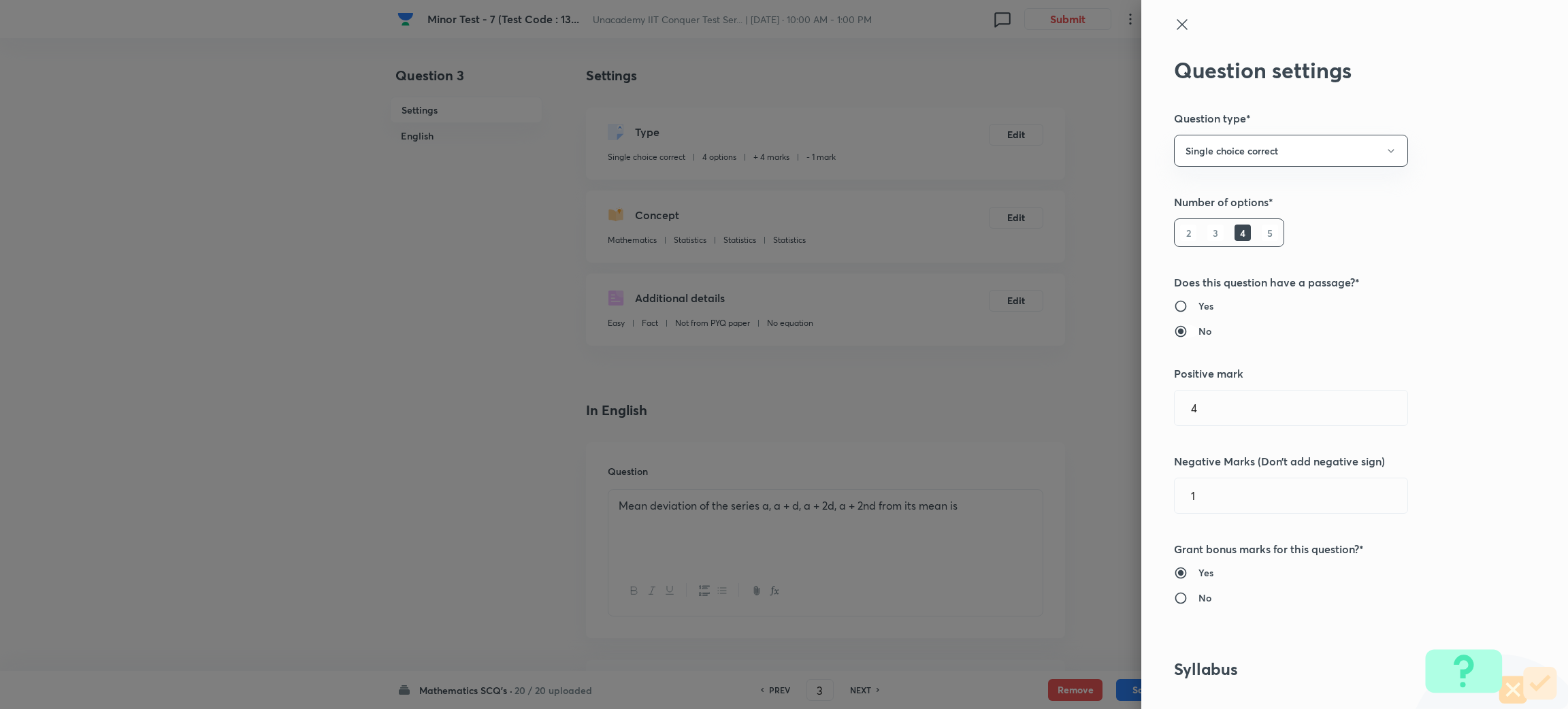
drag, startPoint x: 1032, startPoint y: 132, endPoint x: 1181, endPoint y: 334, distance: 251.0
click at [1181, 334] on div "Question settings Question type* Single choice correct Number of options* 2 3 4…" at bounding box center [784, 354] width 1568 height 709
click at [1174, 16] on icon at bounding box center [1182, 24] width 16 height 16
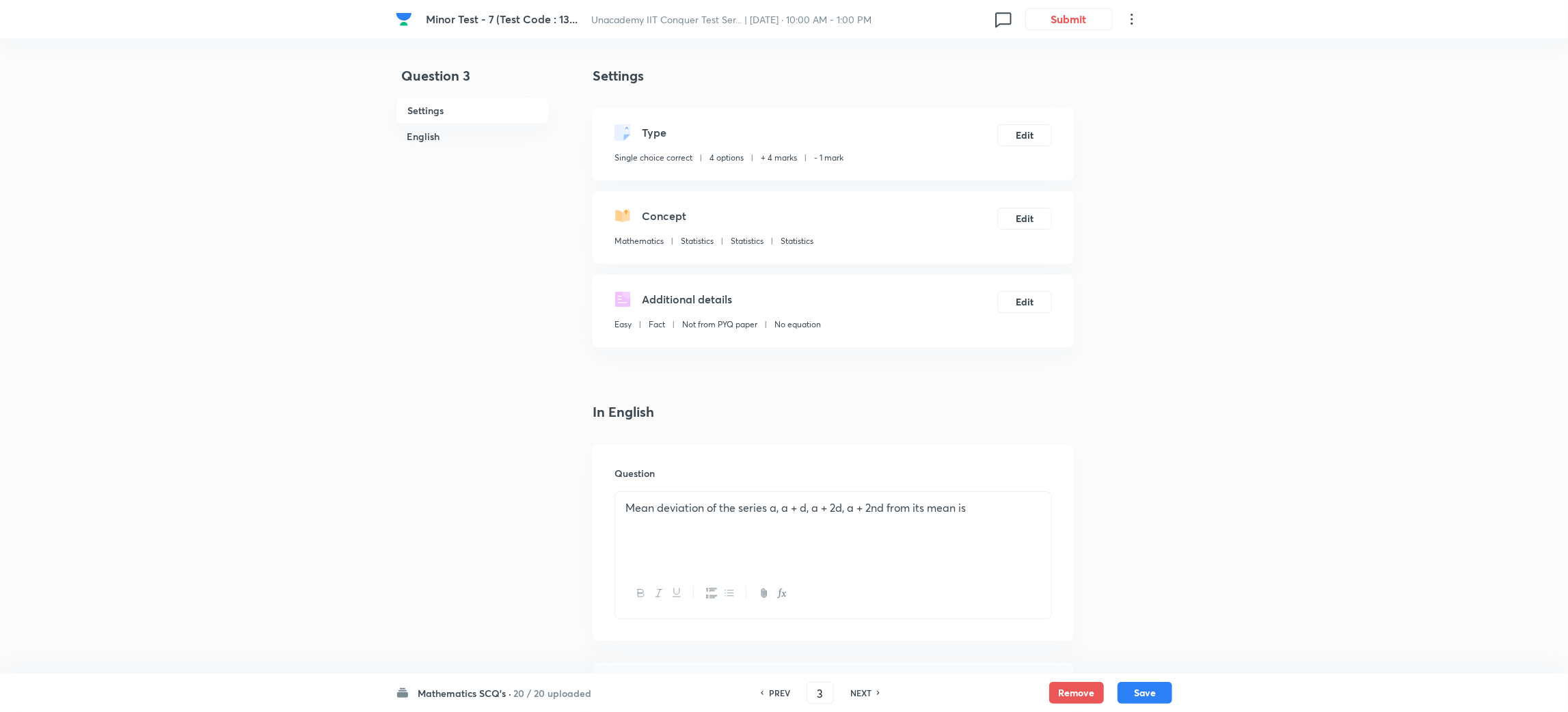
click at [780, 688] on h6 "PREV" at bounding box center [780, 692] width 21 height 12
type input "2"
checkbox input "false"
checkbox input "true"
click at [780, 688] on h6 "PREV" at bounding box center [780, 692] width 21 height 12
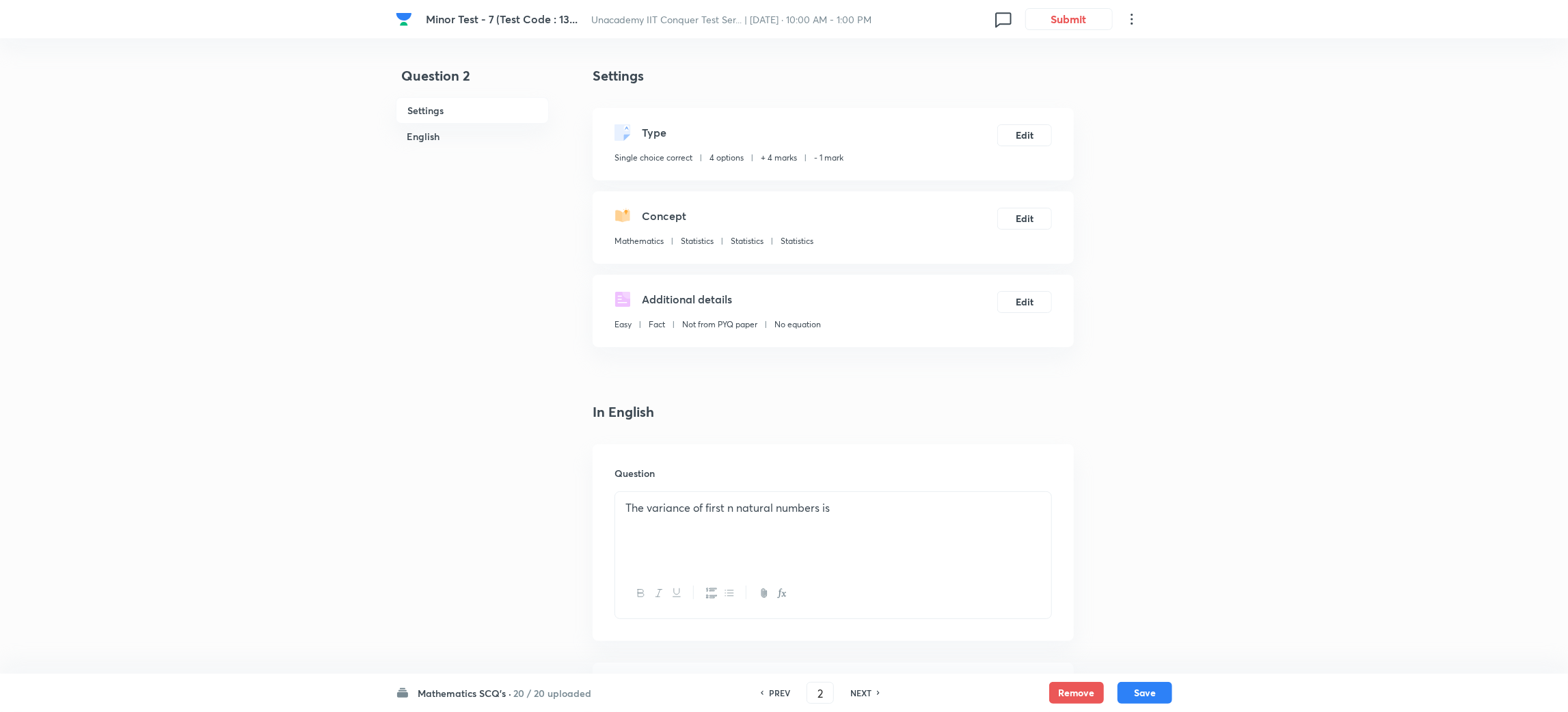
type input "1"
checkbox input "false"
checkbox input "true"
click at [780, 688] on h6 "PREV" at bounding box center [780, 692] width 21 height 12
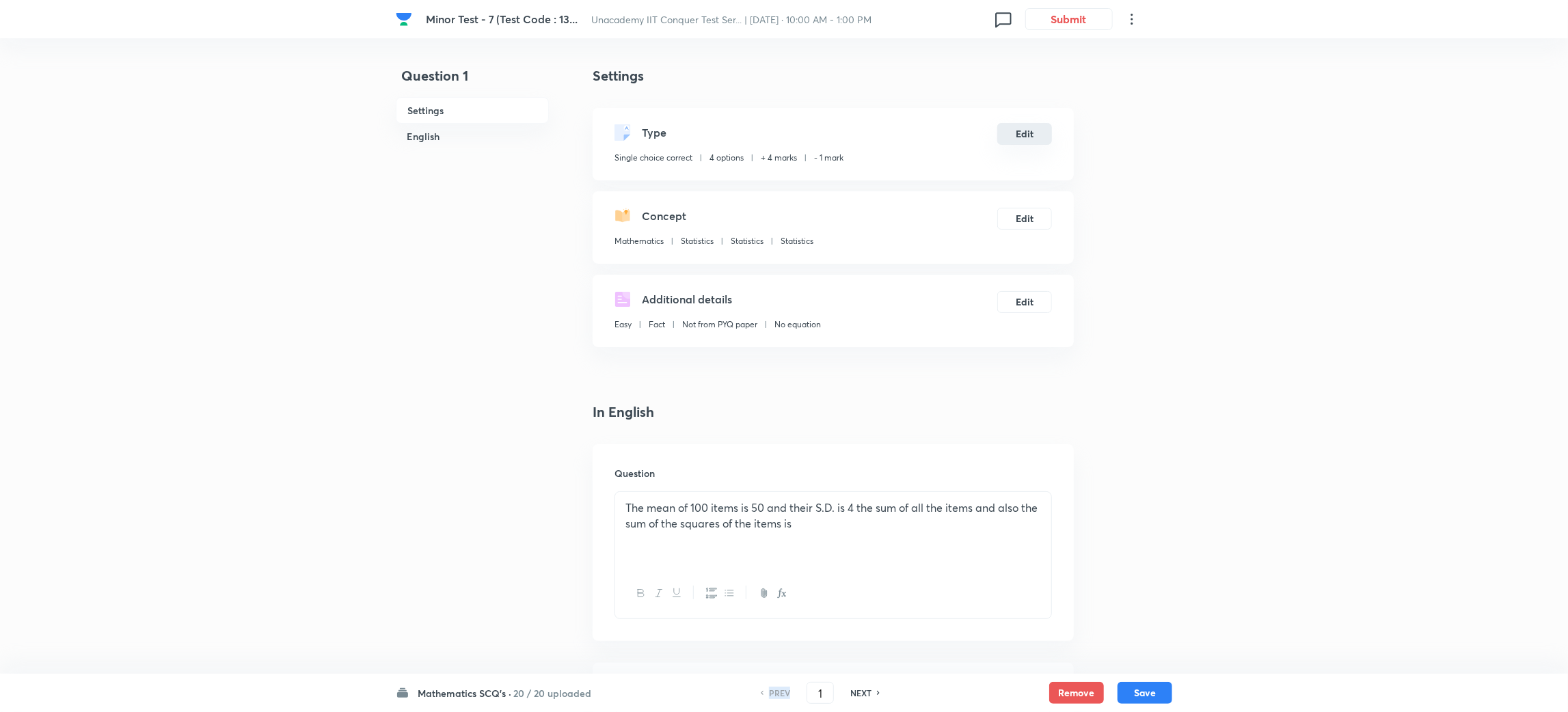
click at [1029, 133] on button "Edit" at bounding box center [1024, 134] width 55 height 22
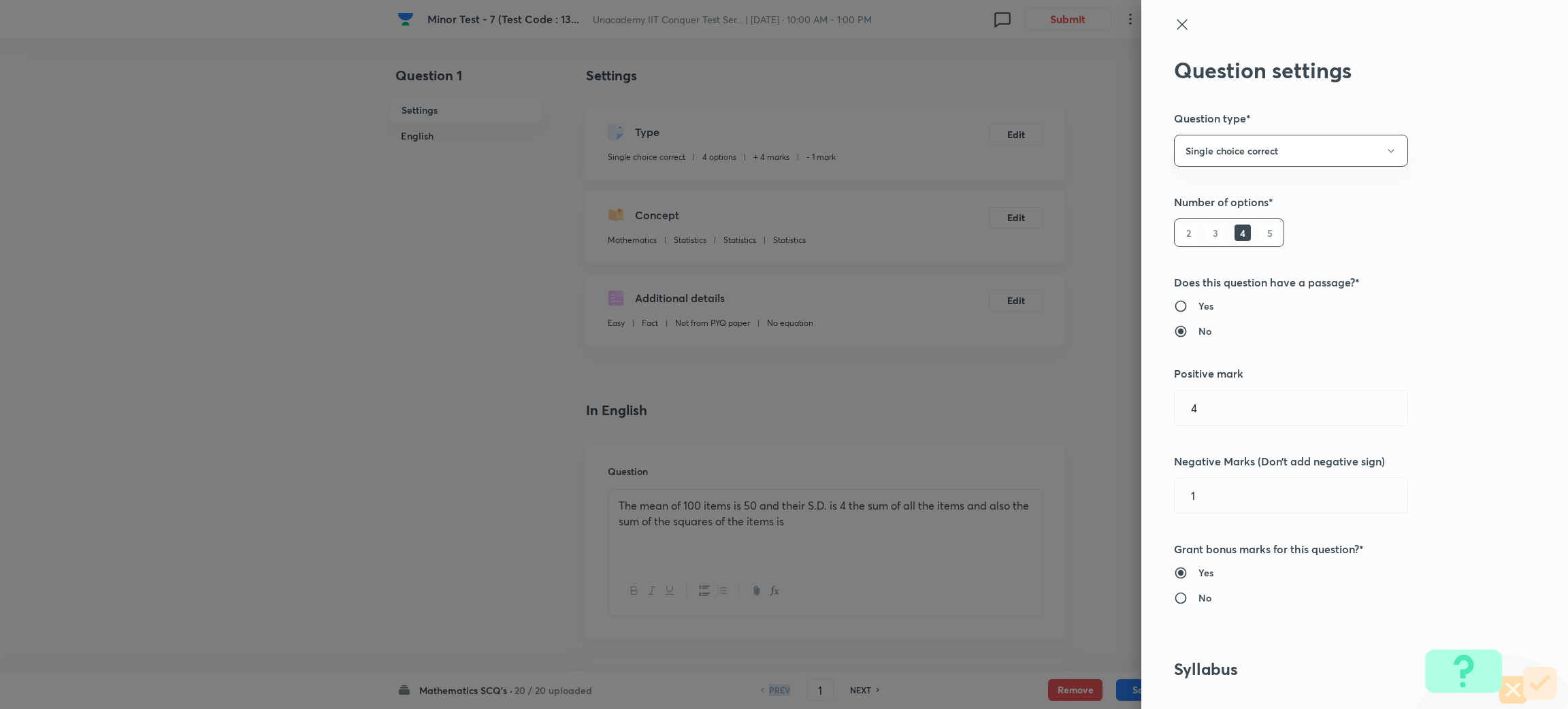
click at [1174, 599] on input "No" at bounding box center [1186, 598] width 25 height 13
radio input "true"
radio input "false"
click at [1109, 217] on div at bounding box center [784, 354] width 1568 height 709
click at [1174, 30] on icon at bounding box center [1182, 24] width 16 height 16
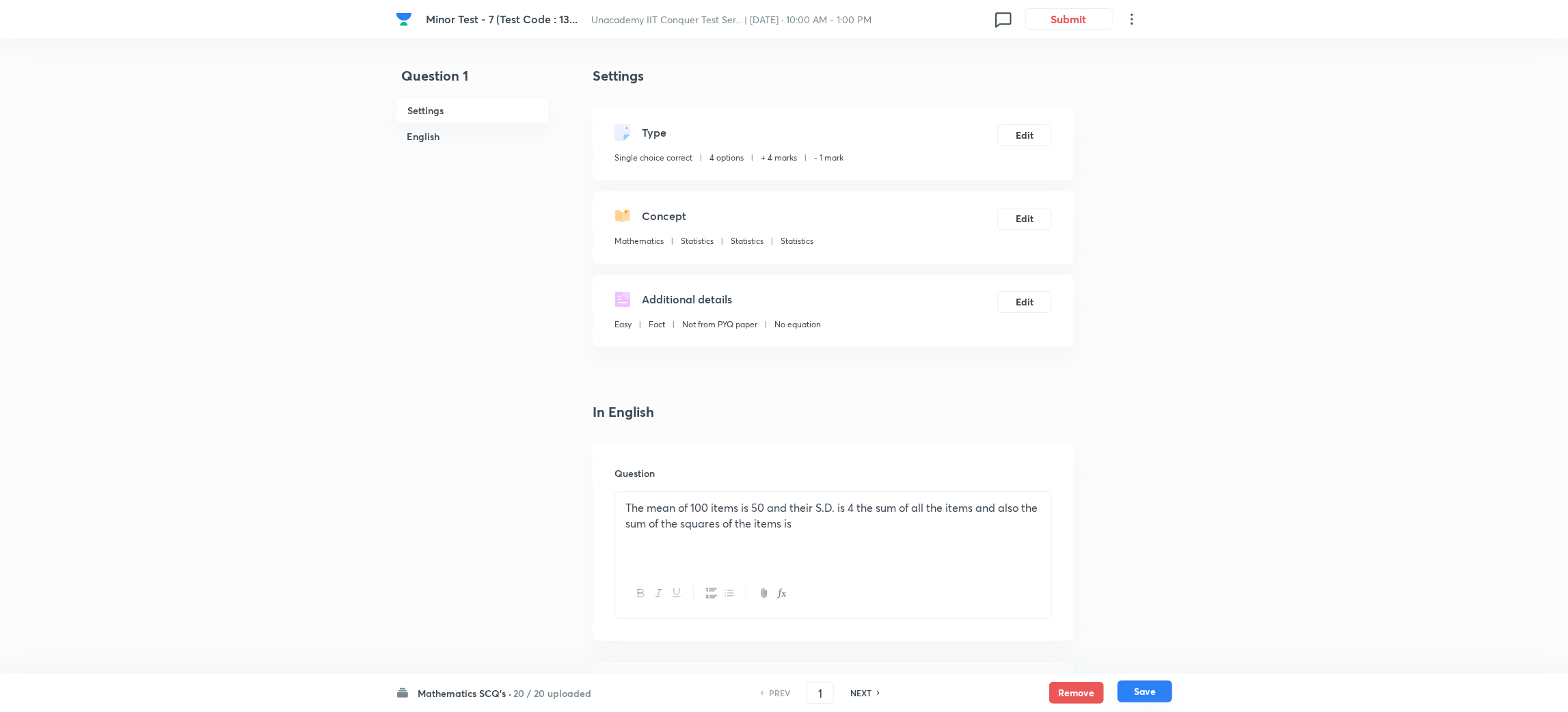
click at [1136, 691] on button "Save" at bounding box center [1145, 691] width 55 height 22
type input "2"
checkbox input "false"
checkbox input "true"
click at [1014, 135] on button "Edit" at bounding box center [1024, 134] width 55 height 22
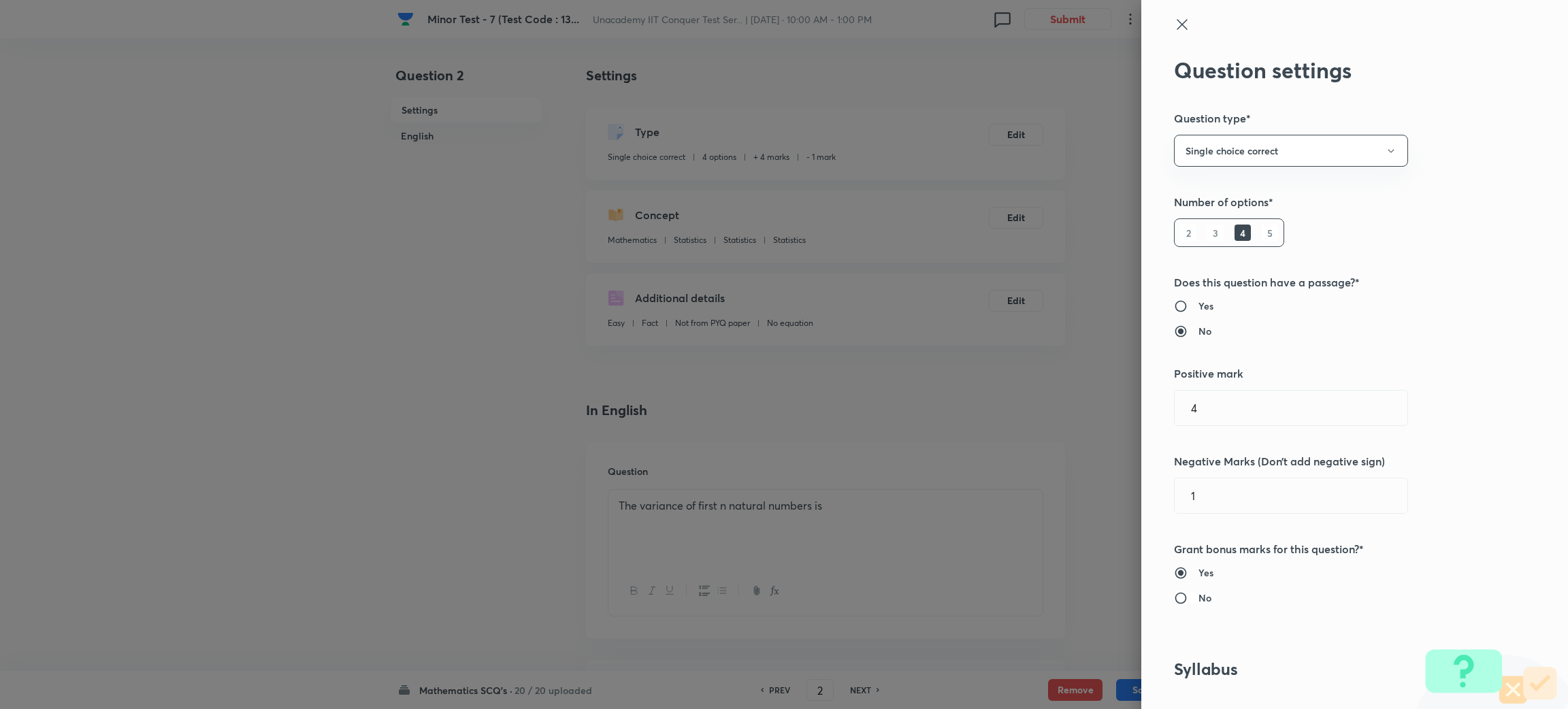
click at [1174, 603] on input "No" at bounding box center [1186, 598] width 25 height 13
radio input "true"
radio input "false"
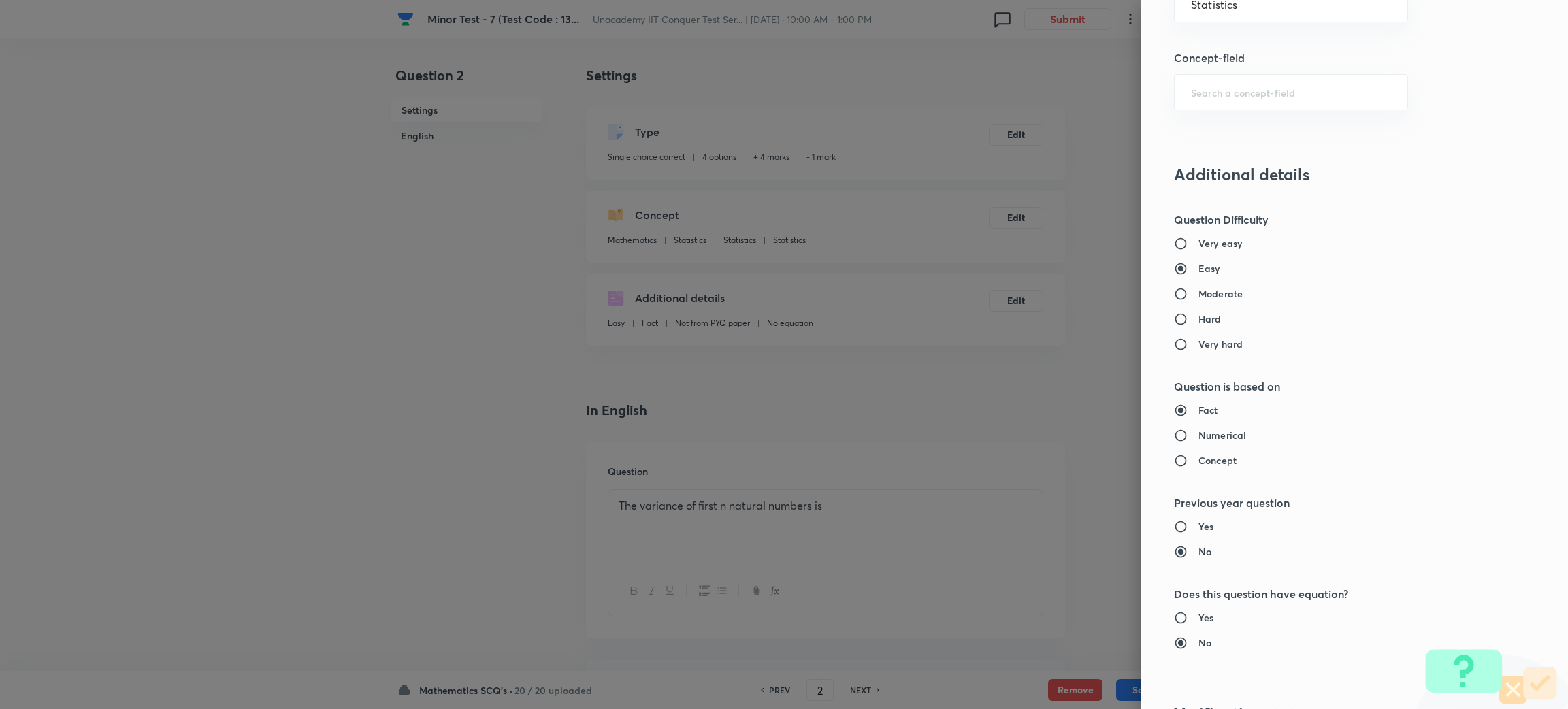
scroll to position [1238, 0]
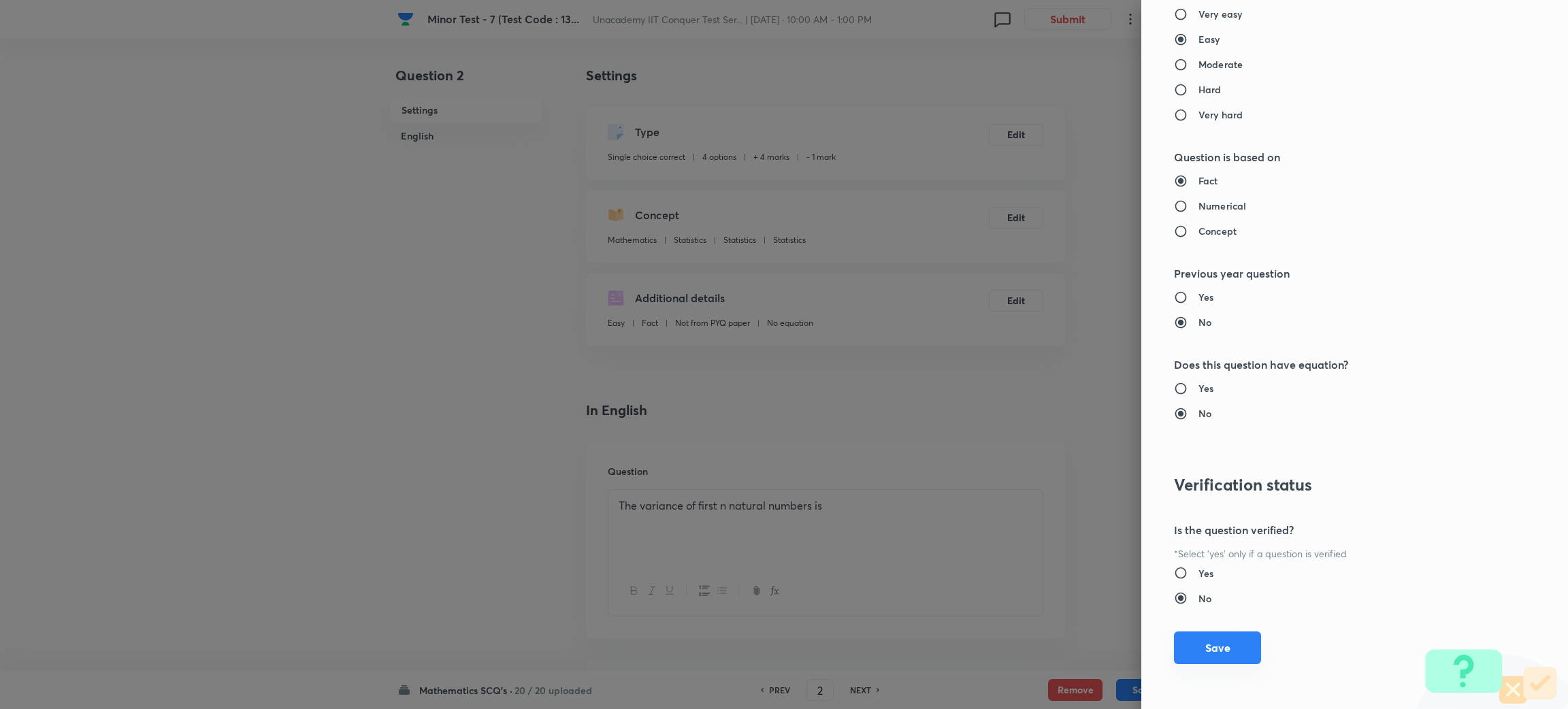
click at [1176, 649] on button "Save" at bounding box center [1217, 648] width 87 height 32
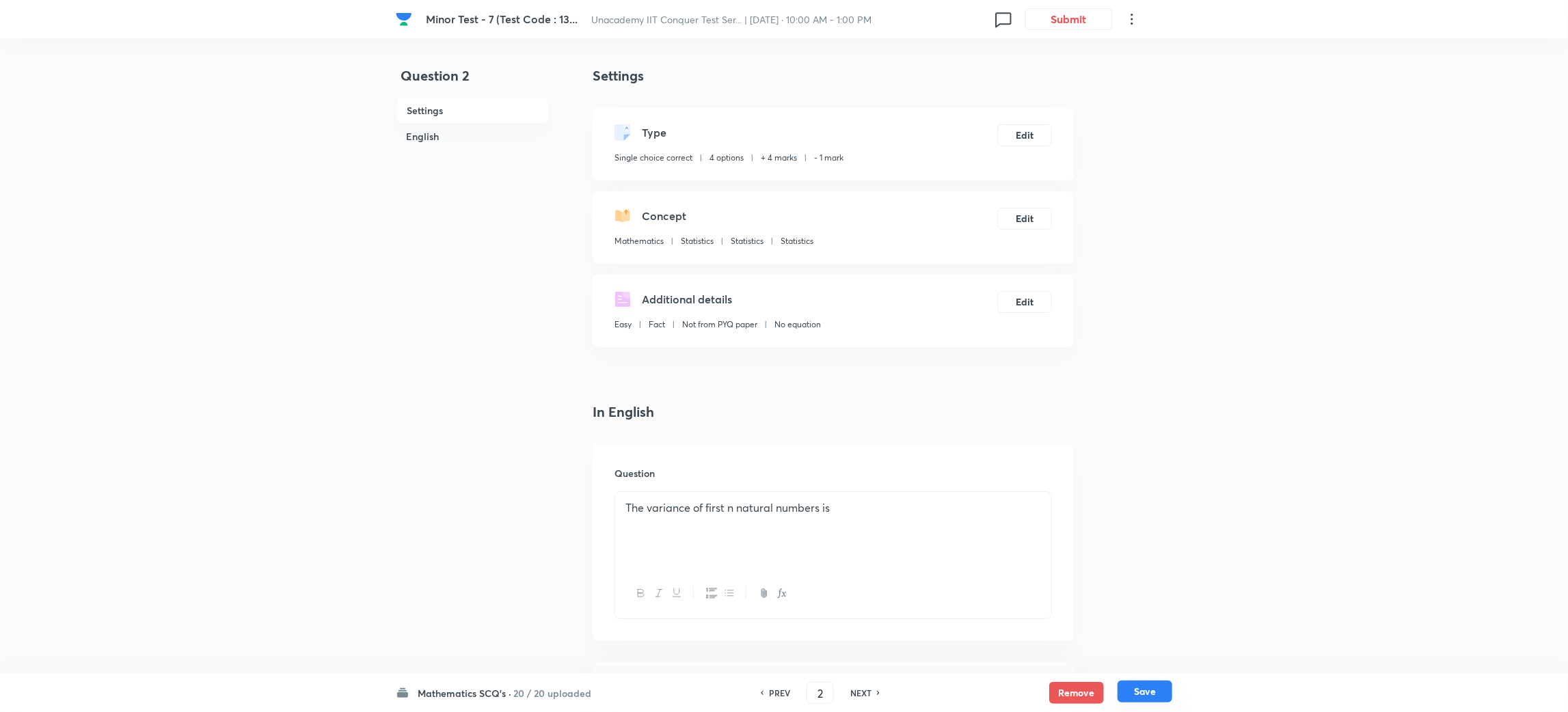
click at [1155, 693] on button "Save" at bounding box center [1145, 691] width 55 height 22
type input "3"
checkbox input "false"
checkbox input "true"
click at [787, 695] on h6 "PREV" at bounding box center [780, 692] width 21 height 12
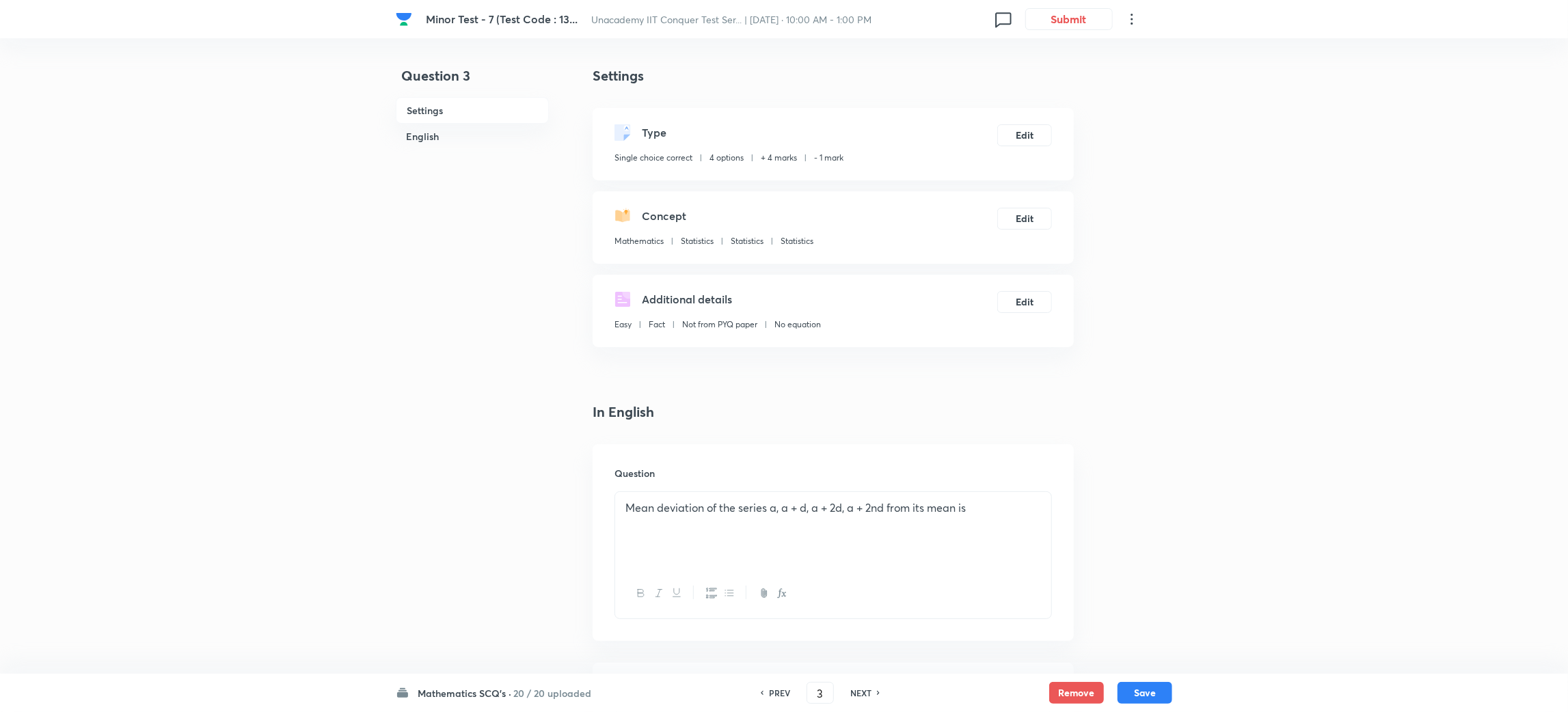
type input "2"
checkbox input "false"
checkbox input "true"
click at [787, 695] on h6 "PREV" at bounding box center [780, 692] width 21 height 12
type input "1"
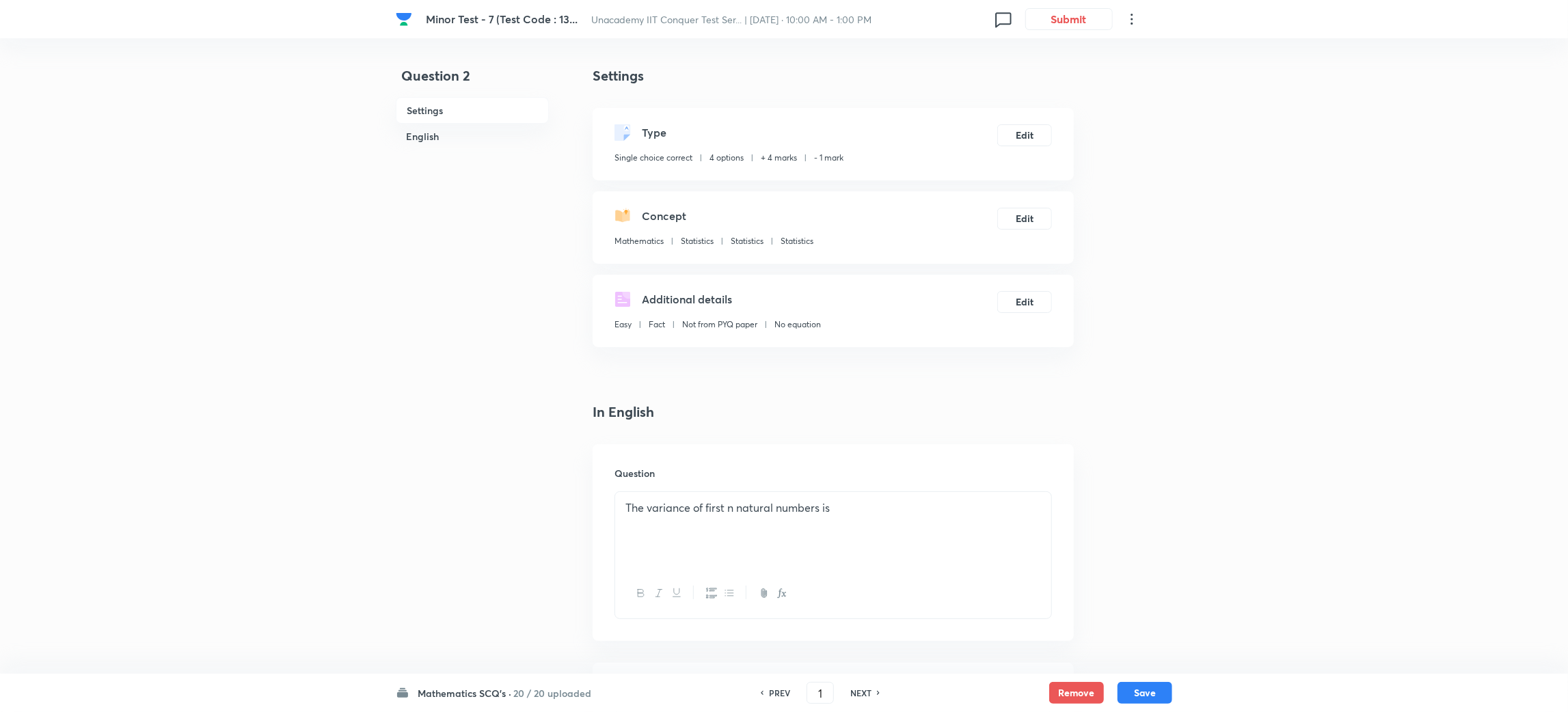
checkbox input "false"
checkbox input "true"
click at [1029, 126] on button "Edit" at bounding box center [1024, 134] width 55 height 22
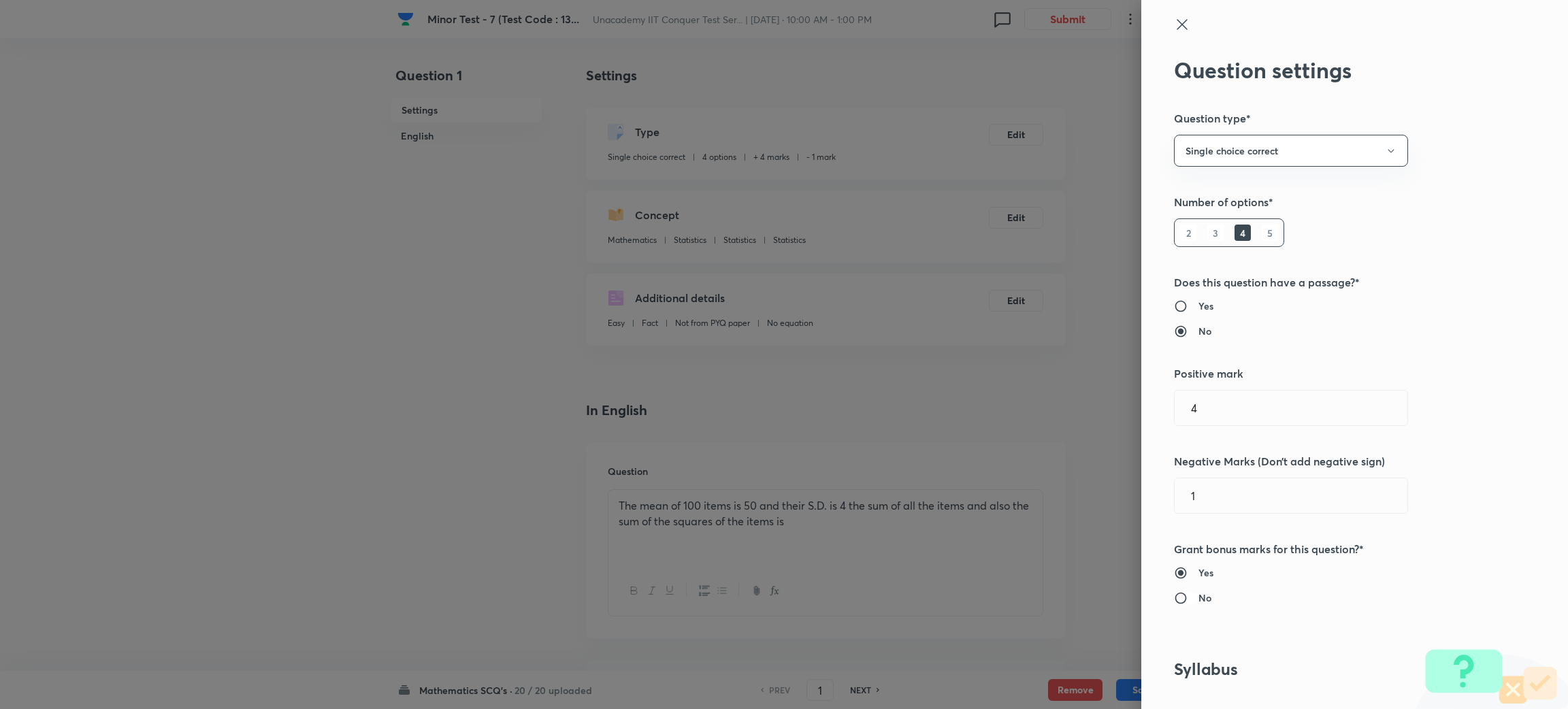
click at [1174, 593] on input "No" at bounding box center [1186, 598] width 25 height 13
radio input "true"
radio input "false"
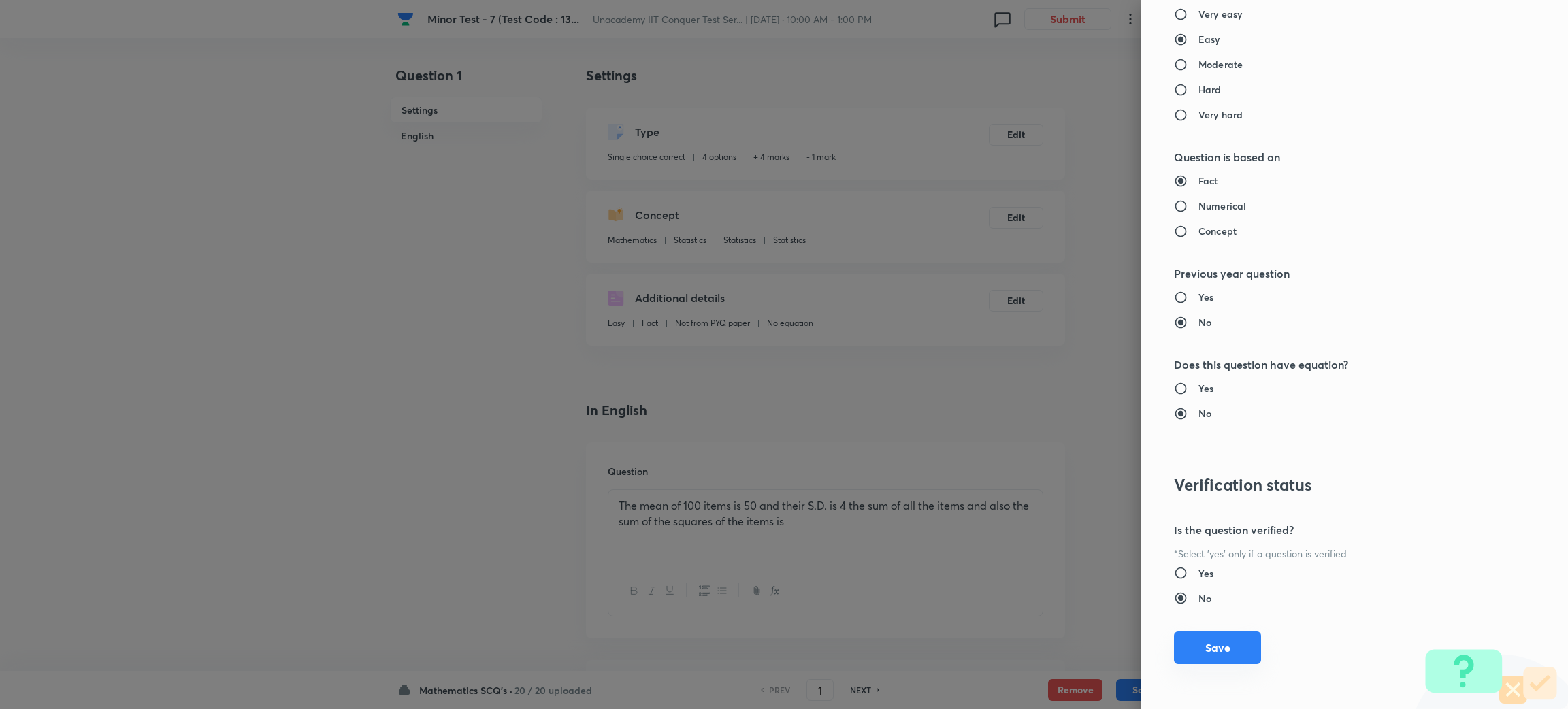
click at [1195, 644] on button "Save" at bounding box center [1217, 648] width 87 height 32
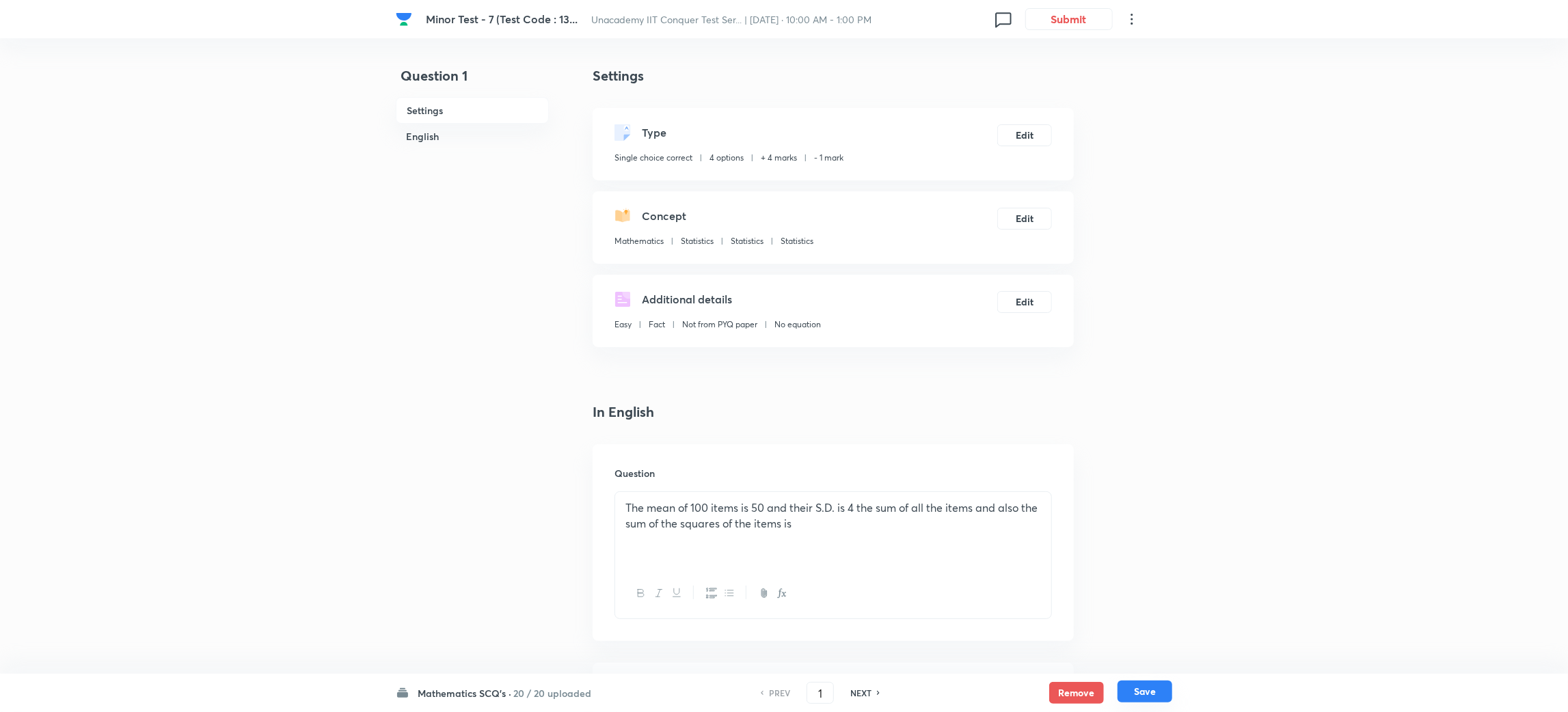
click at [1139, 691] on button "Save" at bounding box center [1145, 691] width 55 height 22
type input "2"
checkbox input "false"
checkbox input "true"
click at [870, 692] on h6 "NEXT" at bounding box center [861, 692] width 21 height 12
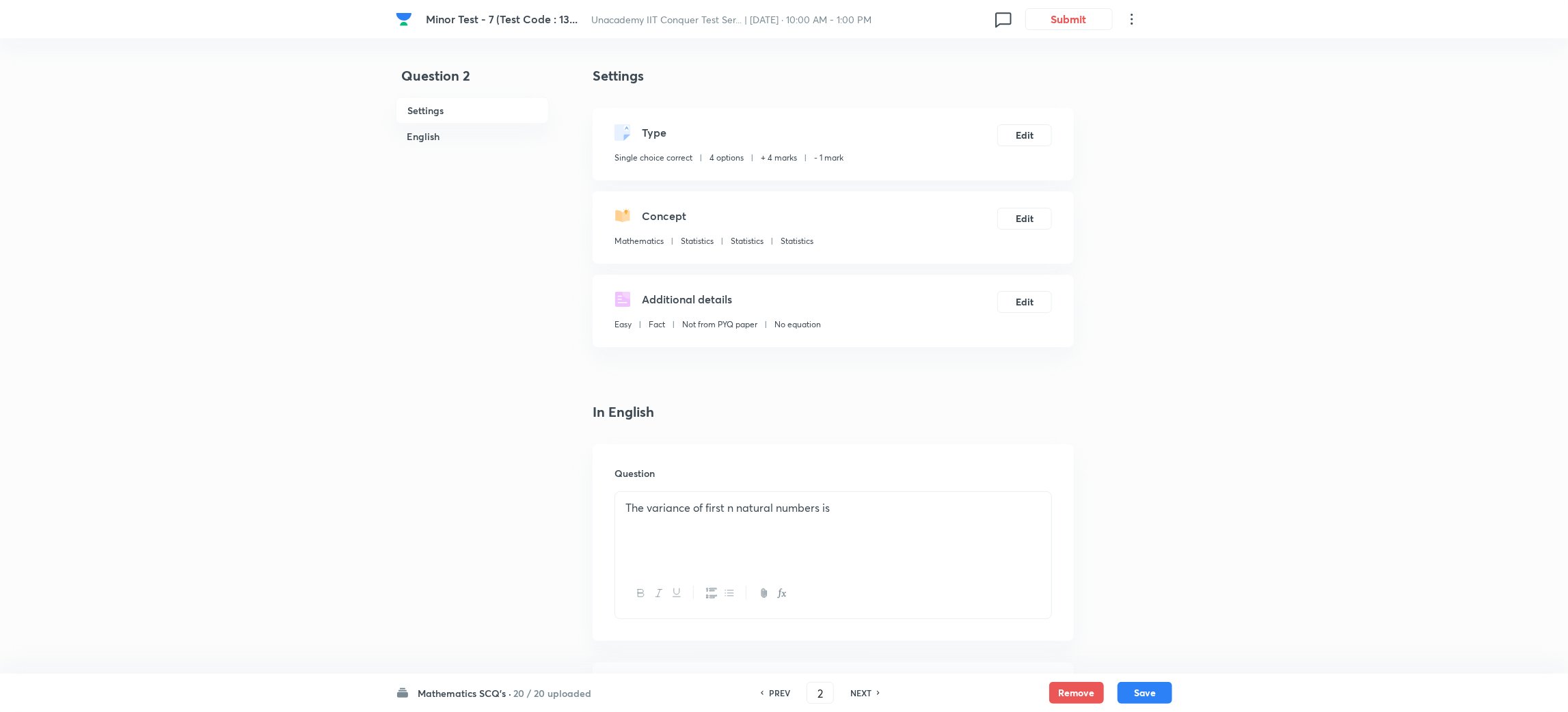
type input "3"
checkbox input "false"
checkbox input "true"
click at [870, 692] on h6 "NEXT" at bounding box center [861, 692] width 21 height 12
type input "4"
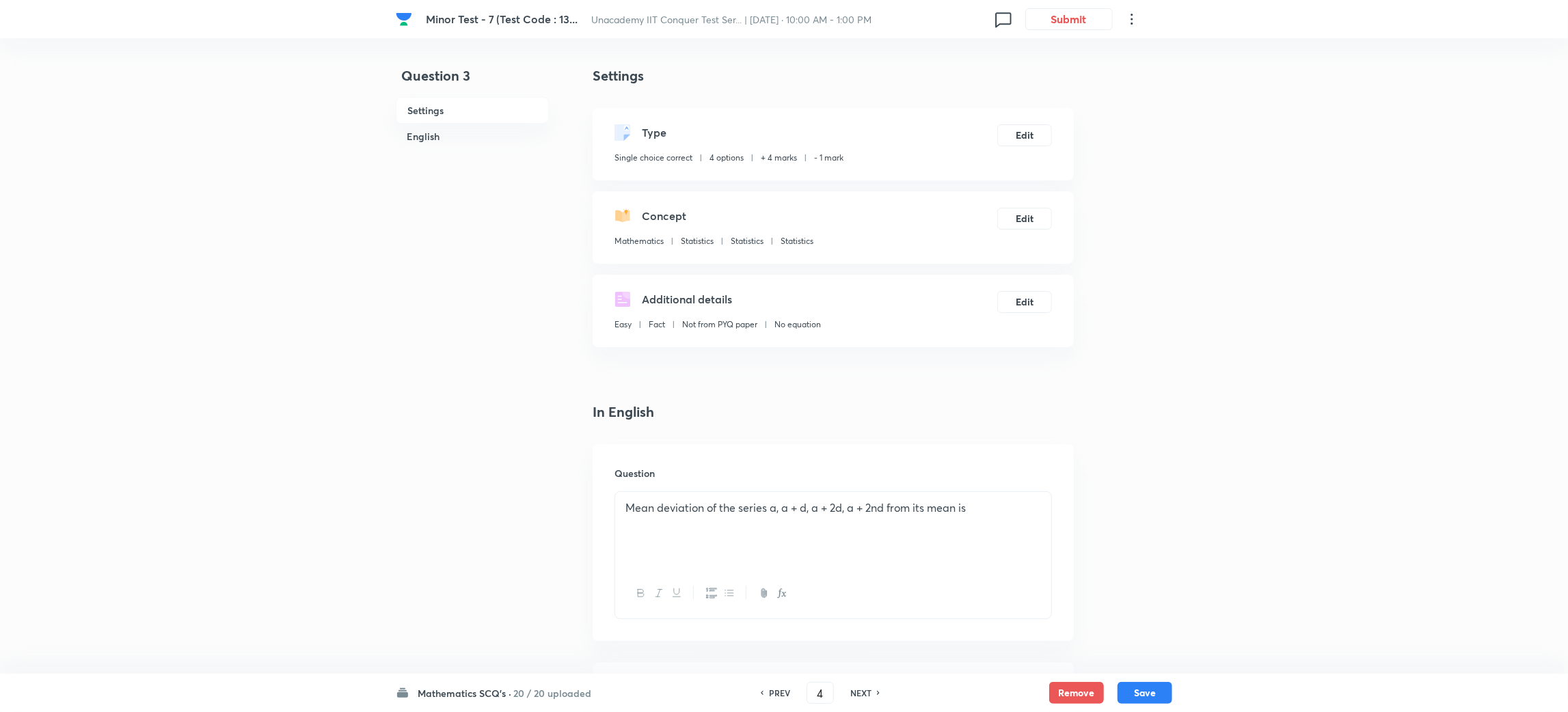
checkbox input "false"
checkbox input "true"
click at [1026, 133] on button "Edit" at bounding box center [1024, 134] width 55 height 22
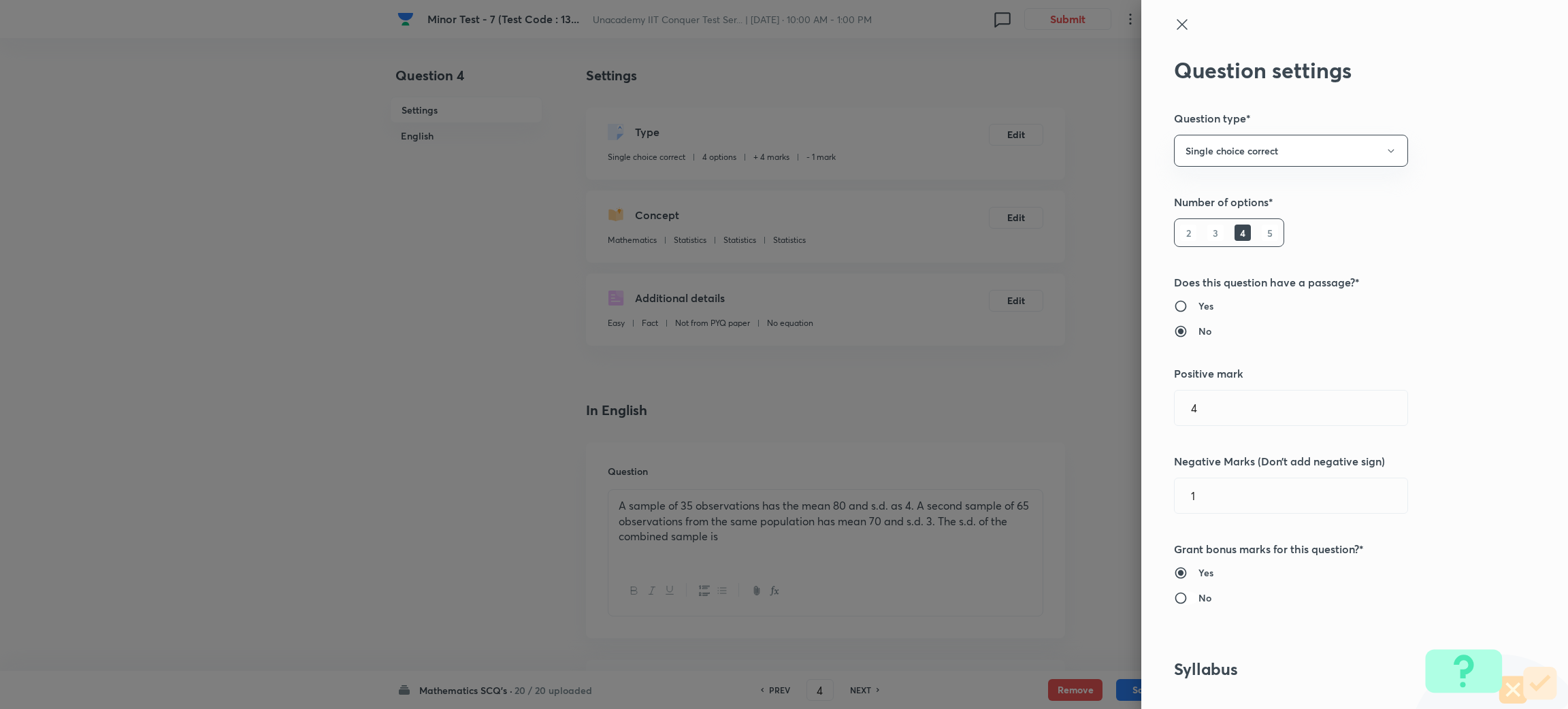
click at [1174, 604] on input "No" at bounding box center [1186, 598] width 25 height 13
radio input "true"
radio input "false"
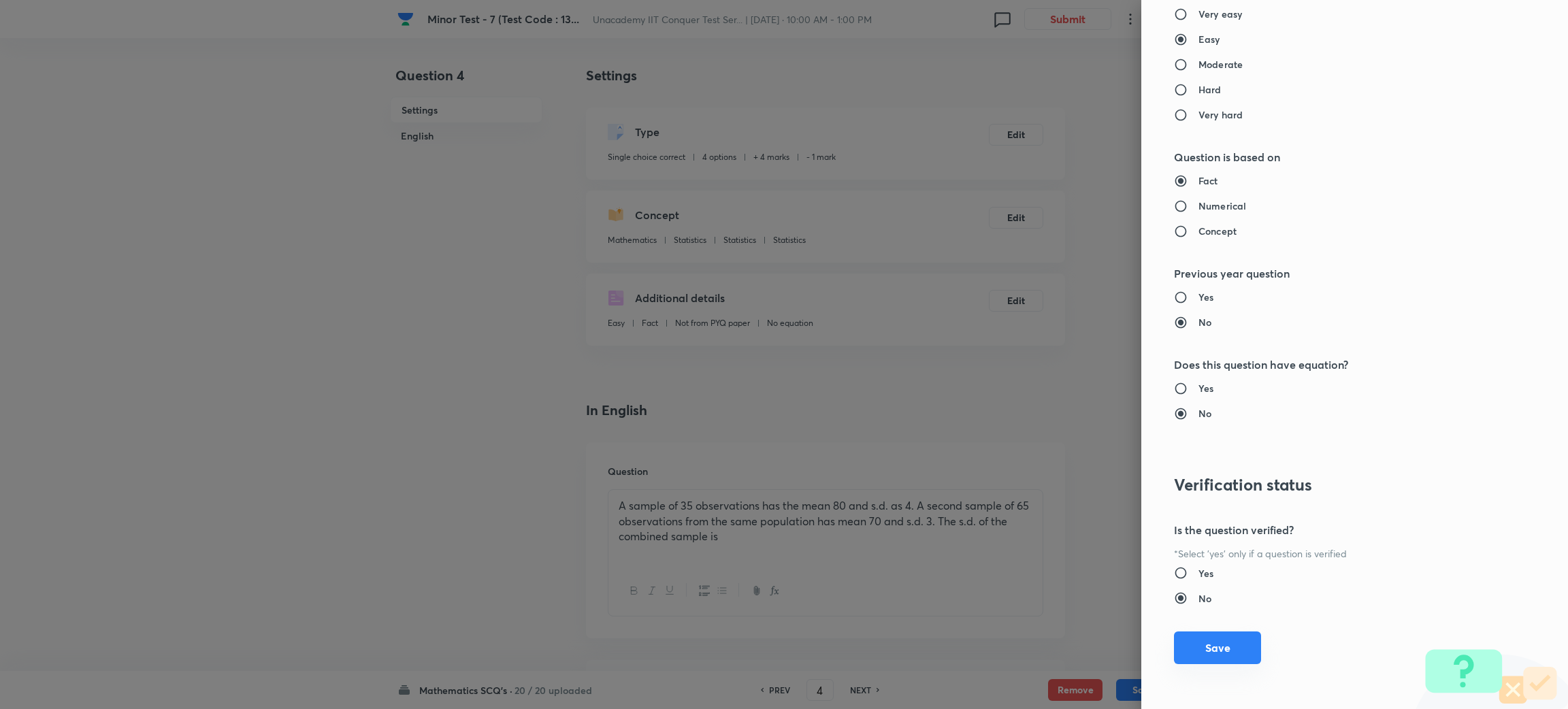
click at [1207, 652] on button "Save" at bounding box center [1217, 648] width 87 height 32
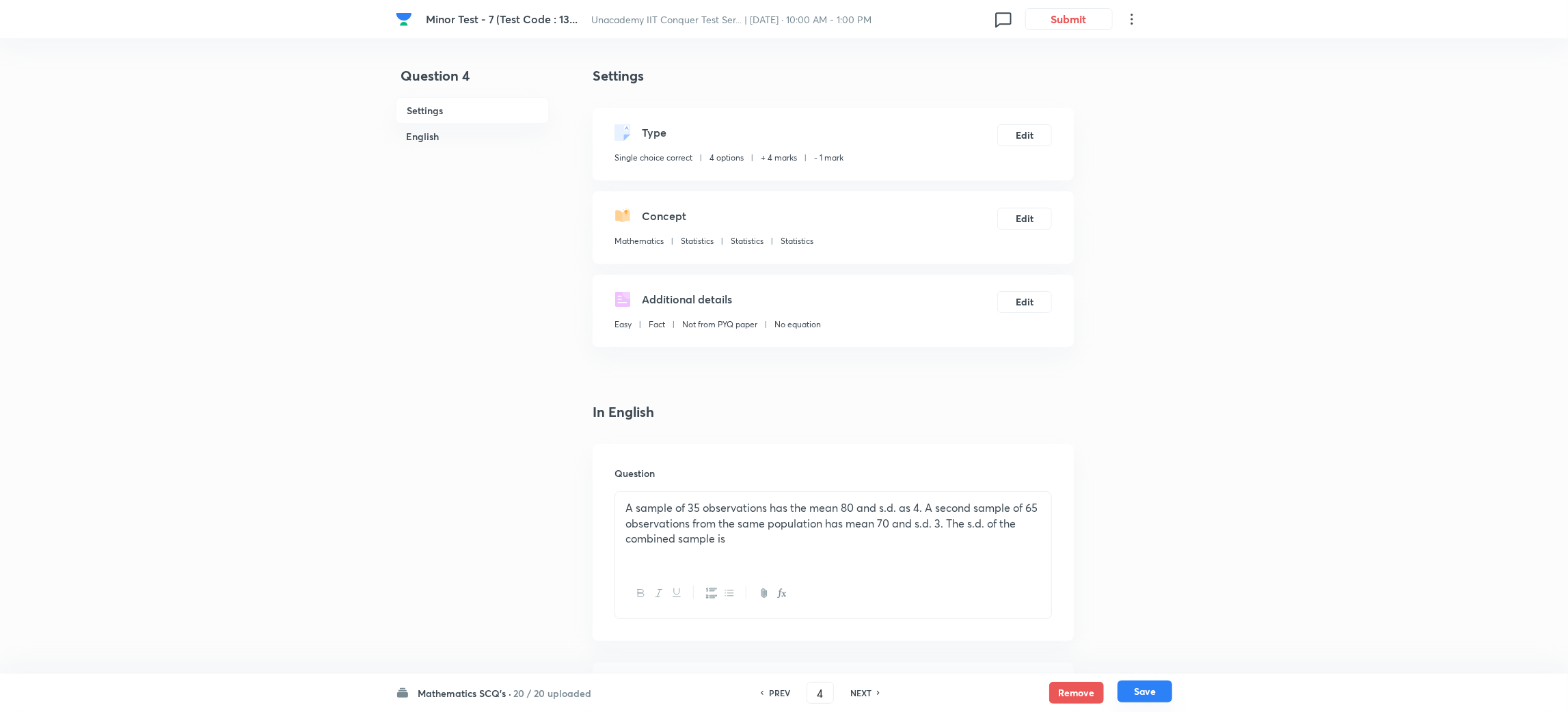
click at [1143, 690] on button "Save" at bounding box center [1145, 691] width 55 height 22
type input "5"
checkbox input "true"
click at [778, 690] on h6 "PREV" at bounding box center [780, 692] width 21 height 12
type input "4"
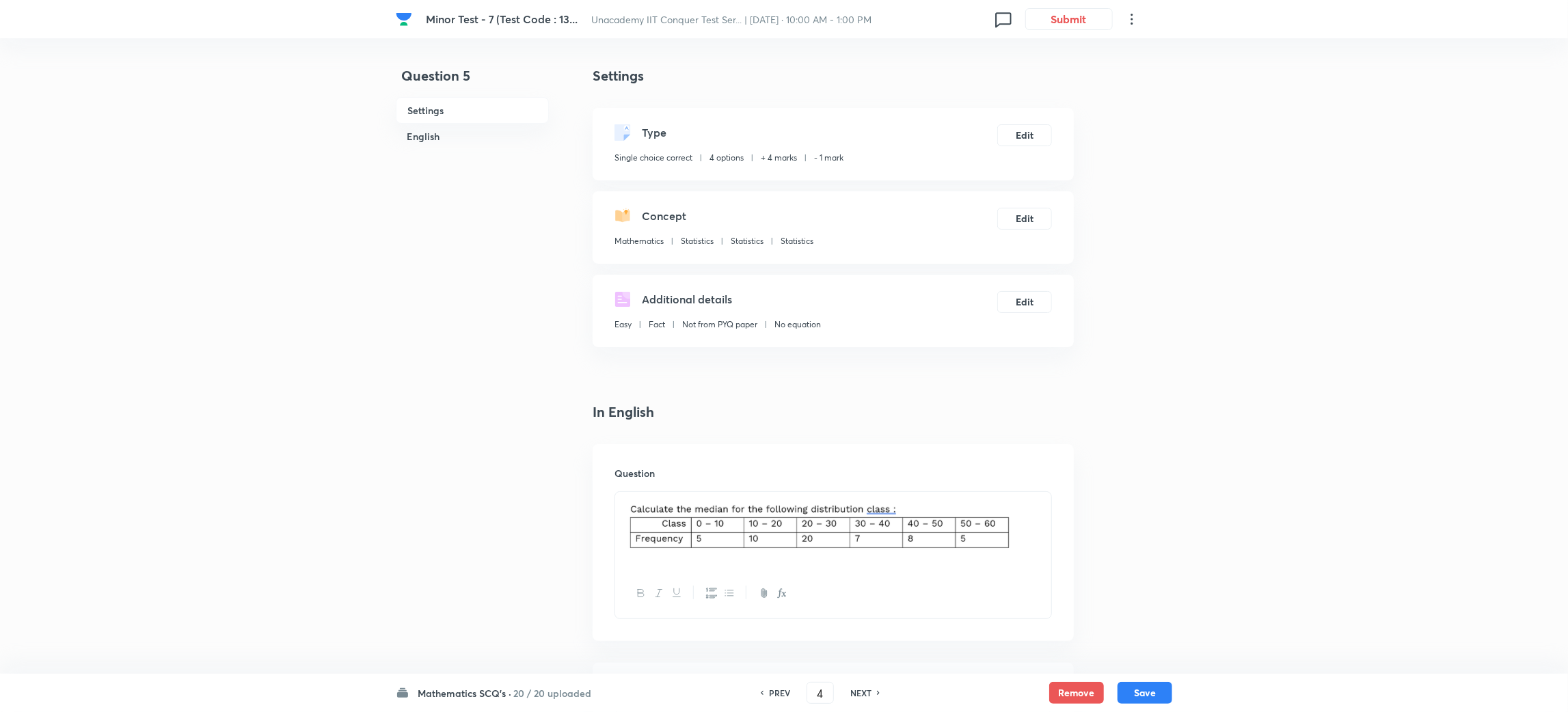
checkbox input "true"
click at [778, 690] on h6 "PREV" at bounding box center [780, 692] width 21 height 12
type input "3"
checkbox input "false"
checkbox input "true"
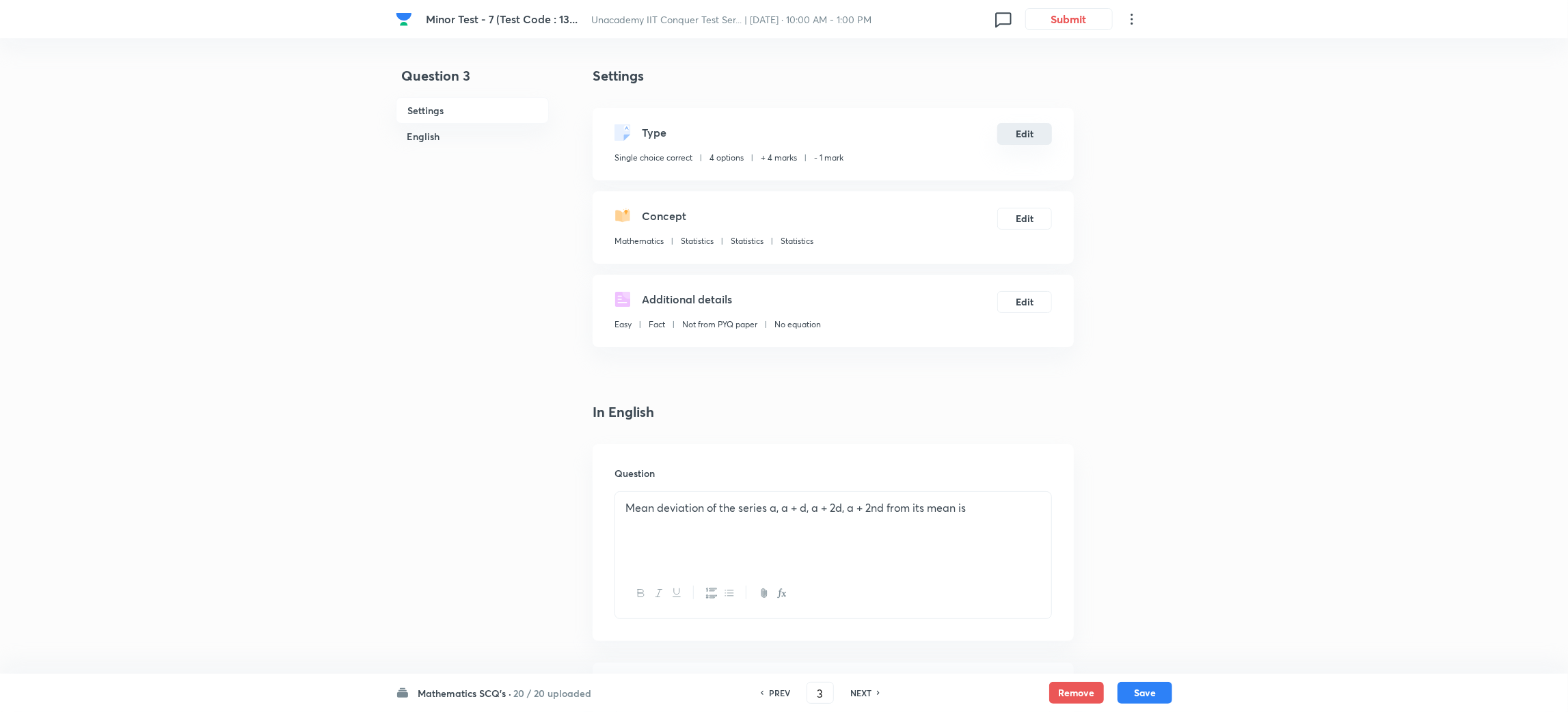
click at [1021, 126] on button "Edit" at bounding box center [1024, 134] width 55 height 22
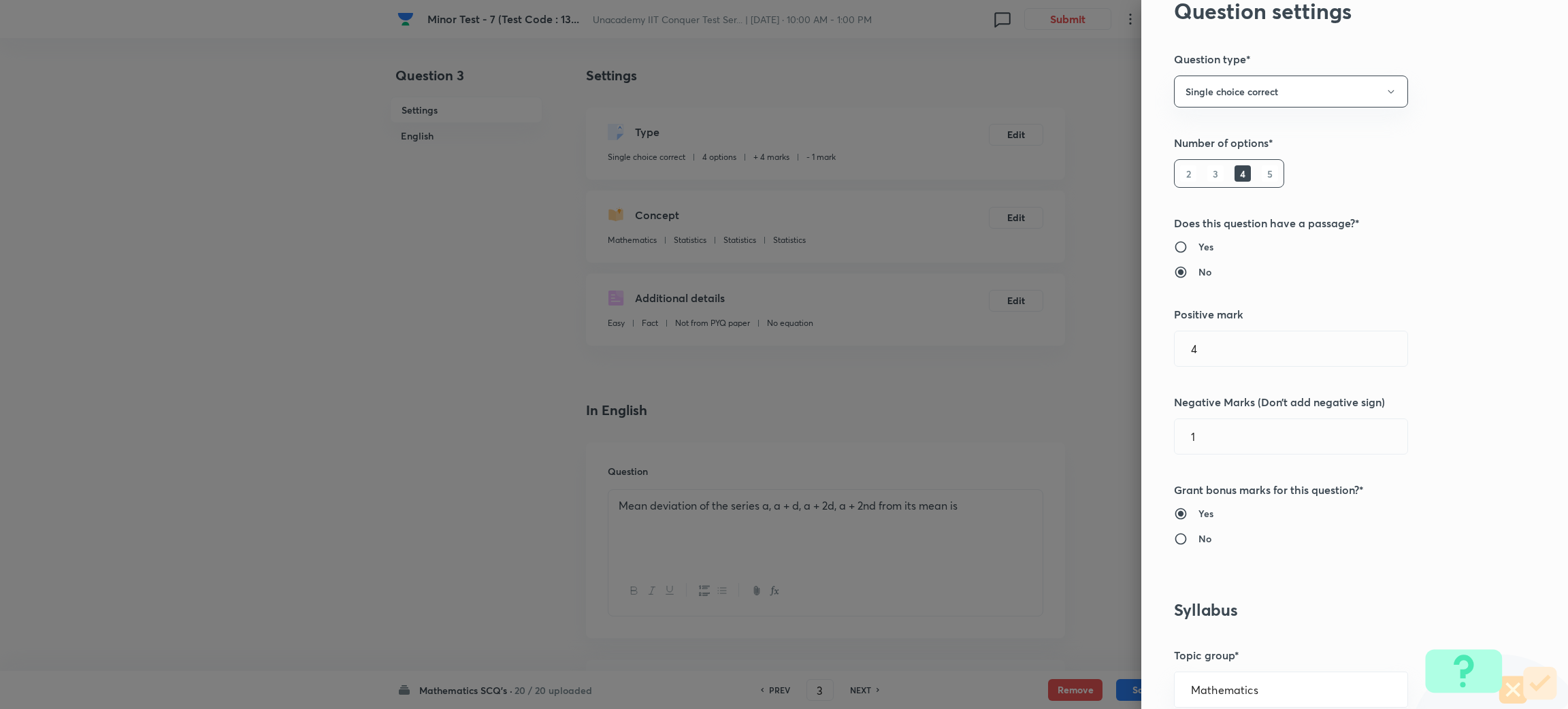
scroll to position [62, 0]
click at [1174, 537] on input "No" at bounding box center [1186, 535] width 25 height 13
radio input "true"
radio input "false"
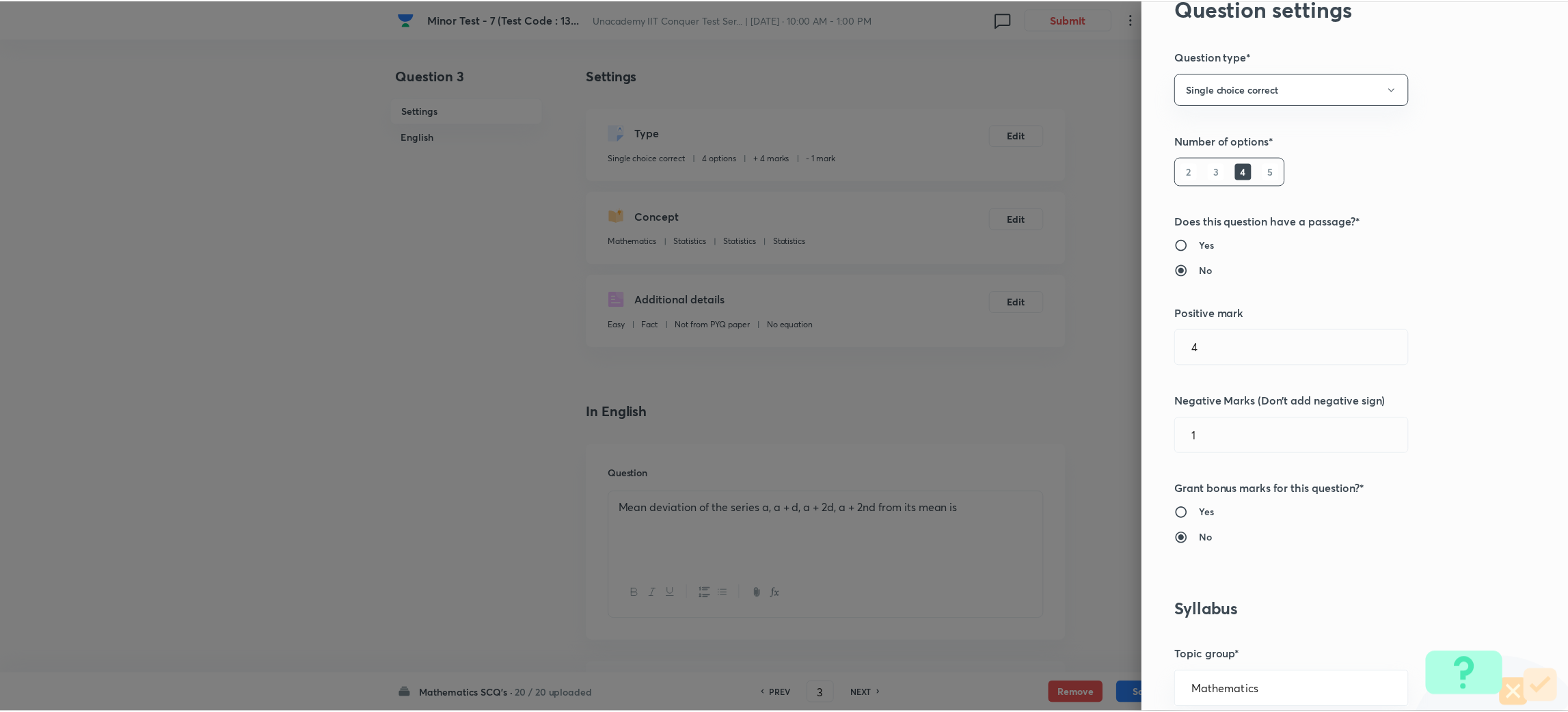
scroll to position [1243, 0]
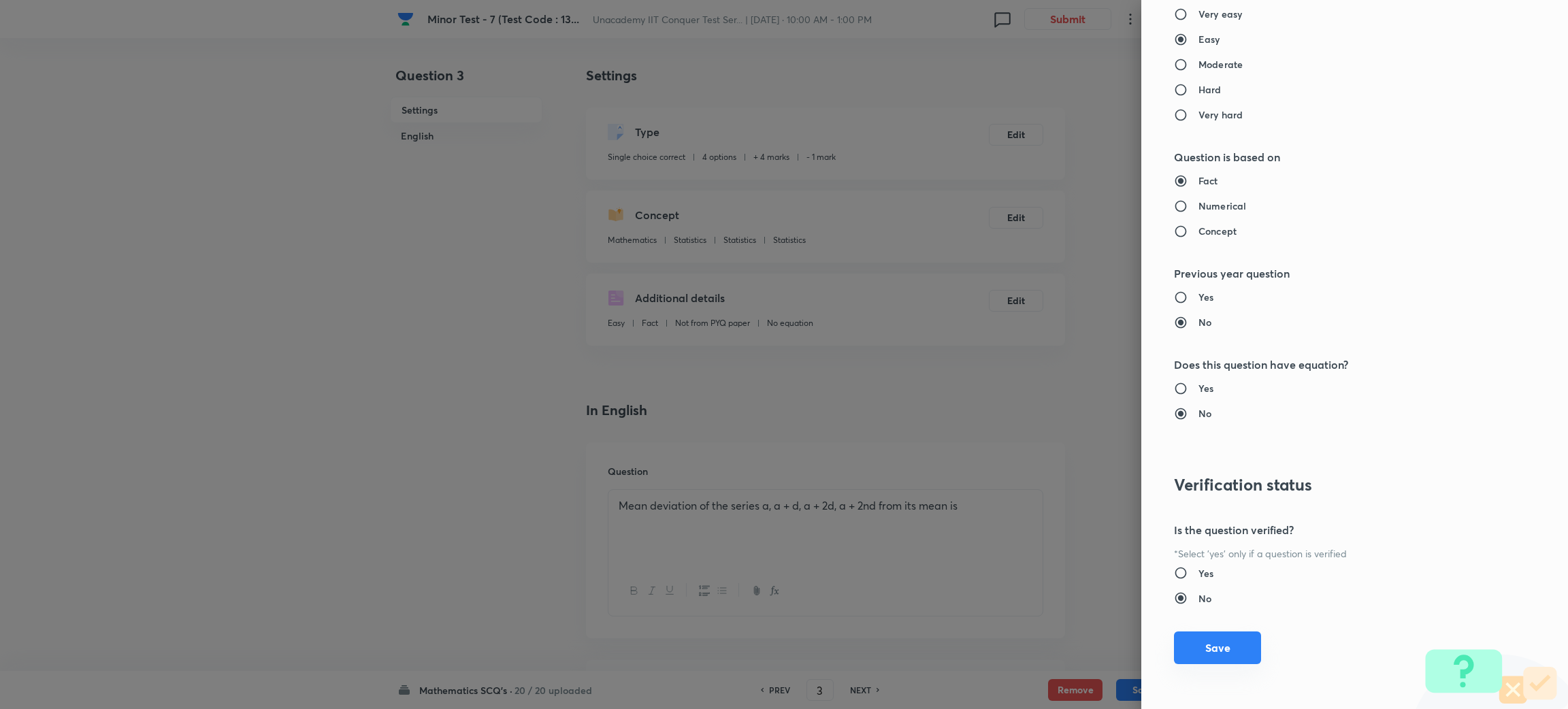
click at [1205, 635] on button "Save" at bounding box center [1217, 648] width 87 height 32
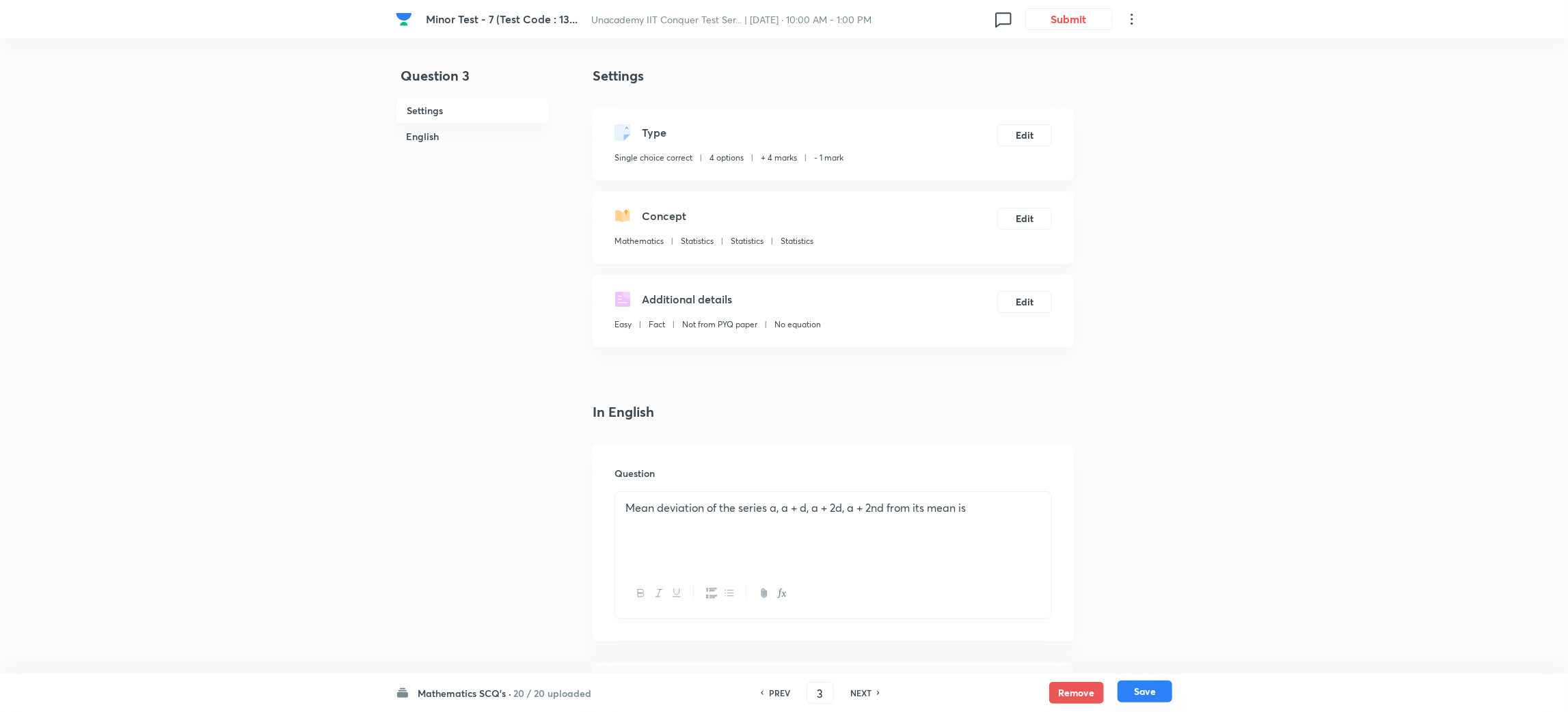
click at [1154, 682] on button "Save" at bounding box center [1145, 691] width 55 height 22
type input "4"
checkbox input "false"
checkbox input "true"
click at [778, 689] on h6 "PREV" at bounding box center [780, 692] width 21 height 12
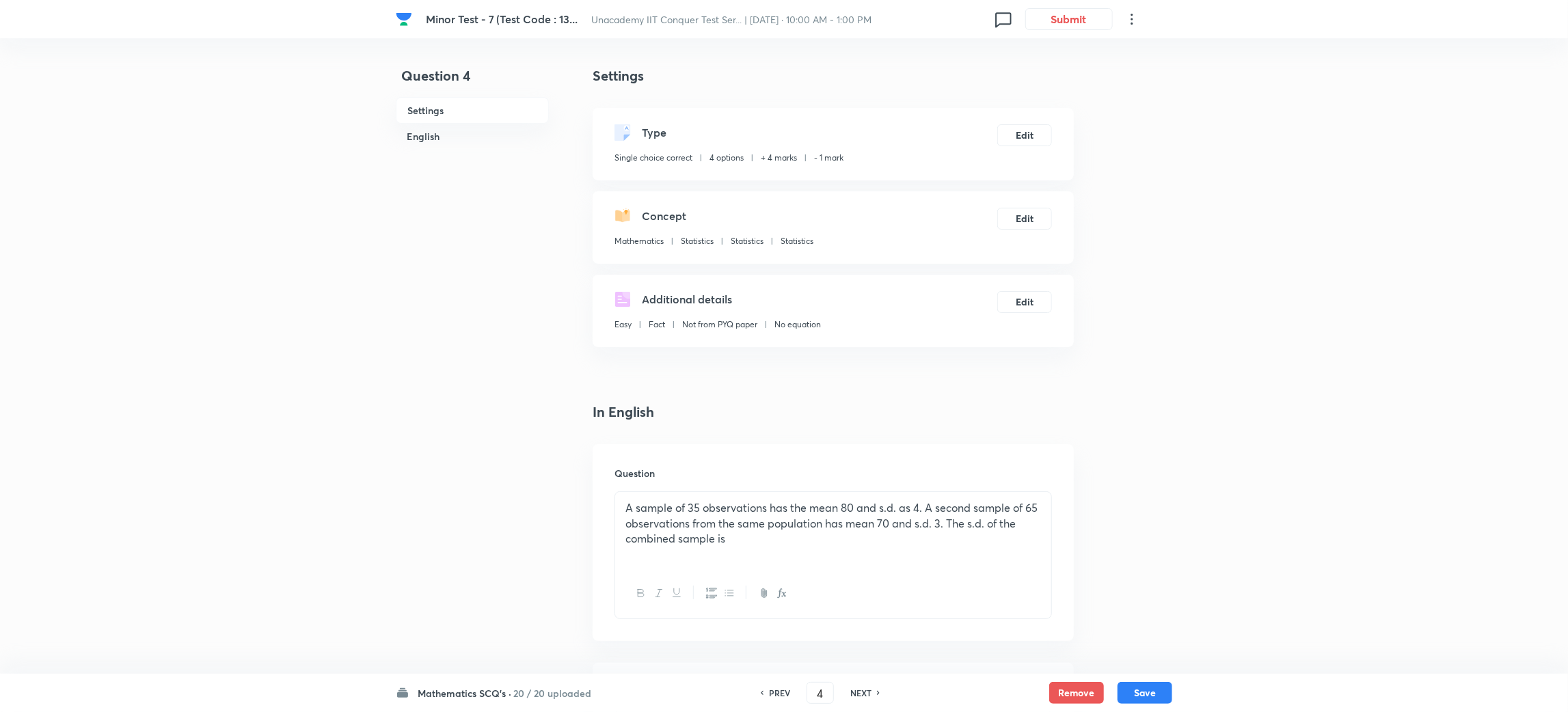
type input "3"
checkbox input "false"
checkbox input "true"
click at [778, 689] on h6 "PREV" at bounding box center [780, 692] width 21 height 12
type input "2"
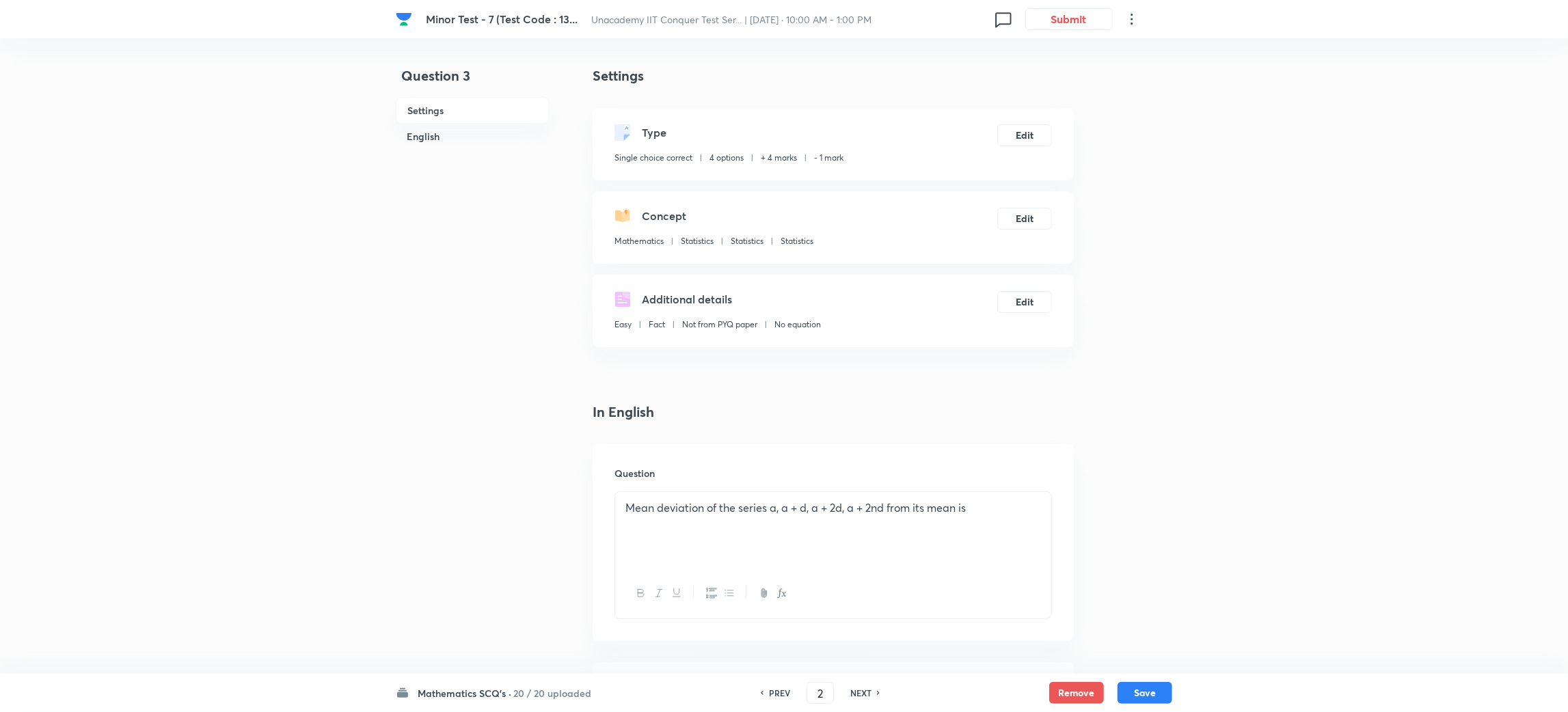
checkbox input "false"
checkbox input "true"
click at [1024, 135] on button "Edit" at bounding box center [1024, 134] width 55 height 22
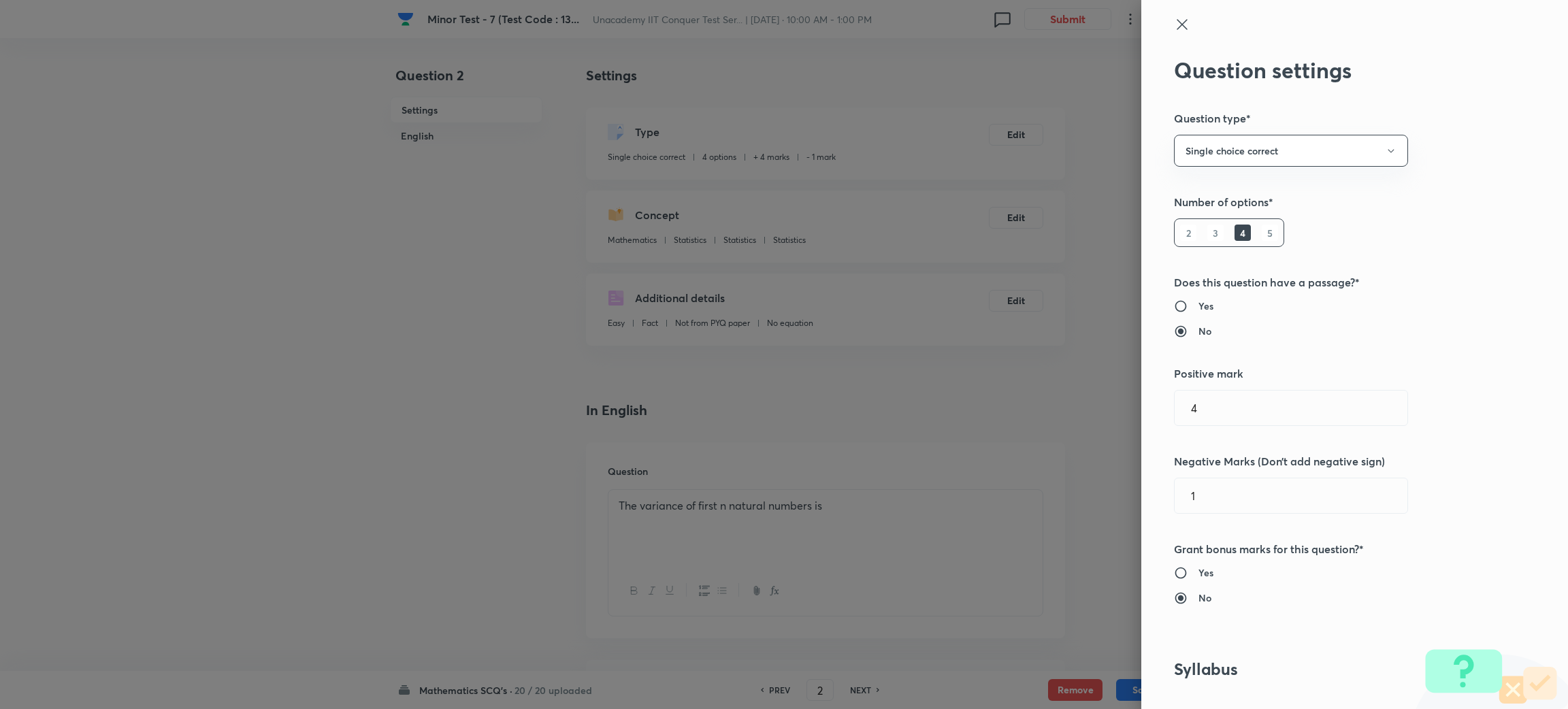
click at [1174, 16] on icon at bounding box center [1182, 24] width 16 height 16
